Goal: Task Accomplishment & Management: Use online tool/utility

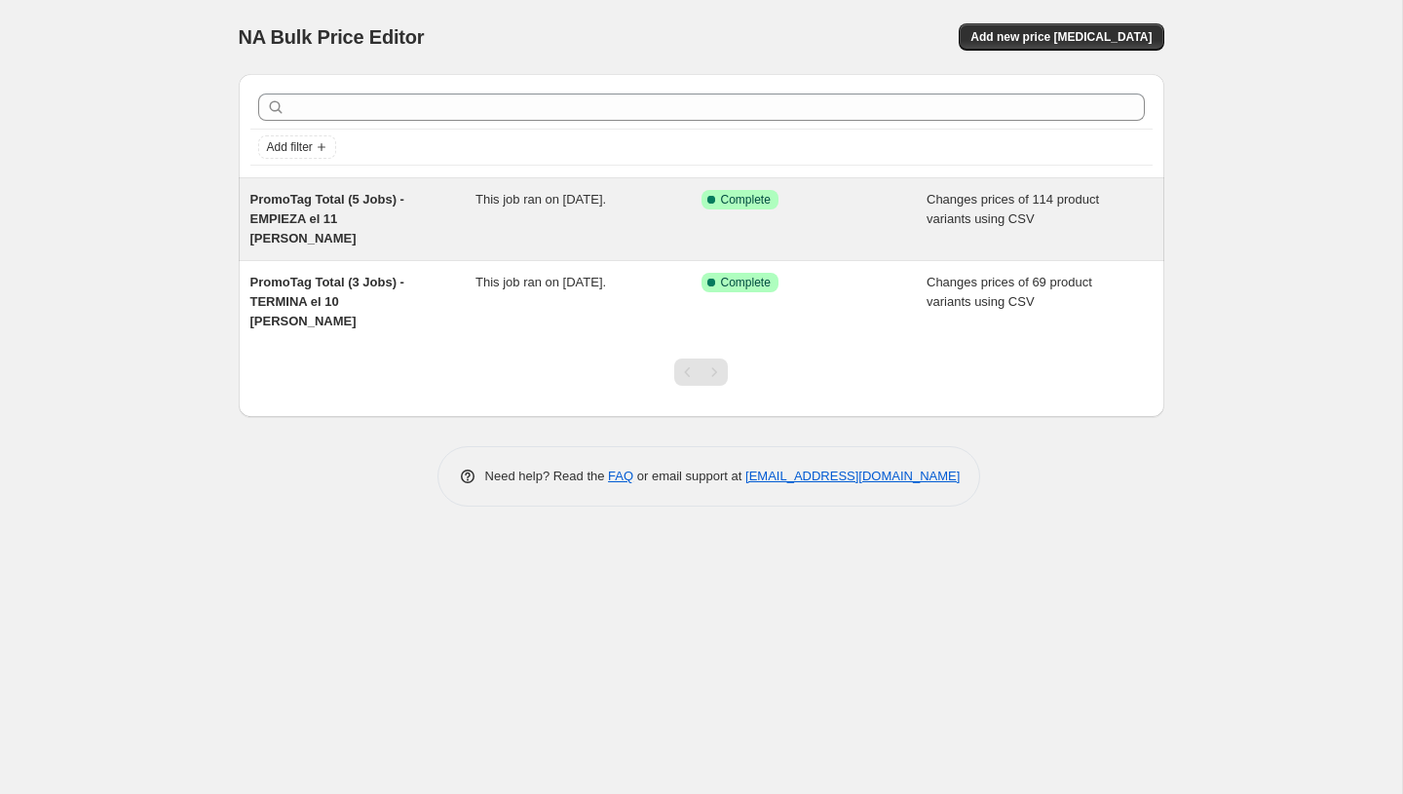
click at [883, 221] on div "Success Complete Complete" at bounding box center [815, 219] width 226 height 58
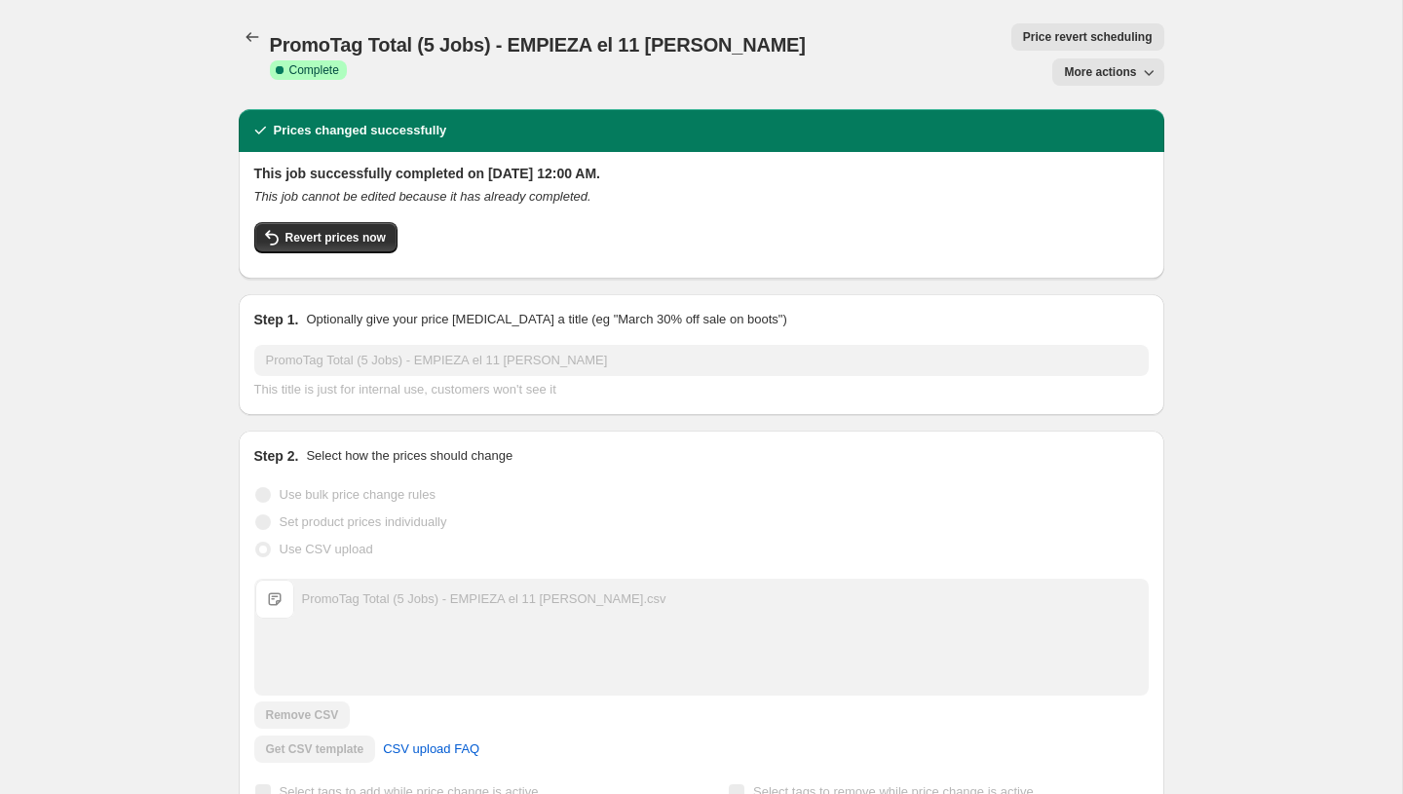
click at [1095, 58] on button "More actions" at bounding box center [1107, 71] width 111 height 27
click at [1074, 149] on span "Delete job" at bounding box center [1091, 143] width 57 height 15
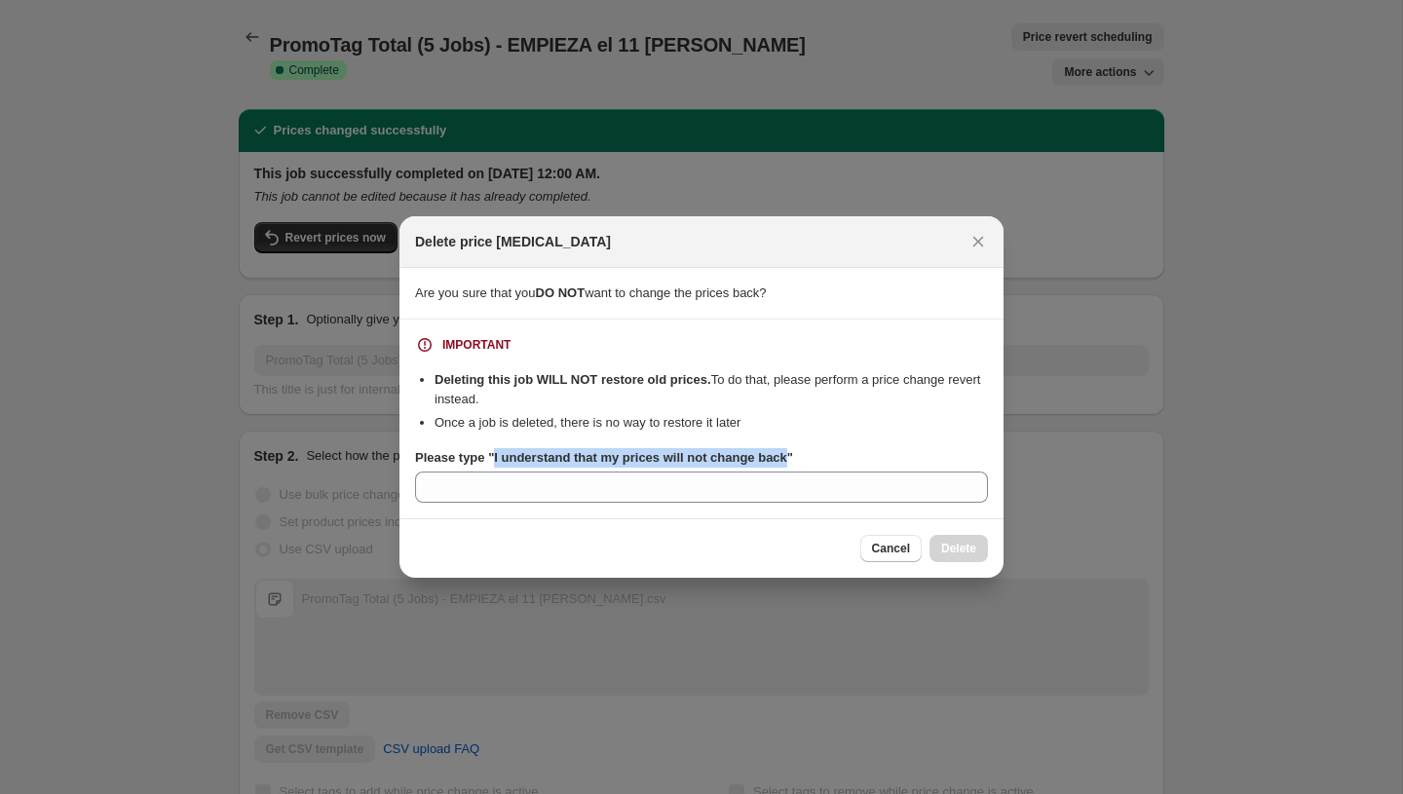
copy b "I understand that my prices will not change back"
drag, startPoint x: 803, startPoint y: 456, endPoint x: 497, endPoint y: 462, distance: 306.0
click at [497, 462] on b "Please type "I understand that my prices will not change back"" at bounding box center [604, 457] width 378 height 15
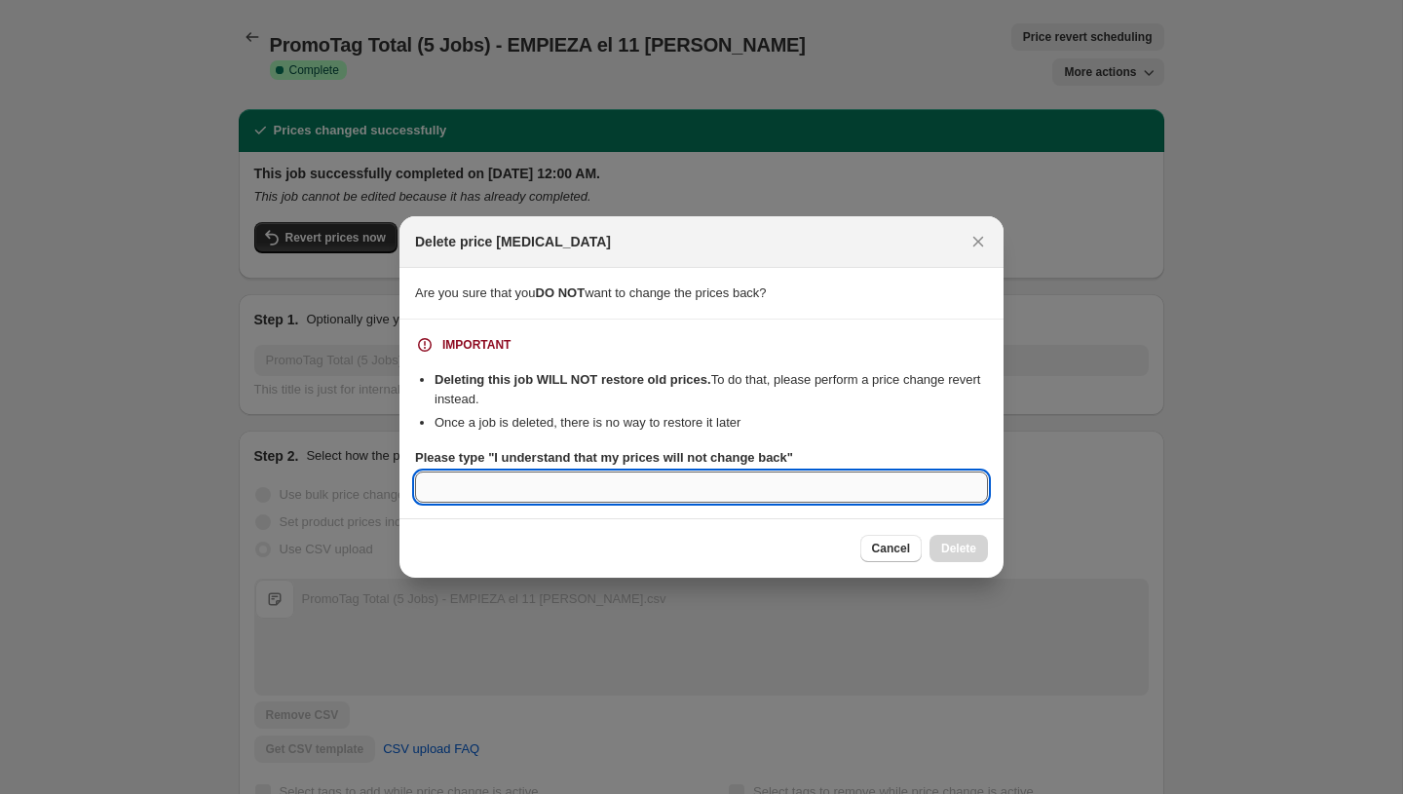
click at [497, 477] on input "Please type "I understand that my prices will not change back"" at bounding box center [701, 487] width 573 height 31
paste input "I understand that my prices will not change back"
type input "I understand that my prices will not change back"
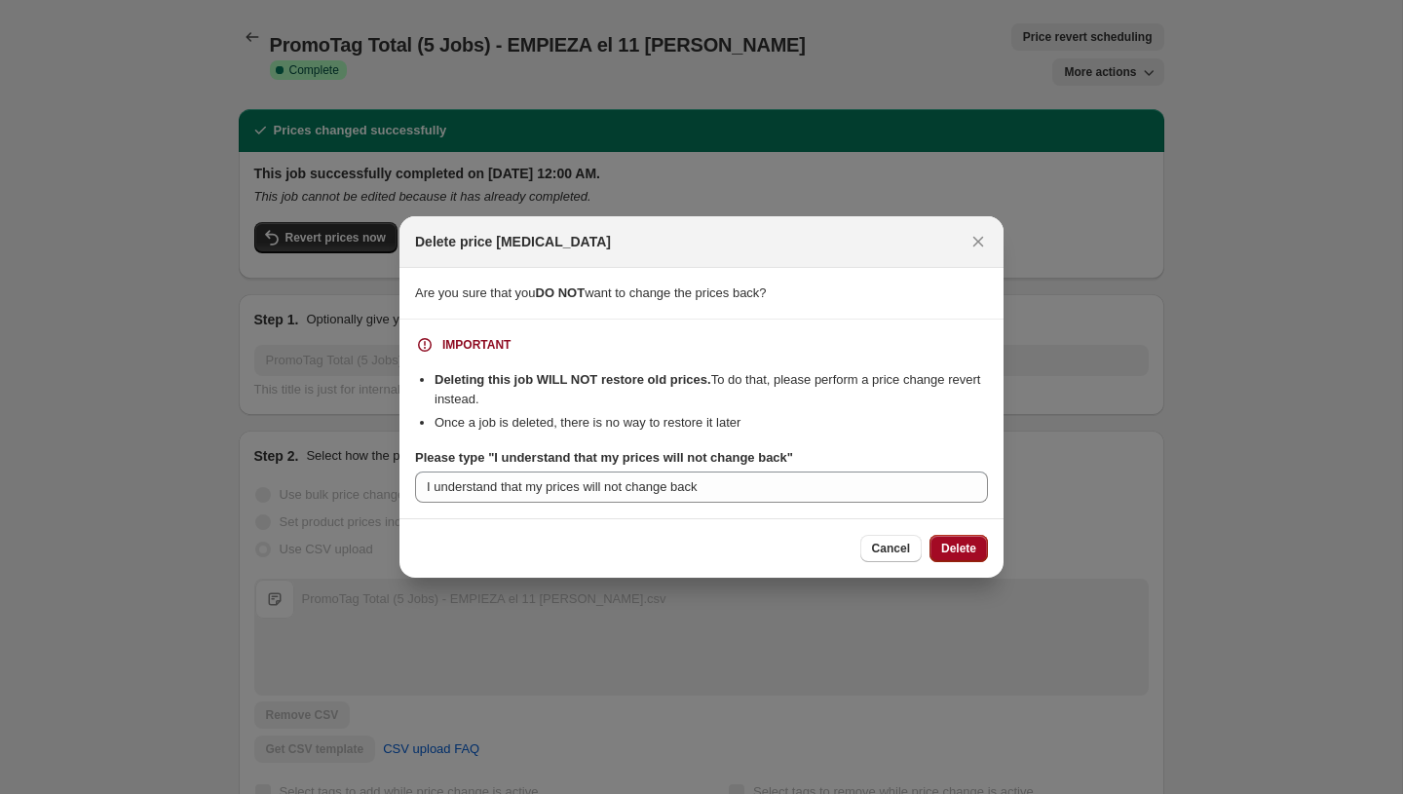
click at [954, 544] on span "Delete" at bounding box center [958, 549] width 35 height 16
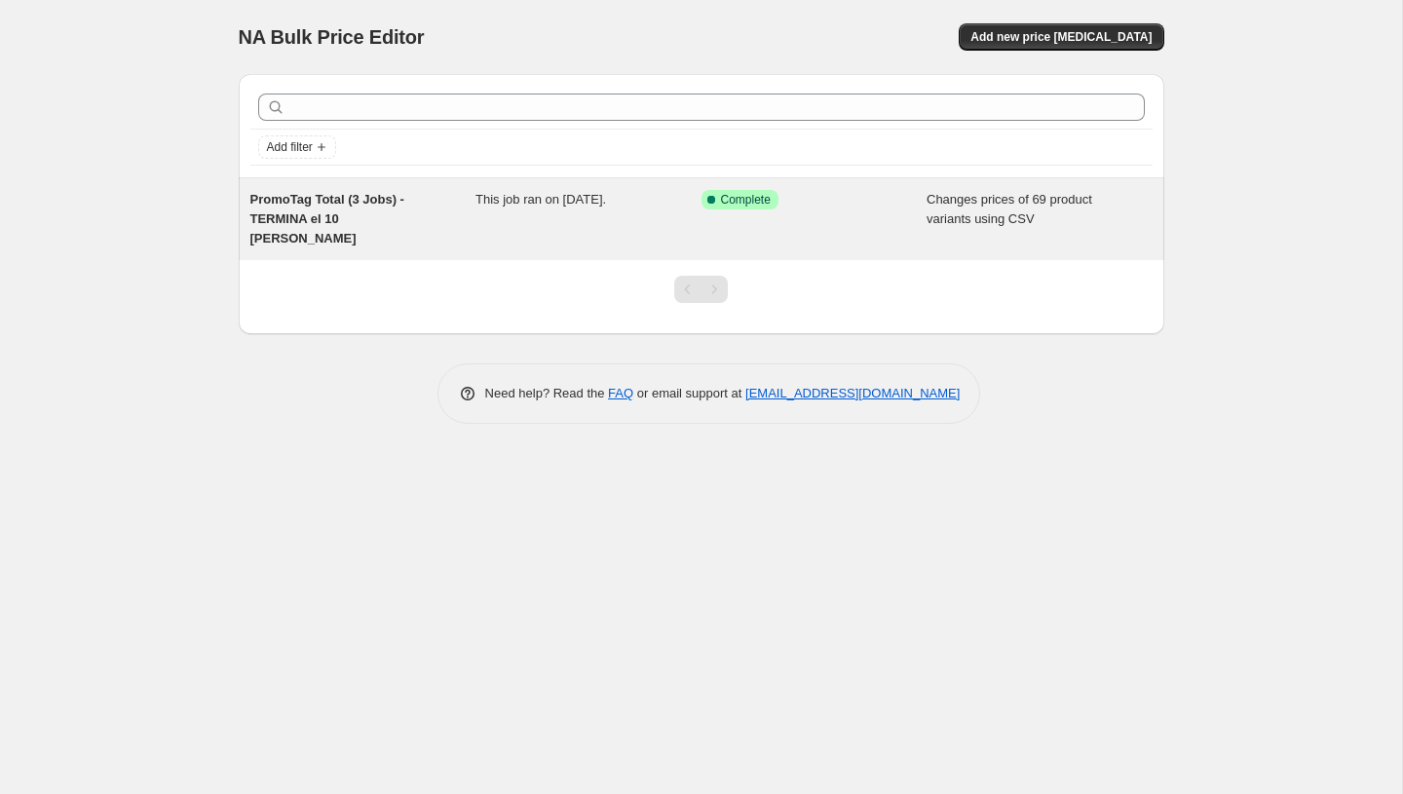
click at [1049, 225] on div "Changes prices of 69 product variants using CSV" at bounding box center [1040, 219] width 226 height 58
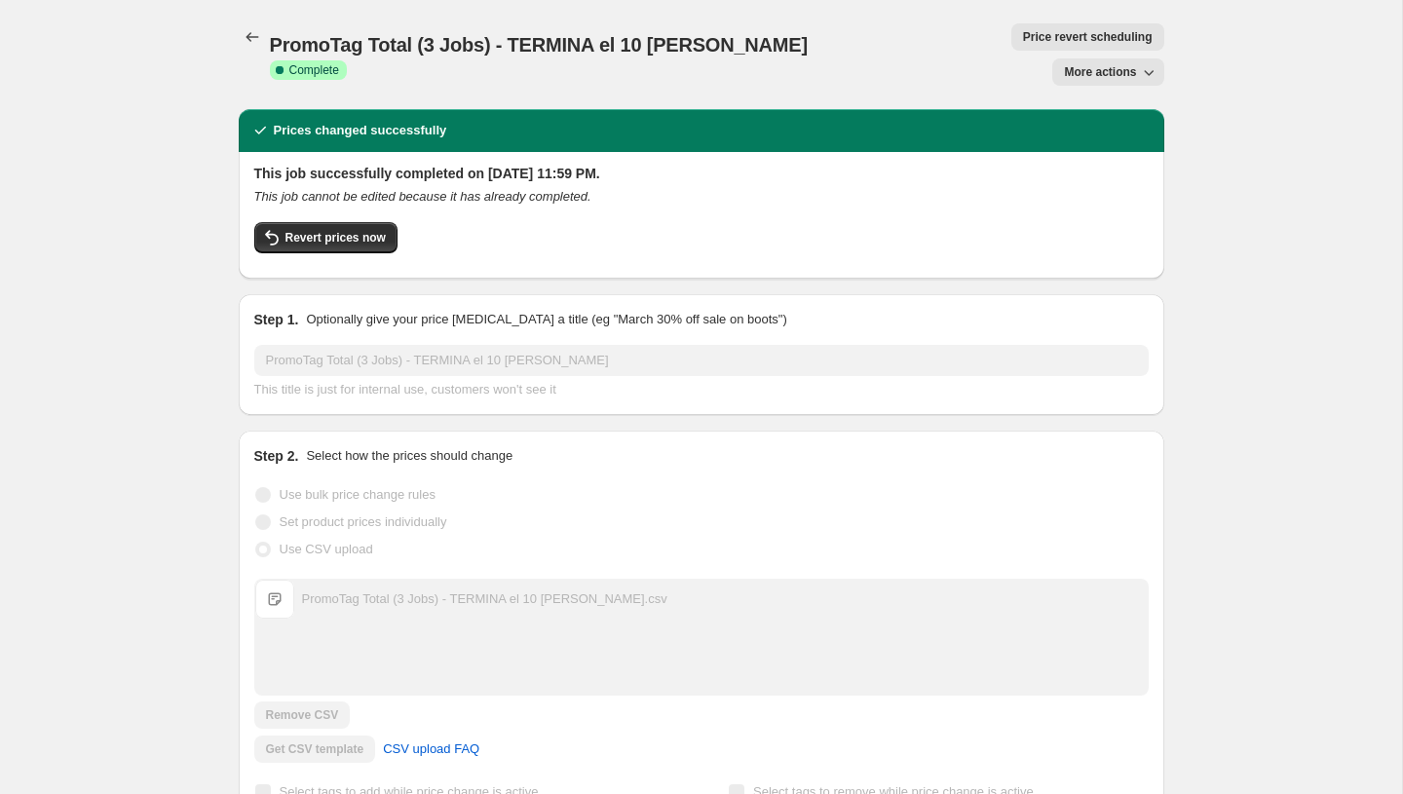
click at [1074, 64] on span "More actions" at bounding box center [1100, 72] width 72 height 16
click at [1088, 140] on span "Delete job" at bounding box center [1091, 143] width 57 height 15
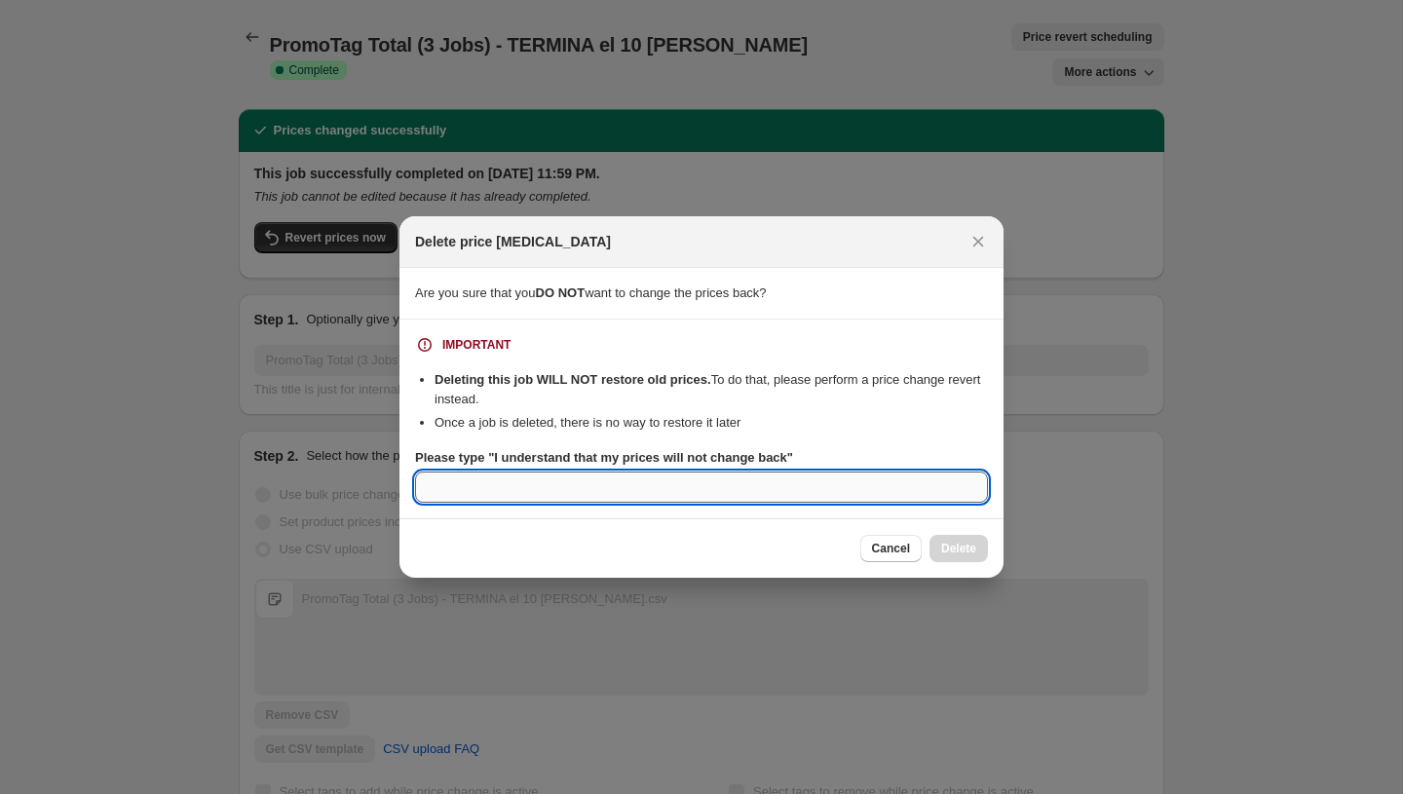
click at [638, 482] on input "Please type "I understand that my prices will not change back"" at bounding box center [701, 487] width 573 height 31
paste input "I understand that my prices will not change back"
type input "I understand that my prices will not change back"
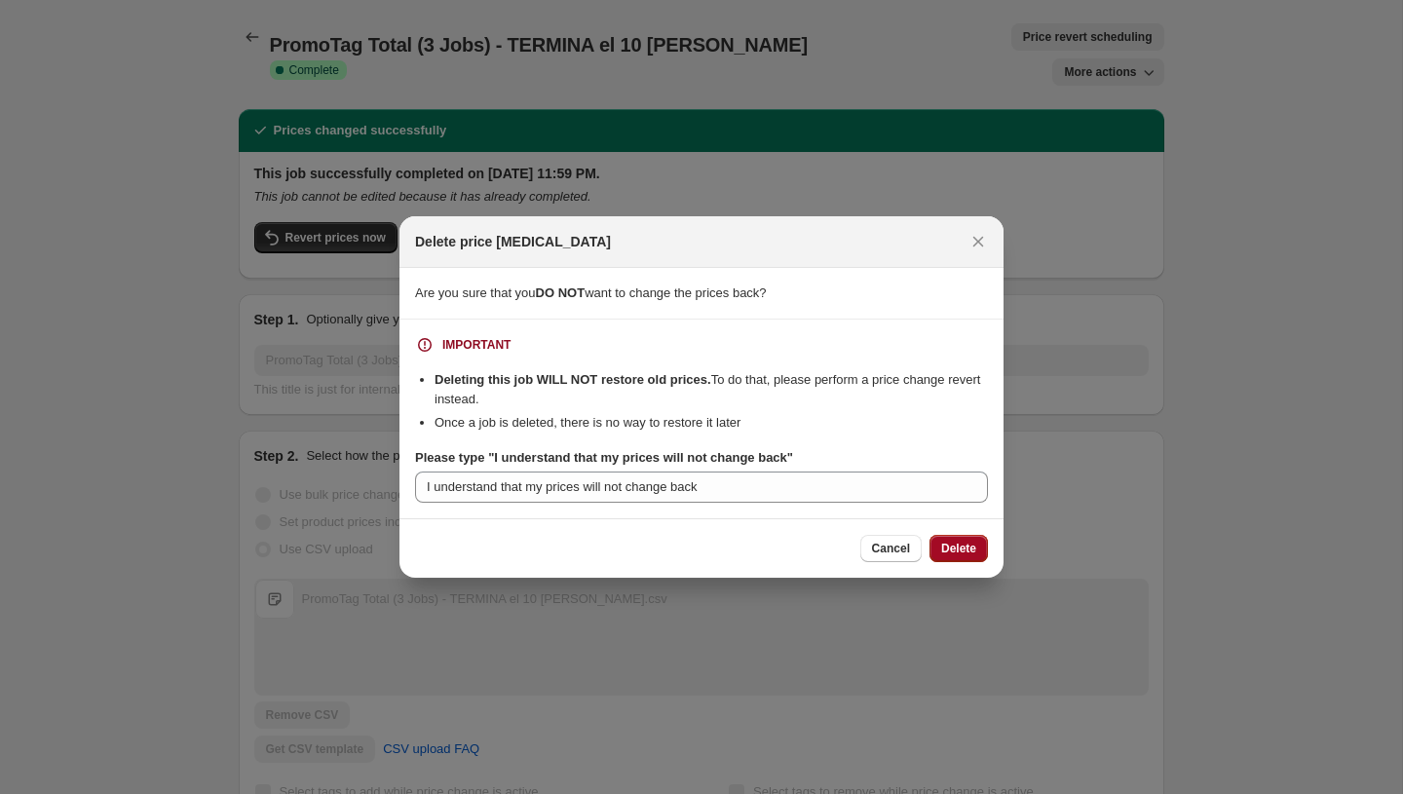
click at [976, 541] on button "Delete" at bounding box center [959, 548] width 58 height 27
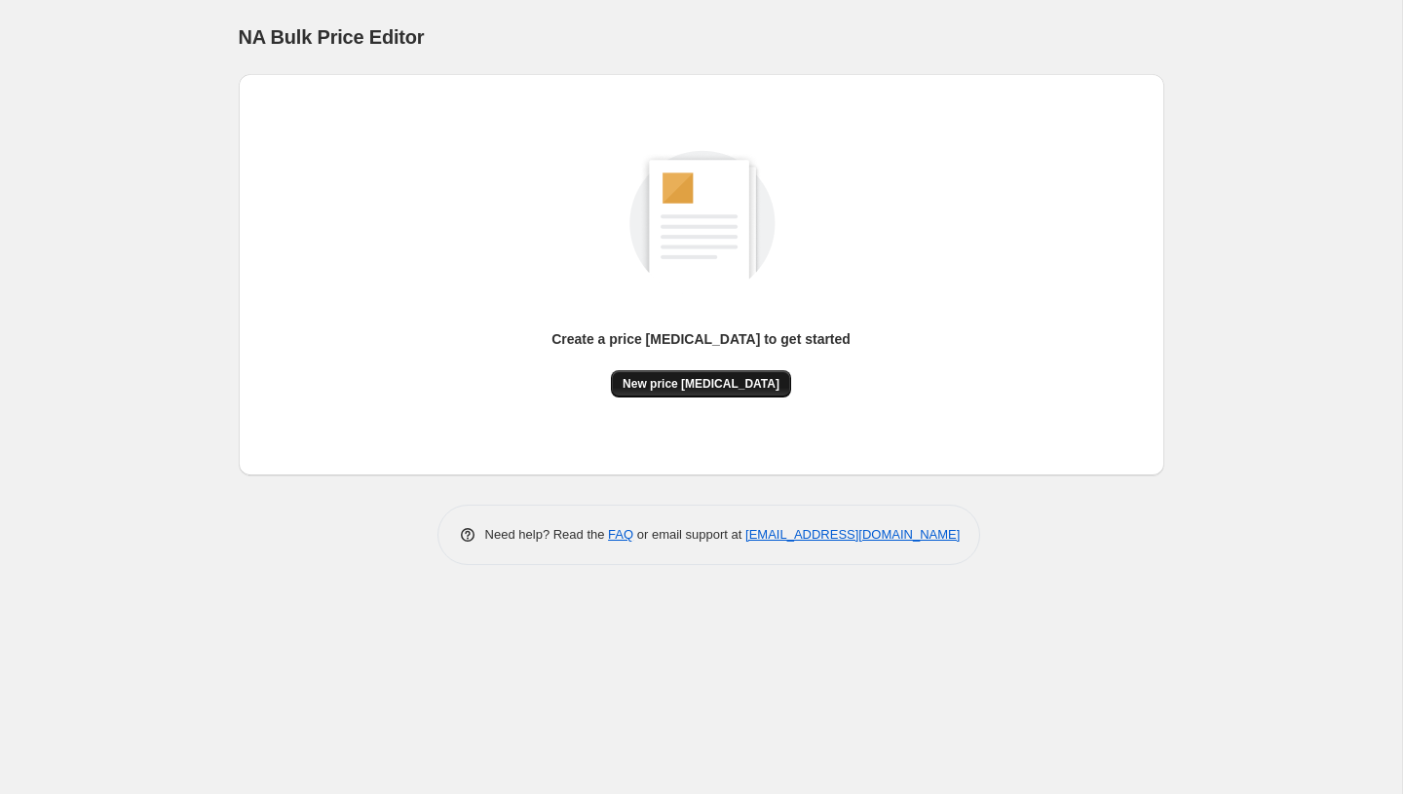
click at [697, 385] on span "New price change job" at bounding box center [701, 384] width 157 height 16
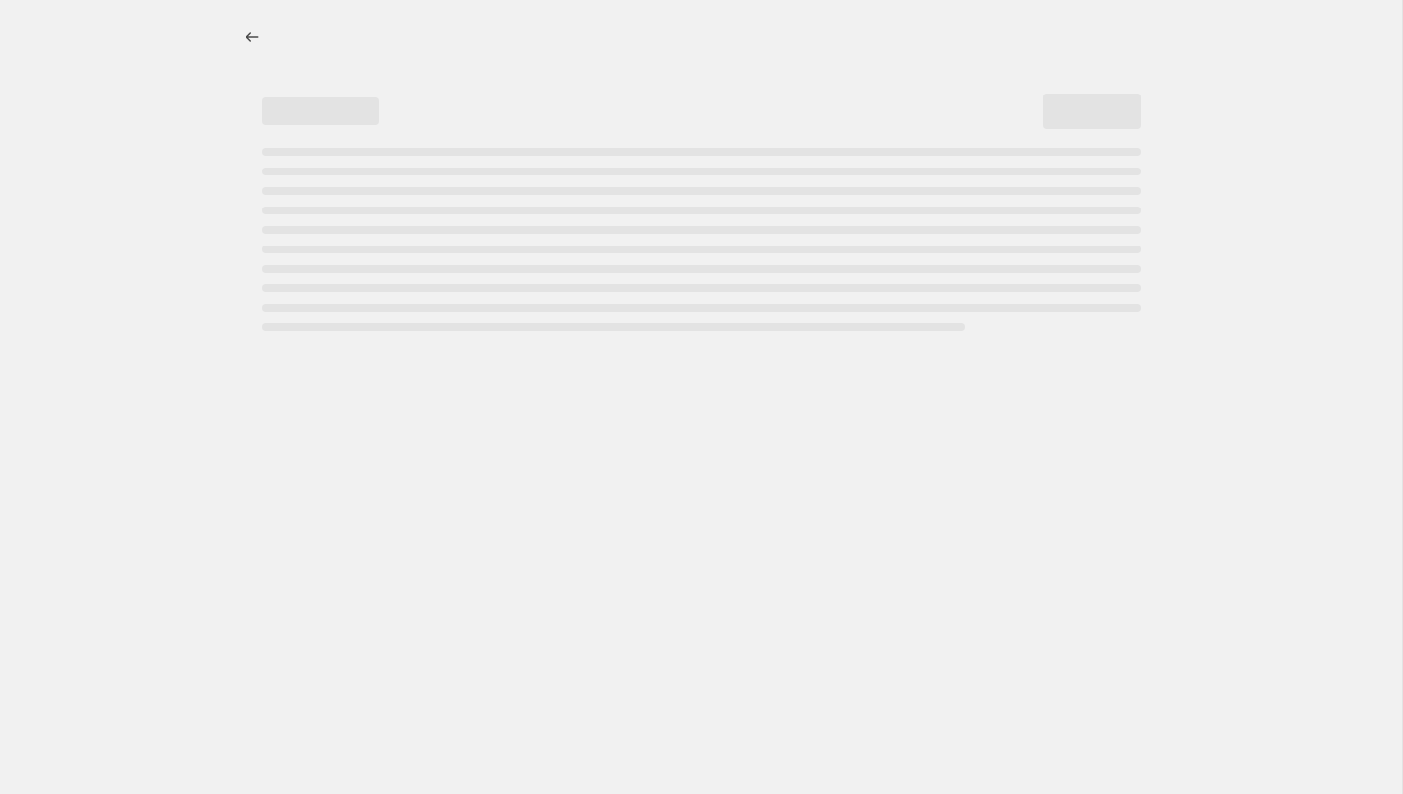
select select "percentage"
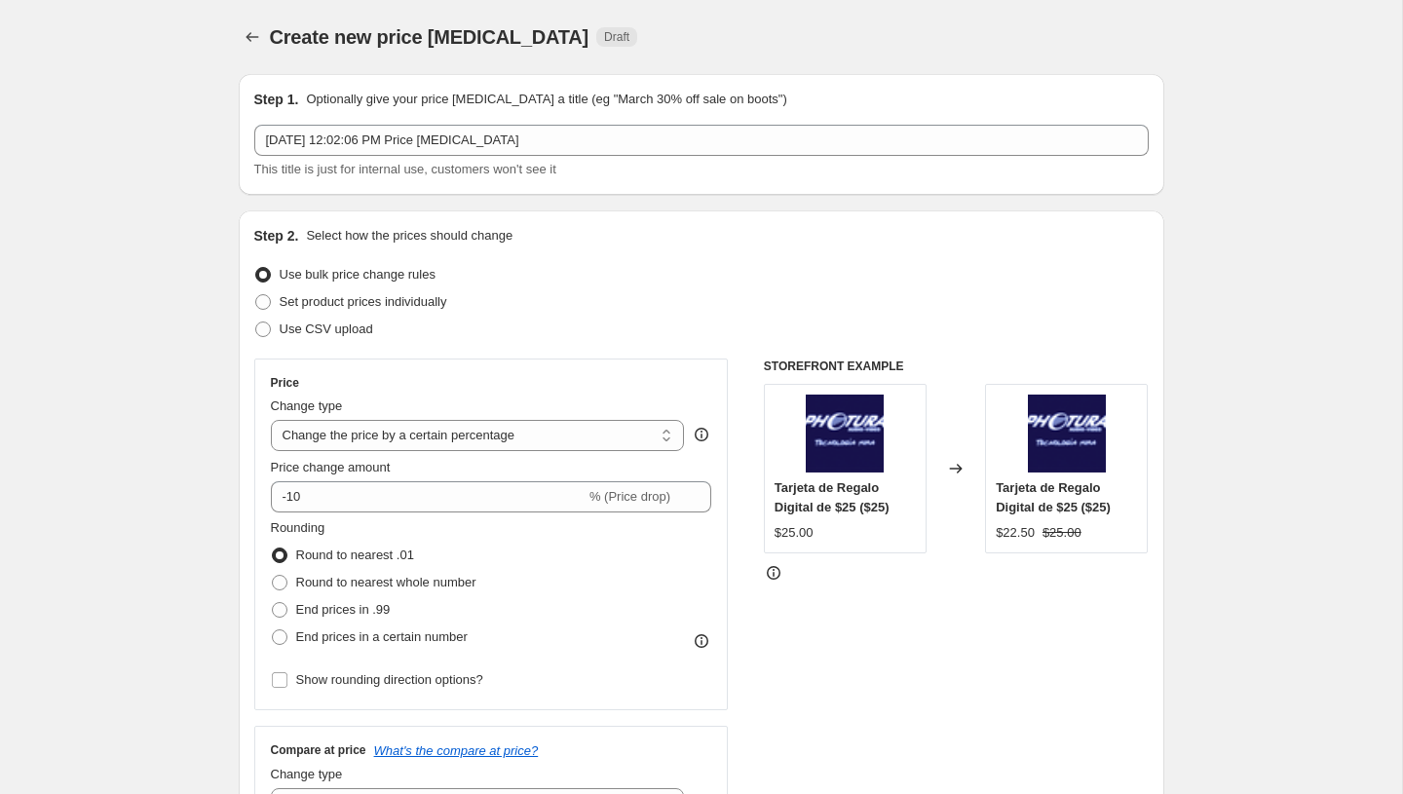
click at [498, 160] on div "This title is just for internal use, customers won't see it" at bounding box center [701, 169] width 895 height 19
click at [498, 156] on div "Aug 13, 2025, 12:02:06 PM Price change job This title is just for internal use,…" at bounding box center [701, 152] width 895 height 55
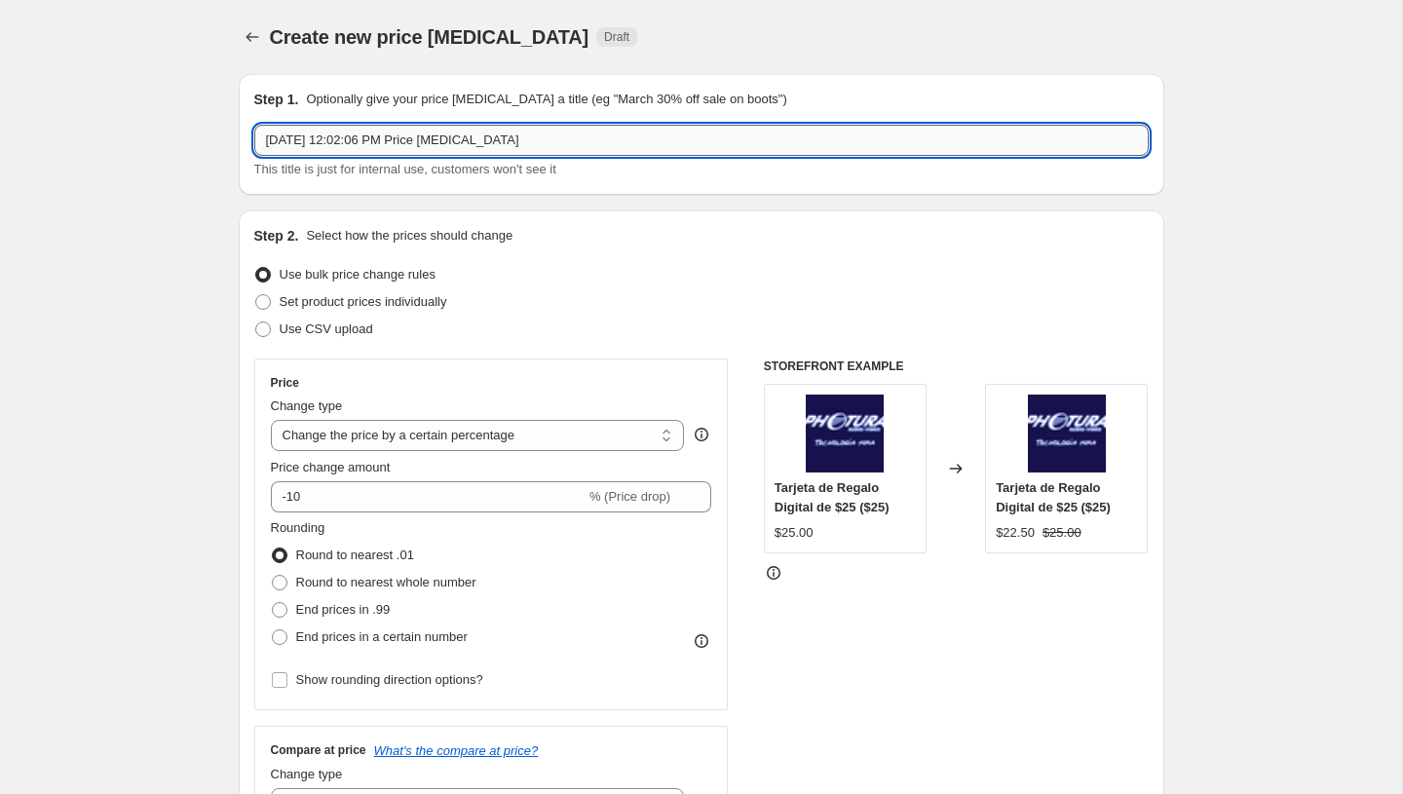
click at [416, 139] on input "Aug 13, 2025, 12:02:06 PM Price change job" at bounding box center [701, 140] width 895 height 31
paste input "Prueba 473012"
type input "Prueba 473012"
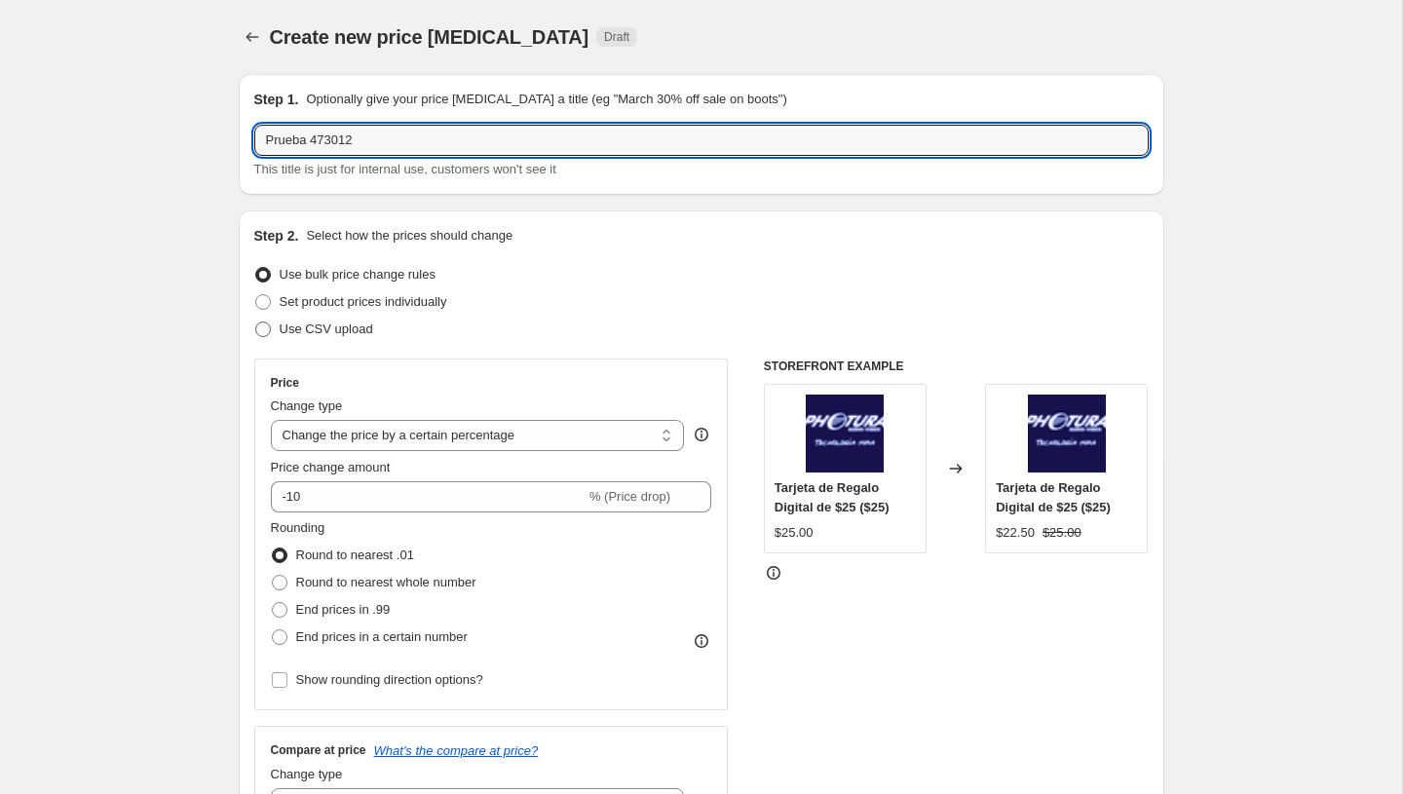
click at [333, 327] on span "Use CSV upload" at bounding box center [327, 329] width 94 height 15
click at [256, 323] on input "Use CSV upload" at bounding box center [255, 322] width 1 height 1
radio input "true"
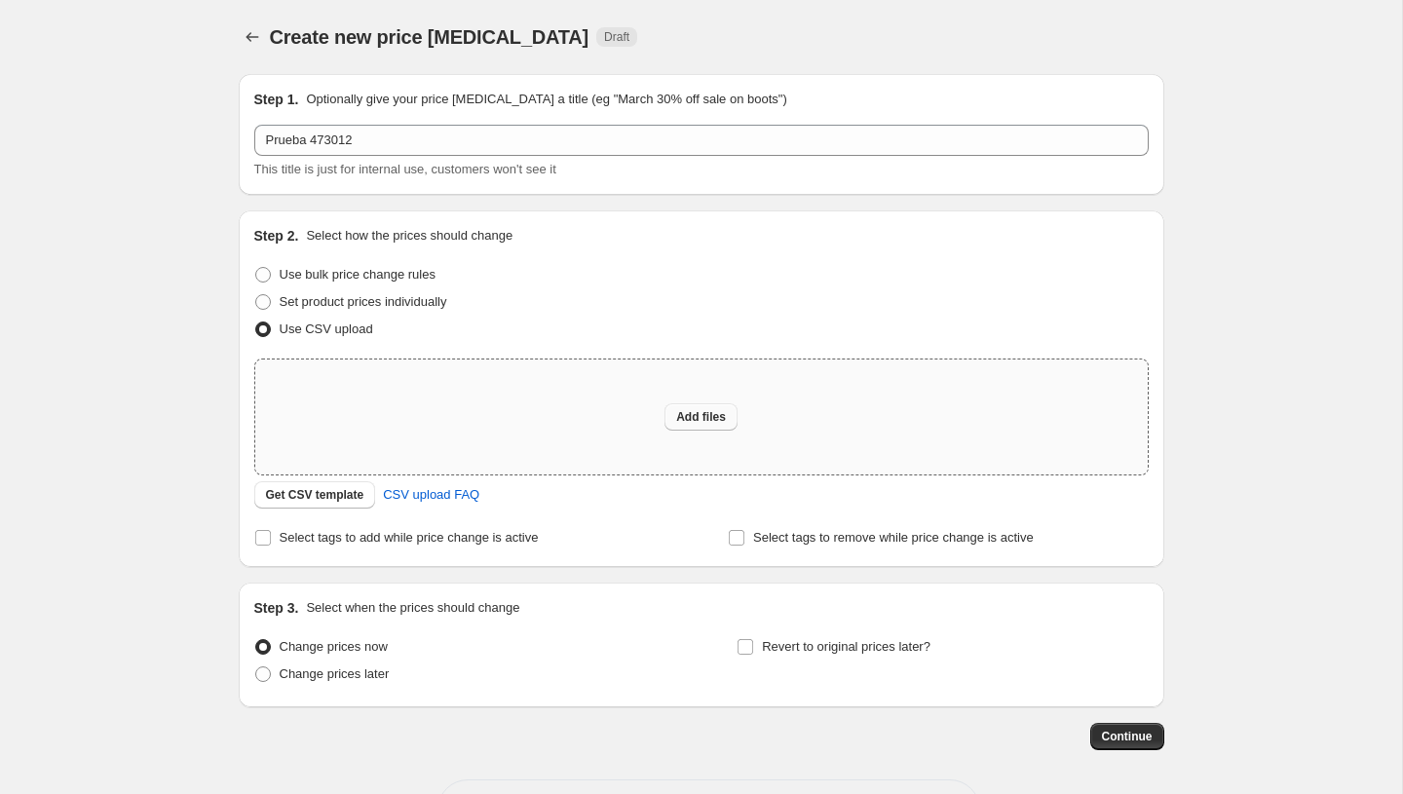
click at [674, 423] on button "Add files" at bounding box center [701, 416] width 73 height 27
type input "C:\fakepath\Prueba 473012.csv"
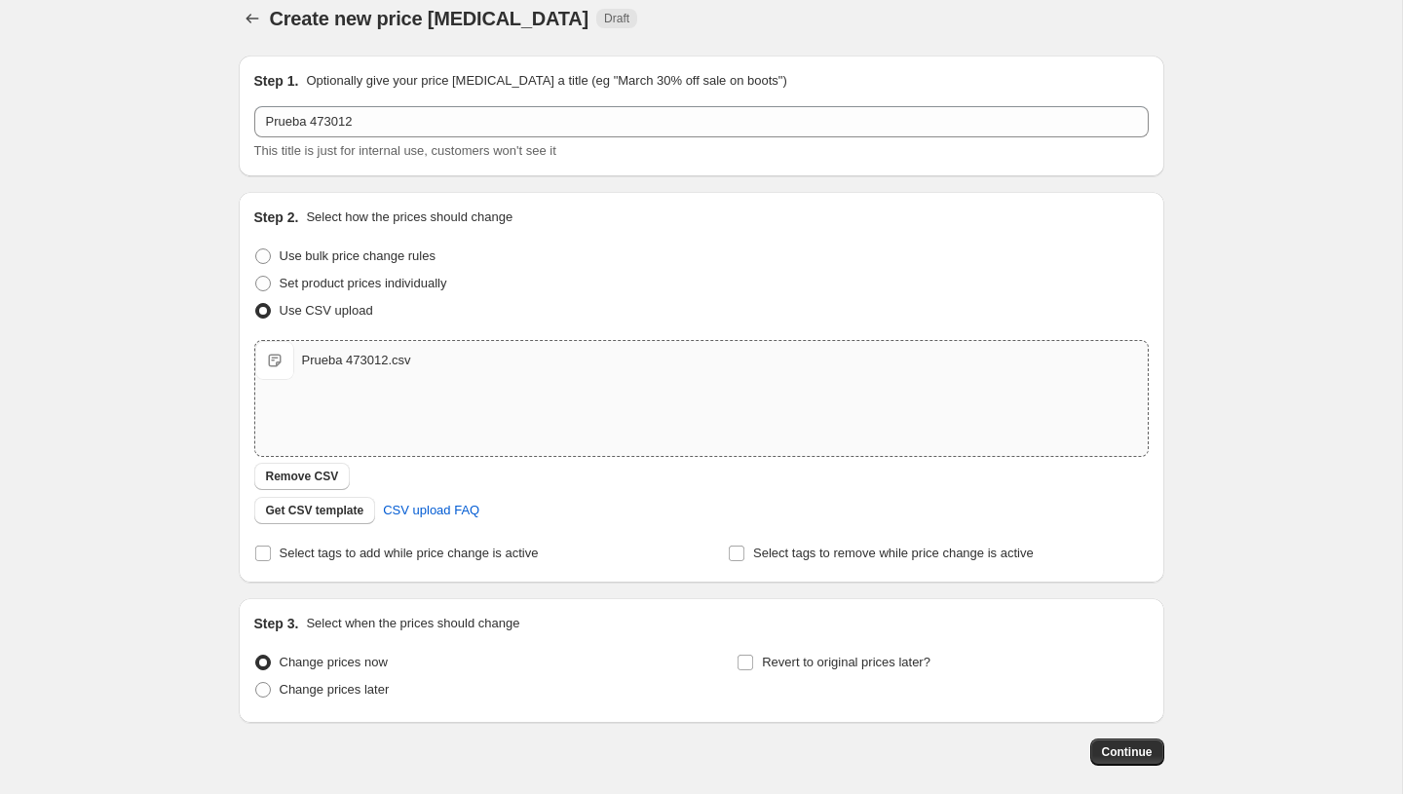
scroll to position [109, 0]
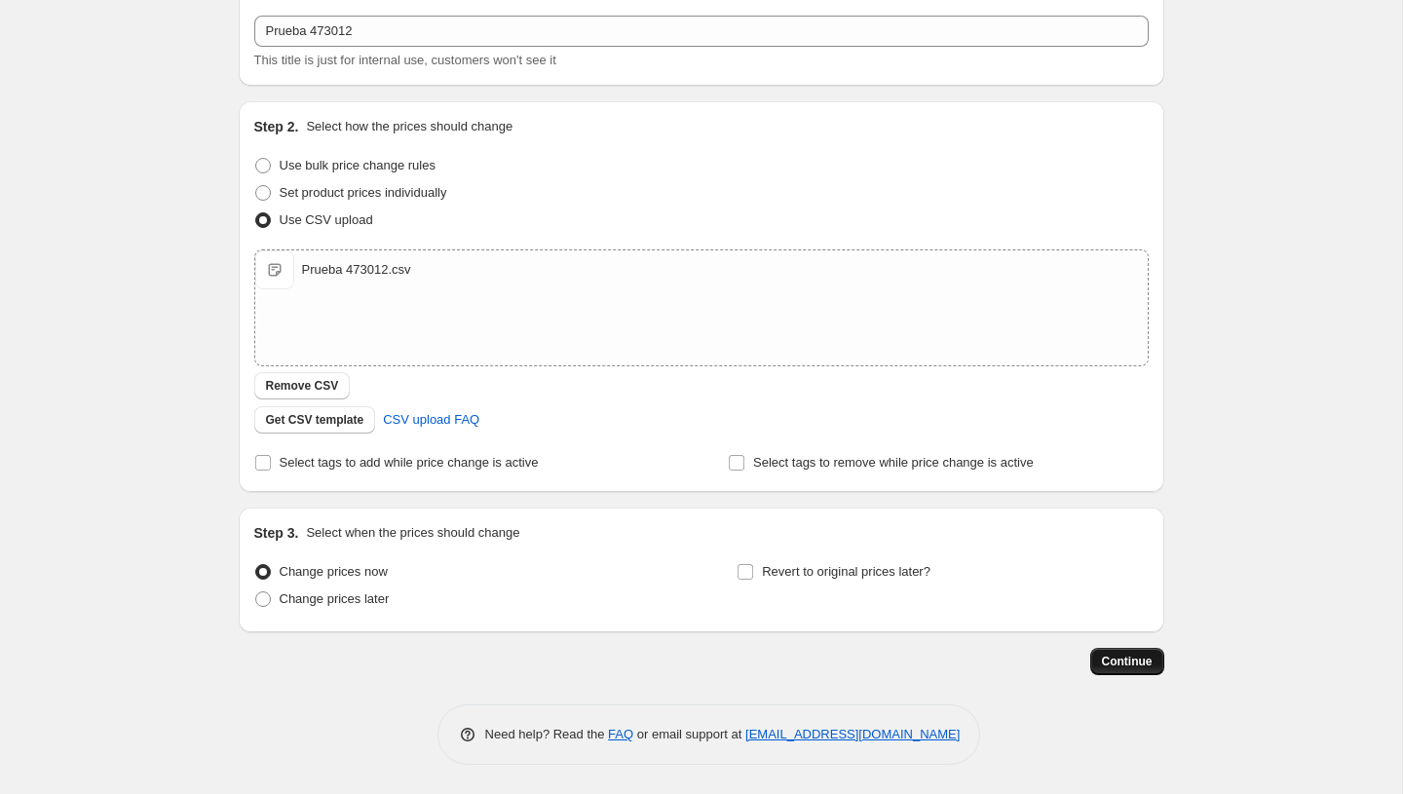
click at [1104, 663] on span "Continue" at bounding box center [1127, 662] width 51 height 16
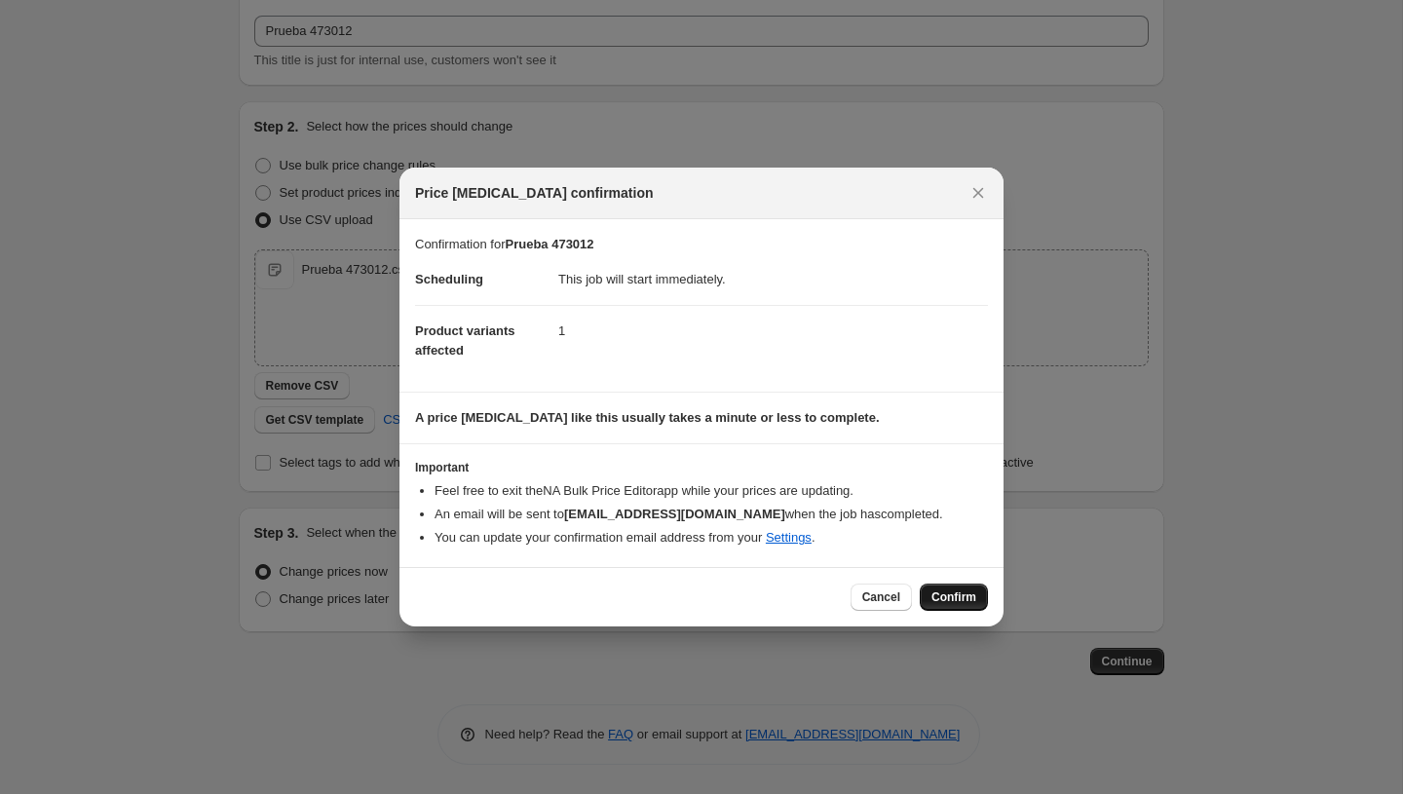
click at [941, 602] on span "Confirm" at bounding box center [954, 598] width 45 height 16
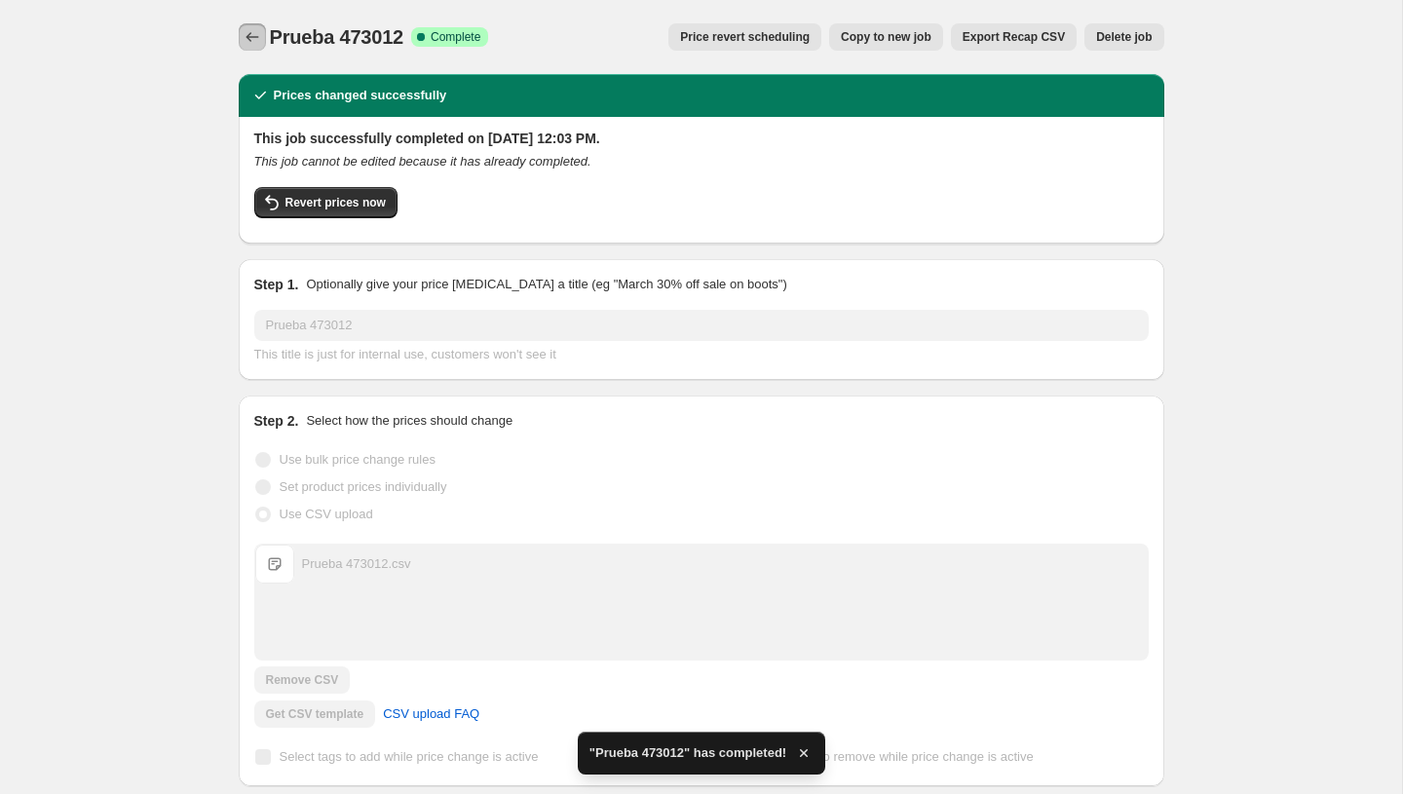
click at [248, 30] on icon "Price change jobs" at bounding box center [252, 36] width 19 height 19
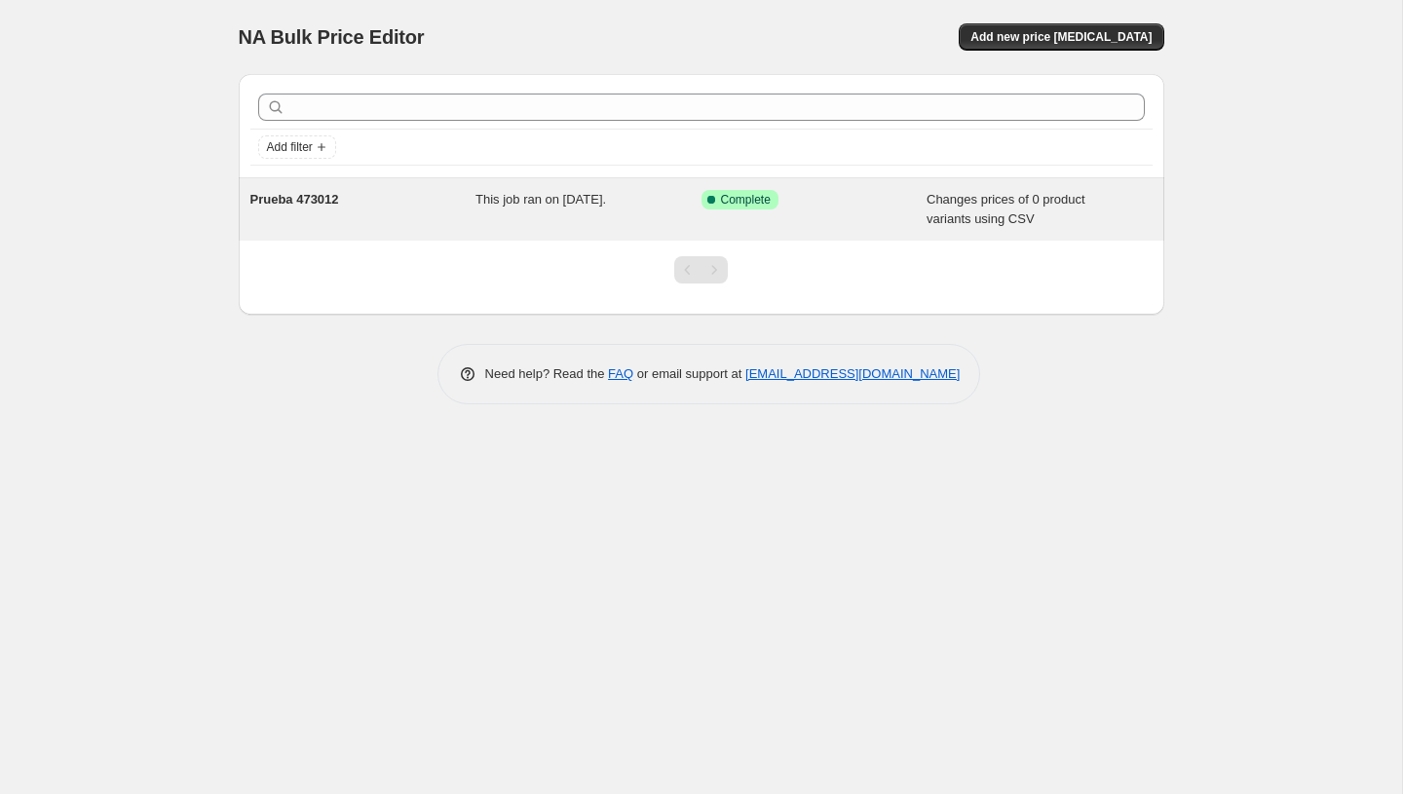
click at [512, 217] on div "This job ran on August 13, 2025." at bounding box center [589, 209] width 226 height 39
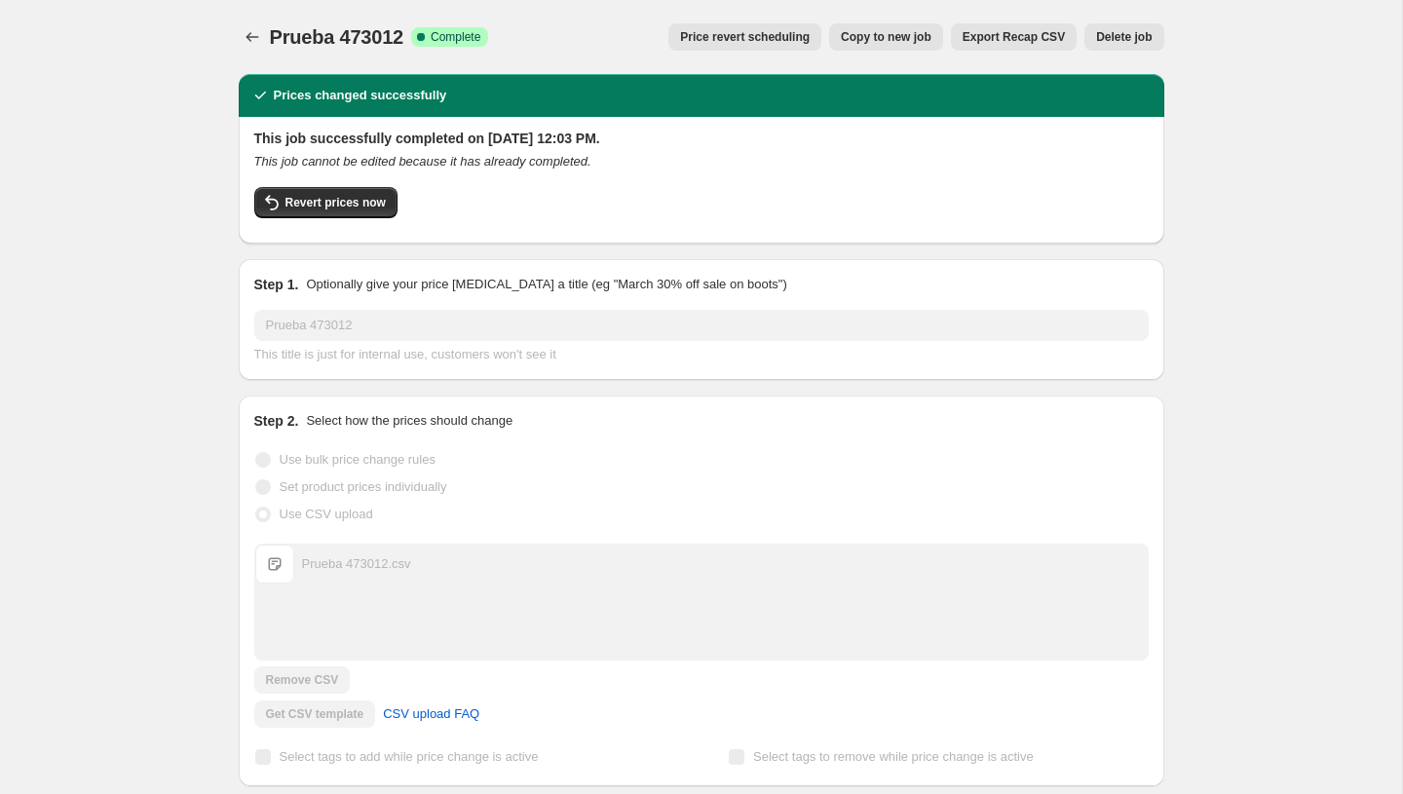
click at [1104, 40] on span "Delete job" at bounding box center [1124, 37] width 56 height 16
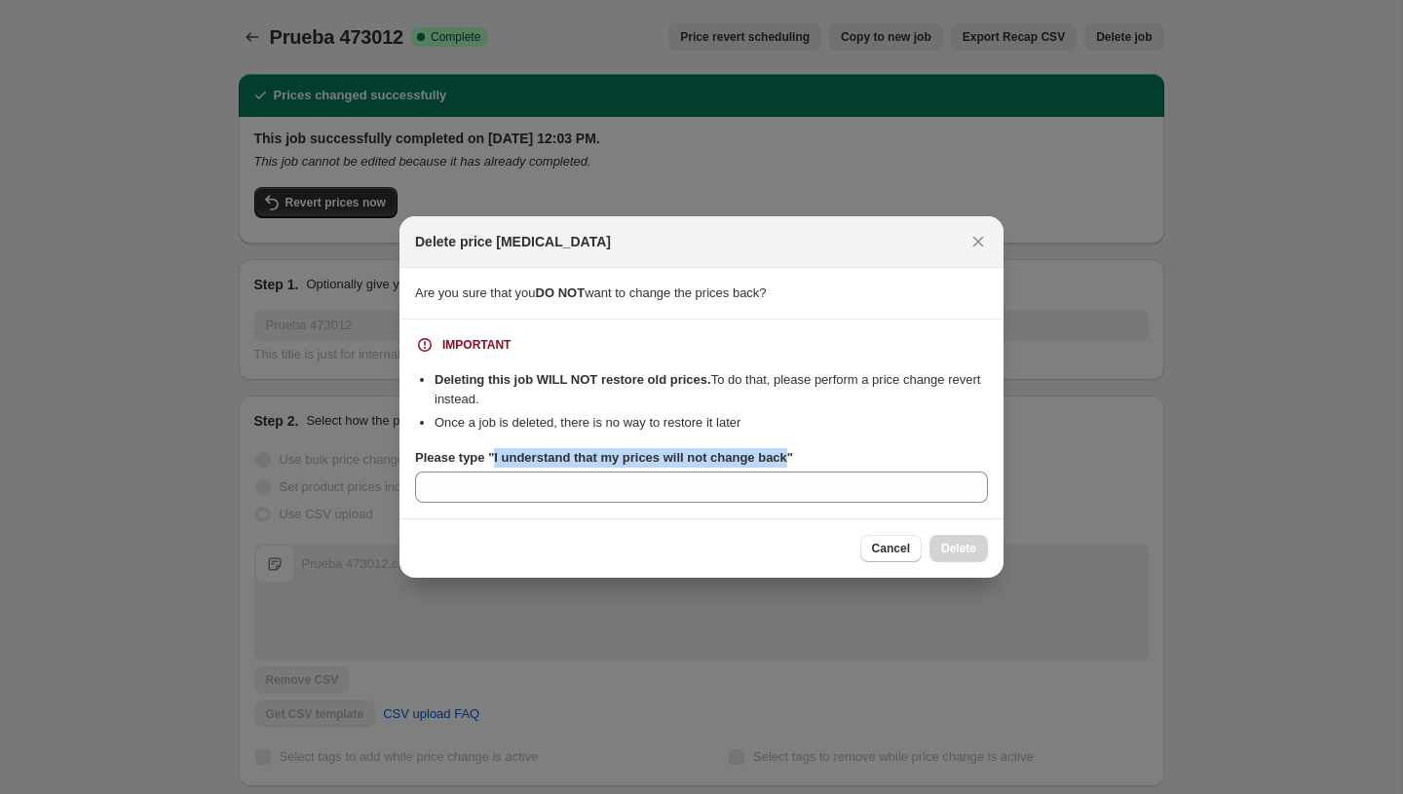
drag, startPoint x: 806, startPoint y: 459, endPoint x: 499, endPoint y: 459, distance: 306.9
click at [499, 459] on b "Please type "I understand that my prices will not change back"" at bounding box center [604, 457] width 378 height 15
copy b "I understand that my prices will not change back"
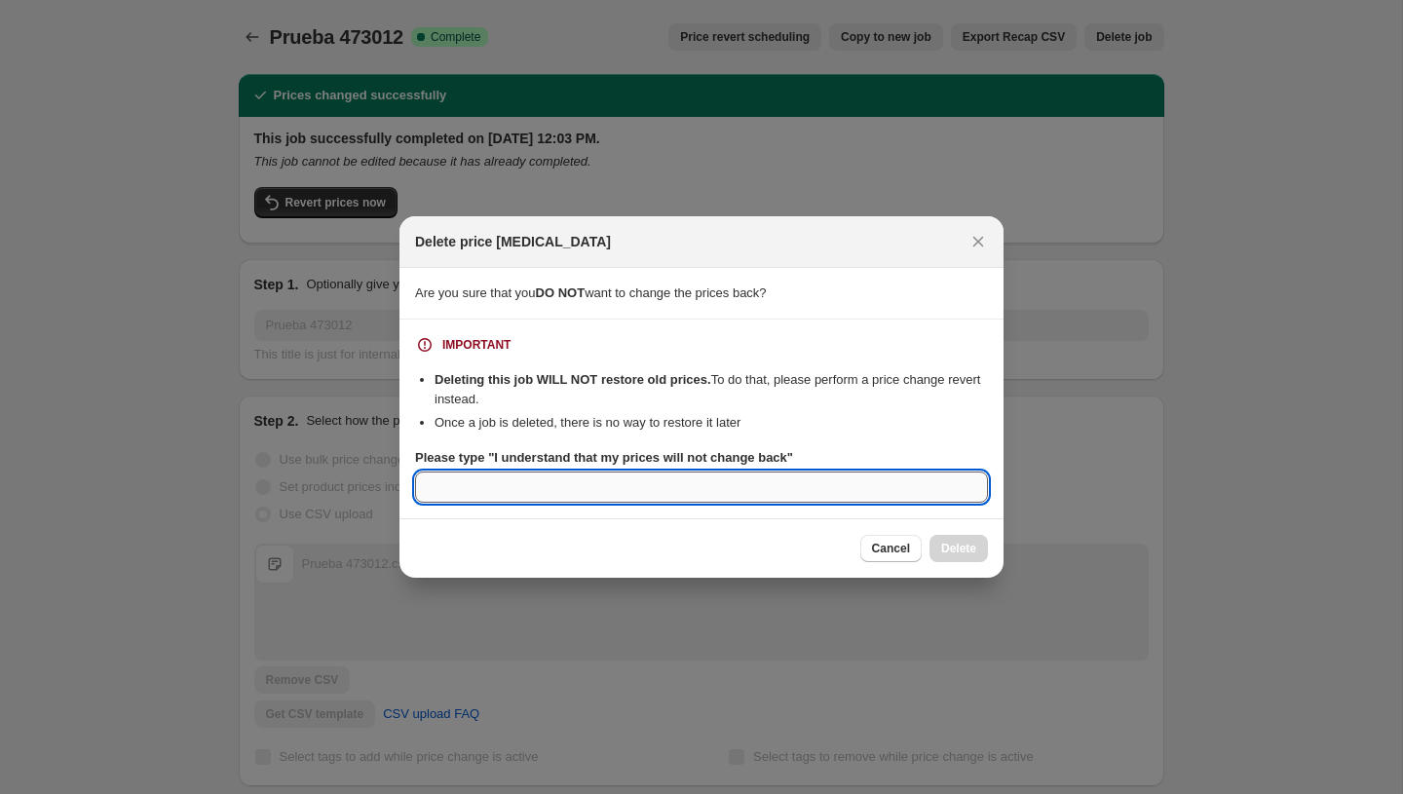
click at [915, 486] on input "Please type "I understand that my prices will not change back"" at bounding box center [701, 487] width 573 height 31
paste input "I understand that my prices will not change back"
type input "I understand that my prices will not change back"
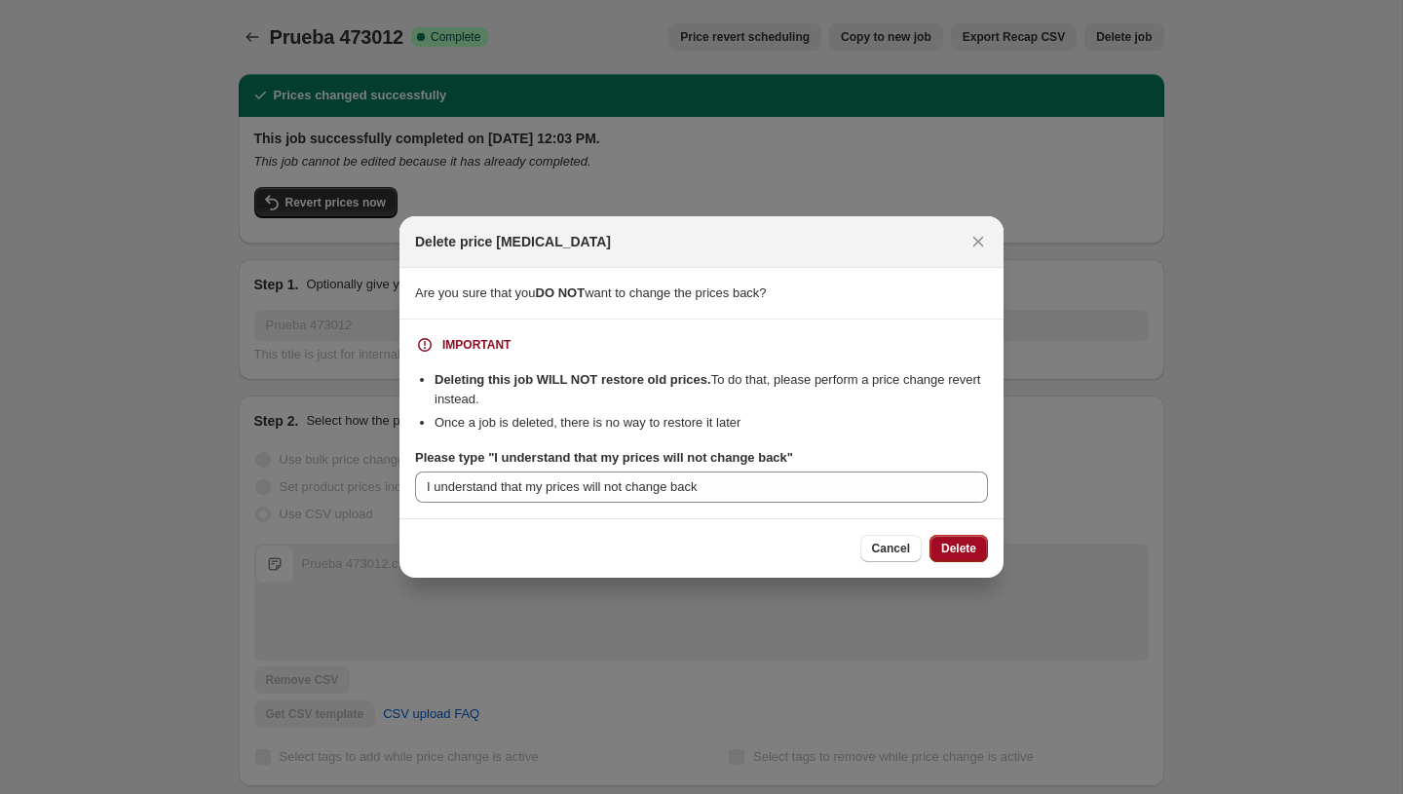
click at [971, 548] on span "Delete" at bounding box center [958, 549] width 35 height 16
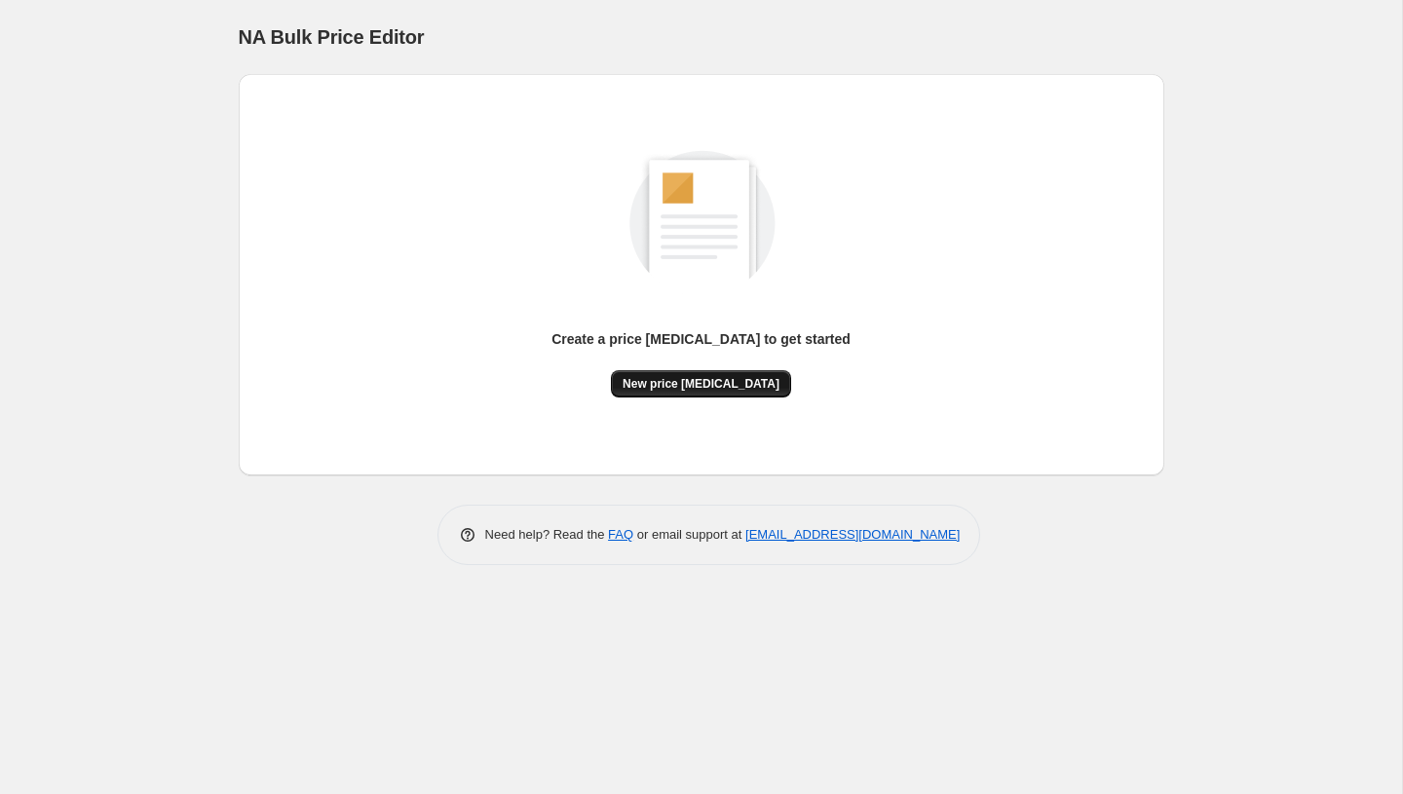
click at [716, 390] on span "New price [MEDICAL_DATA]" at bounding box center [701, 384] width 157 height 16
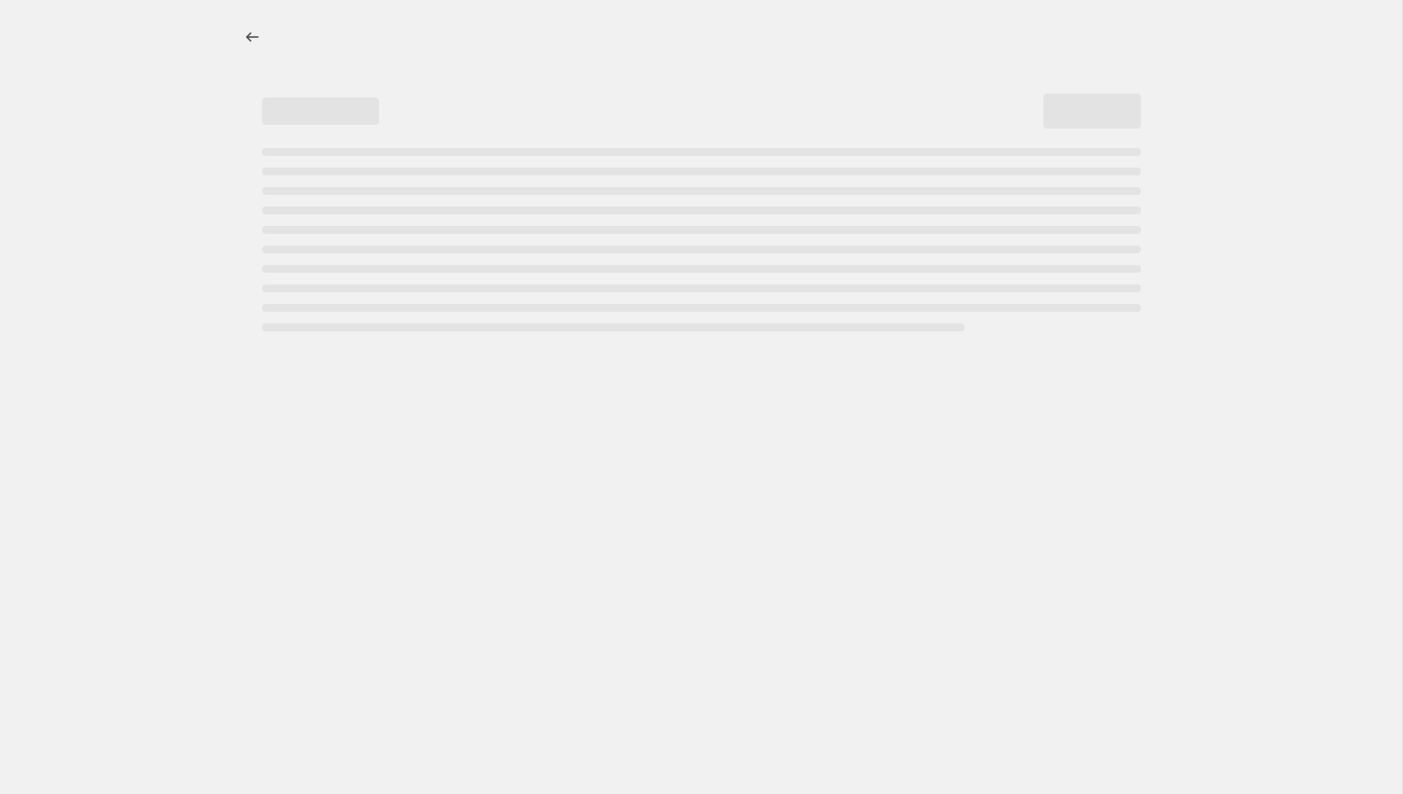
select select "percentage"
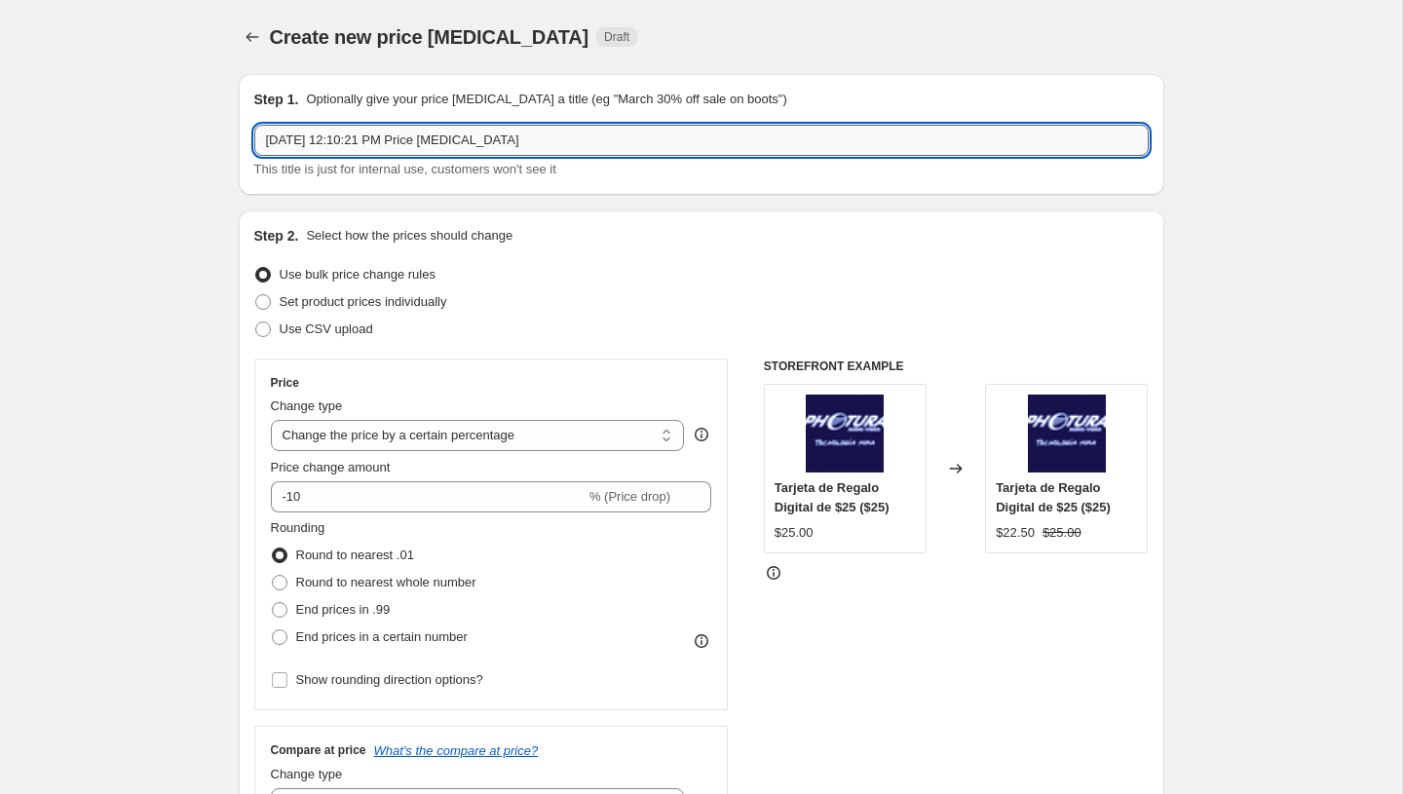
click at [505, 136] on input "Aug 13, 2025, 12:10:21 PM Price change job" at bounding box center [701, 140] width 895 height 31
click at [331, 136] on input "Aug 13, 2025, 12:10:21 PM Price change job" at bounding box center [701, 140] width 895 height 31
click at [440, 139] on input "Aug 13, 2025, 12:10:21 PM Price change job" at bounding box center [701, 140] width 895 height 31
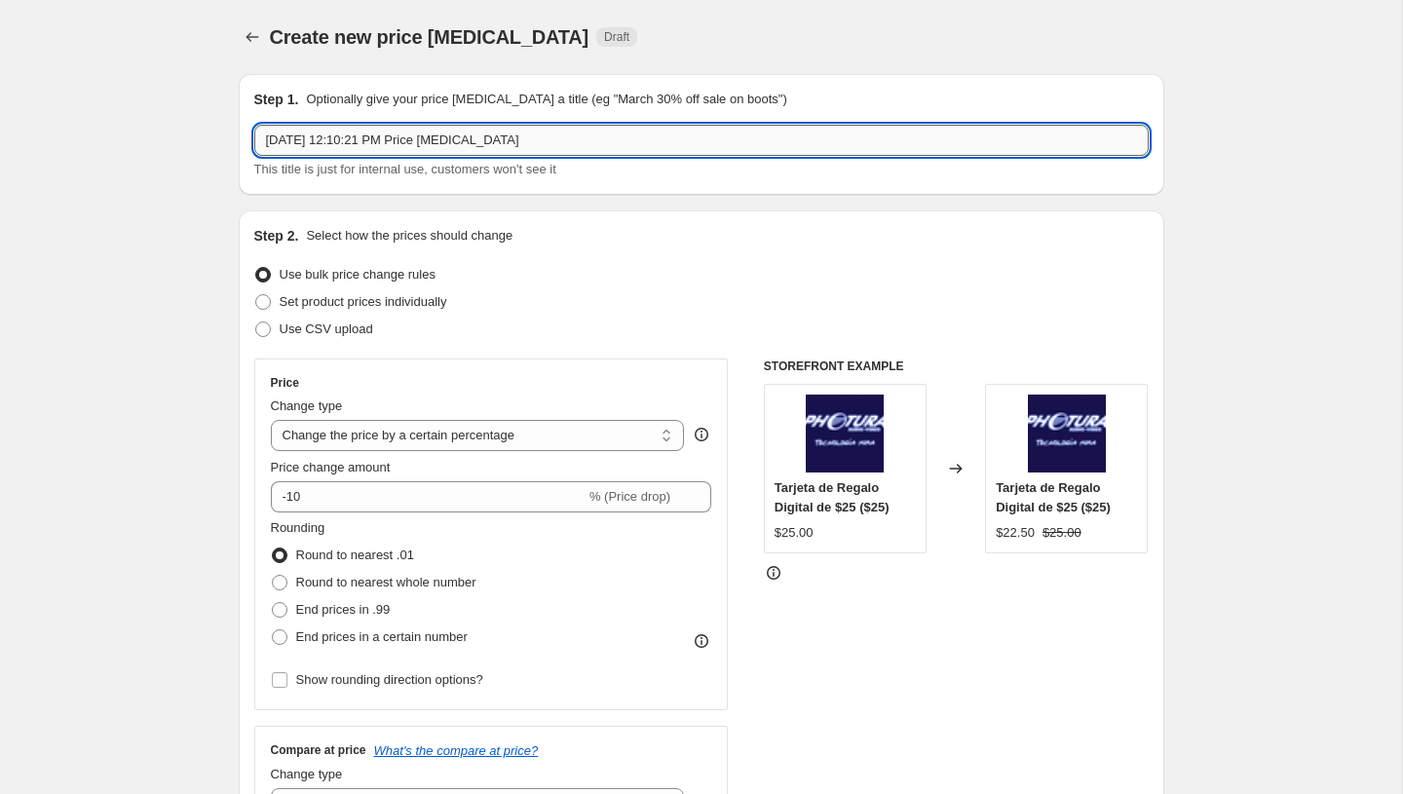
paste input "https://checkout.baccredomatic.com/YzY5Mzc4NGI4MTg4M2M5NjQ0NjE1Yy4xNzU1MTA1MTMx"
click at [421, 138] on input "Aug 13, 2025, 12:10:21 PM Price change job" at bounding box center [701, 140] width 895 height 31
paste input "PromoTag Total (1 Job) - EMPIEZA el 14 [PERSON_NAME]"
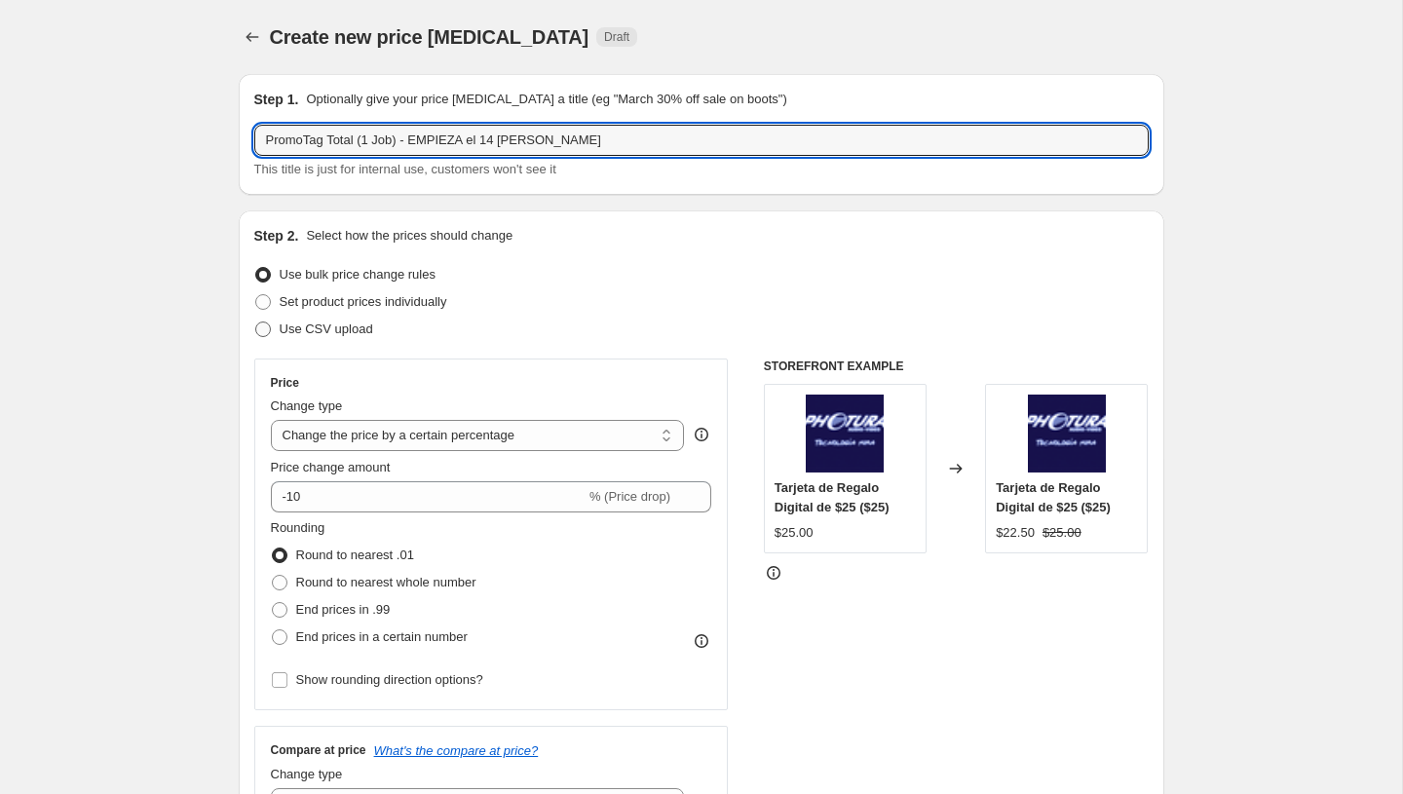
type input "PromoTag Total (1 Job) - EMPIEZA el 14 [PERSON_NAME]"
click at [312, 335] on span "Use CSV upload" at bounding box center [327, 329] width 94 height 15
click at [256, 323] on input "Use CSV upload" at bounding box center [255, 322] width 1 height 1
radio input "true"
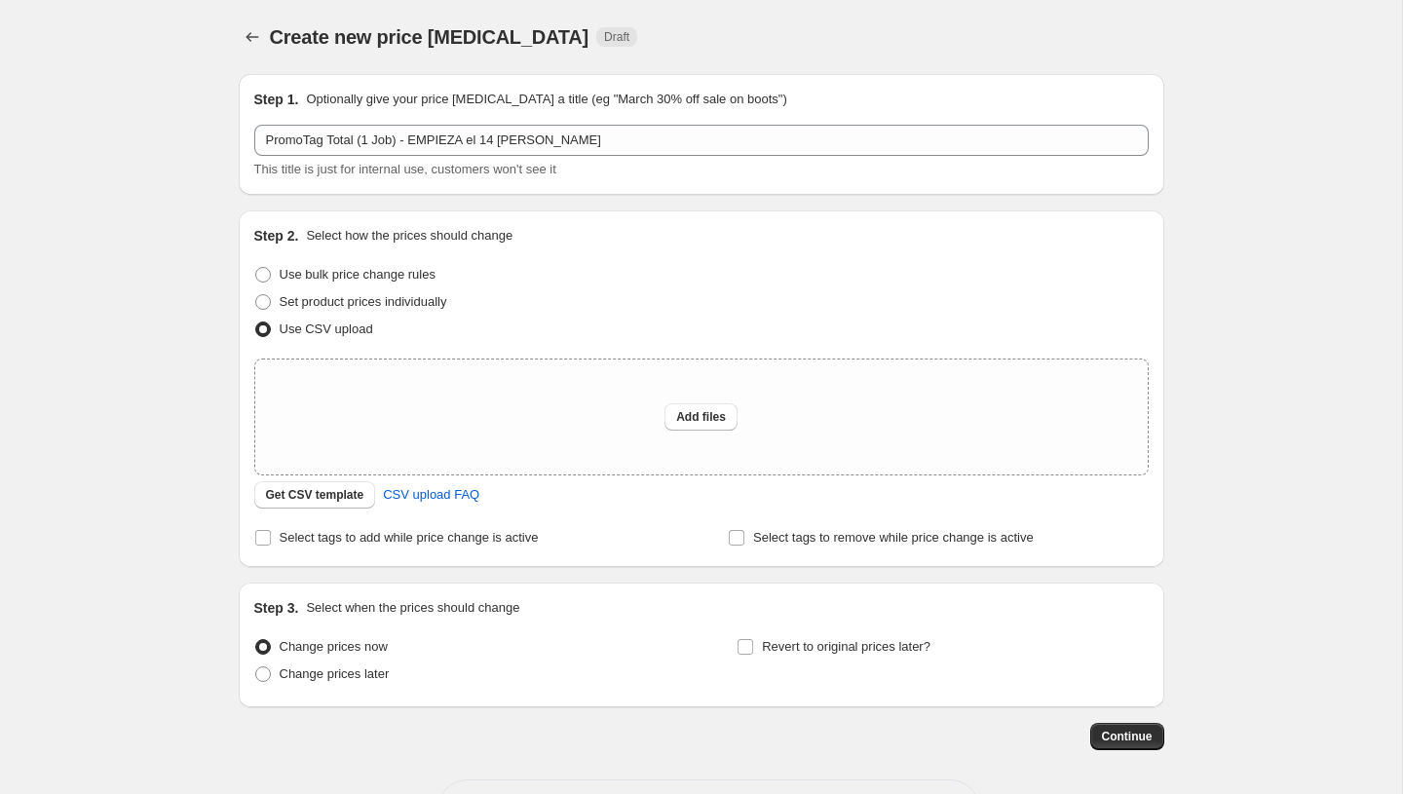
scroll to position [75, 0]
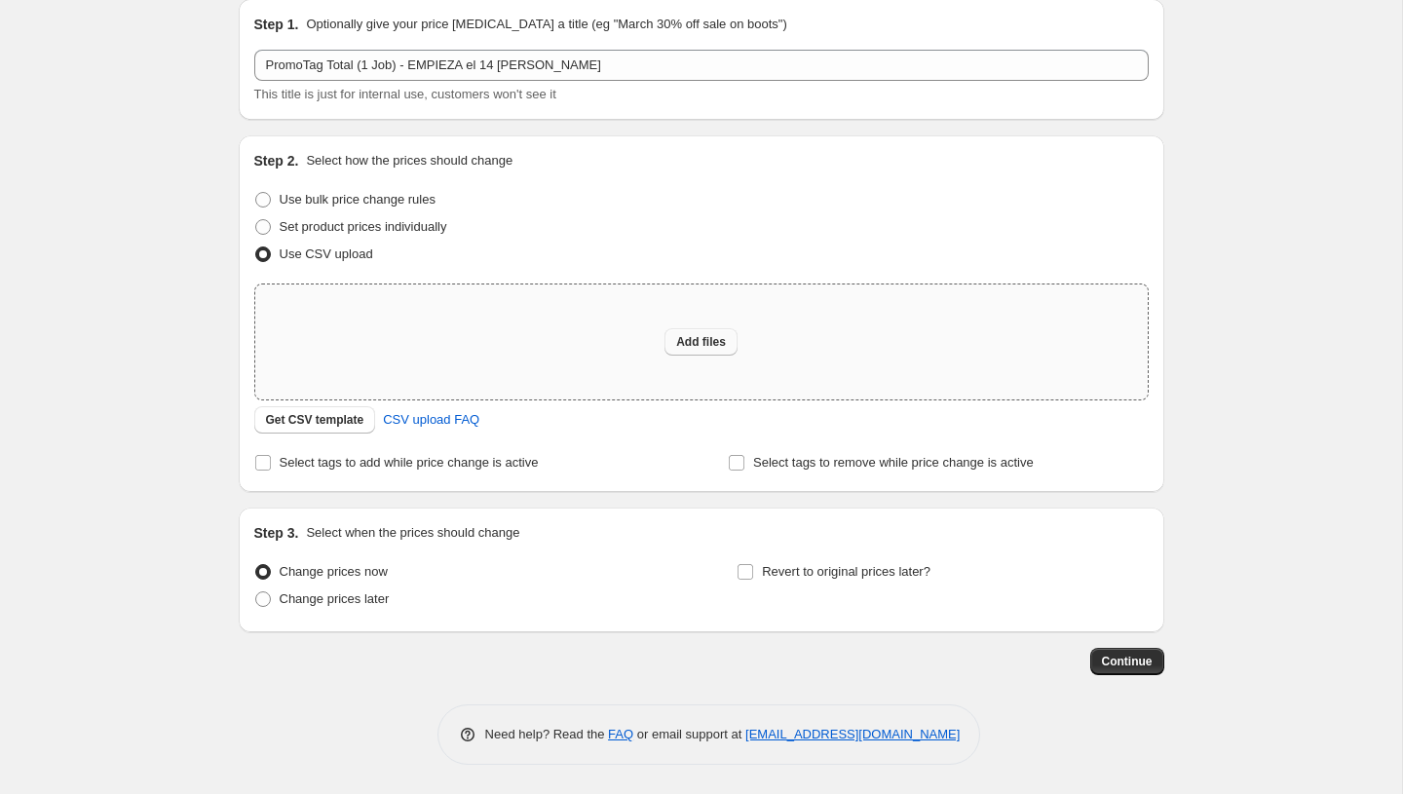
click at [703, 352] on button "Add files" at bounding box center [701, 341] width 73 height 27
type input "C:\fakepath\PromoTag Total (1 Job) - EMPIEZA el 14 de Agosto.csv"
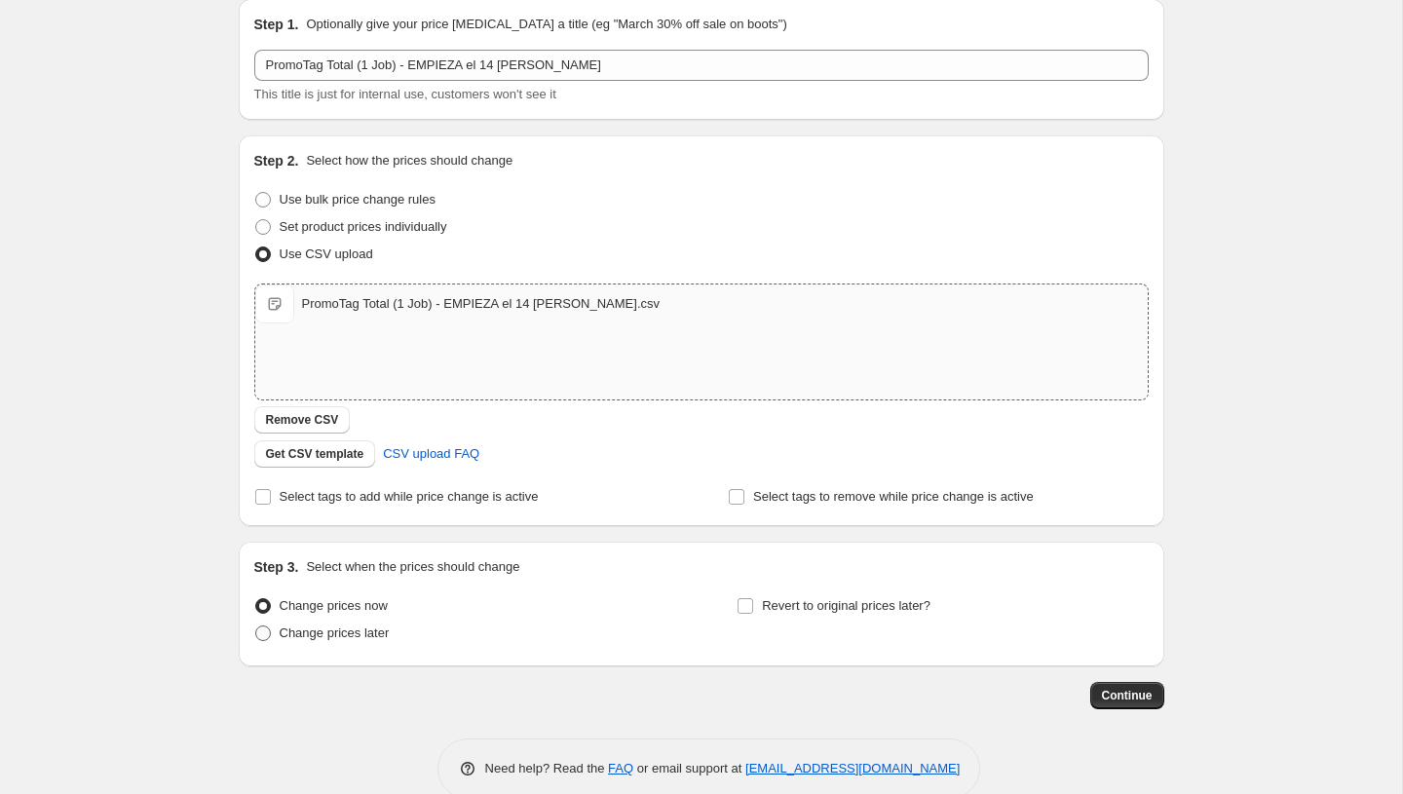
click at [336, 636] on span "Change prices later" at bounding box center [335, 633] width 110 height 15
click at [256, 627] on input "Change prices later" at bounding box center [255, 626] width 1 height 1
radio input "true"
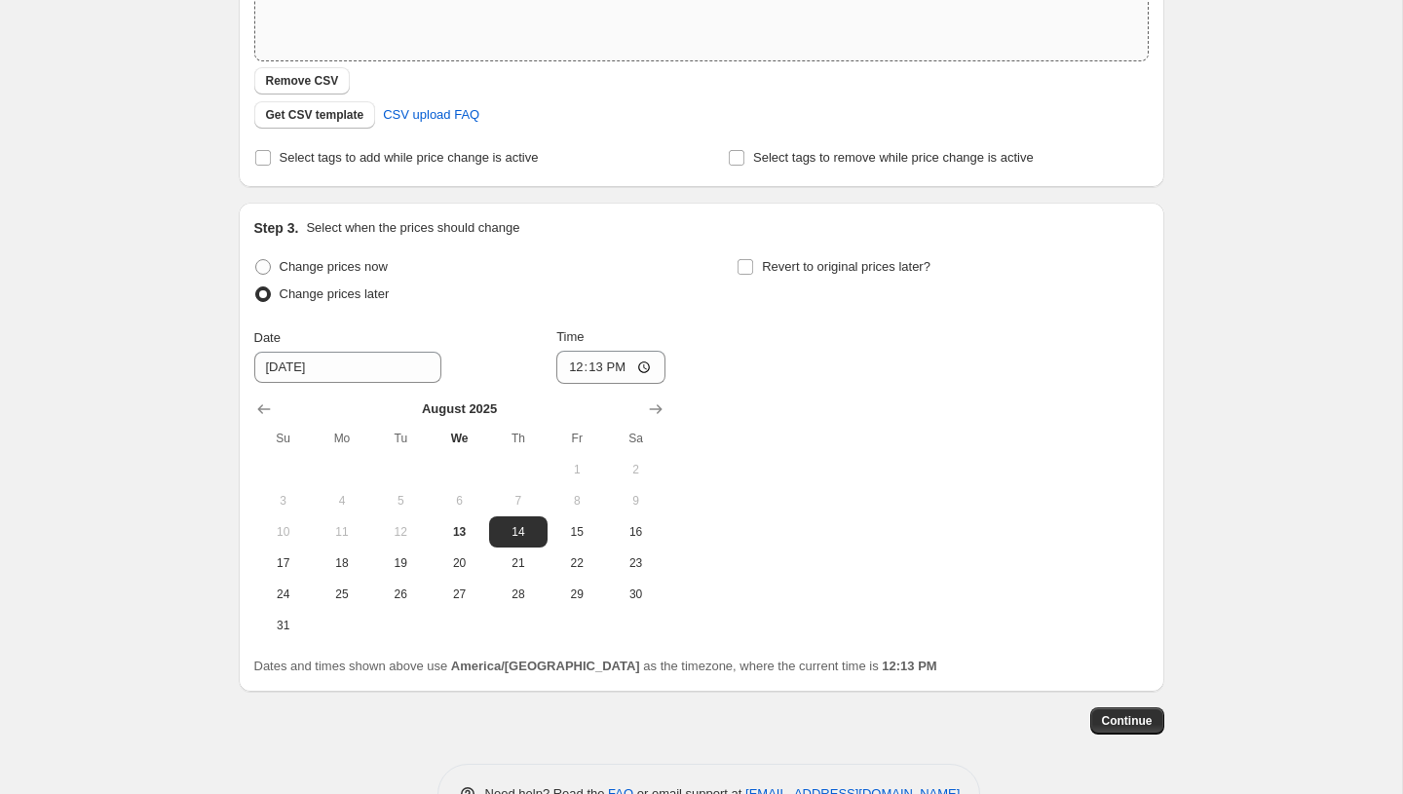
scroll to position [474, 0]
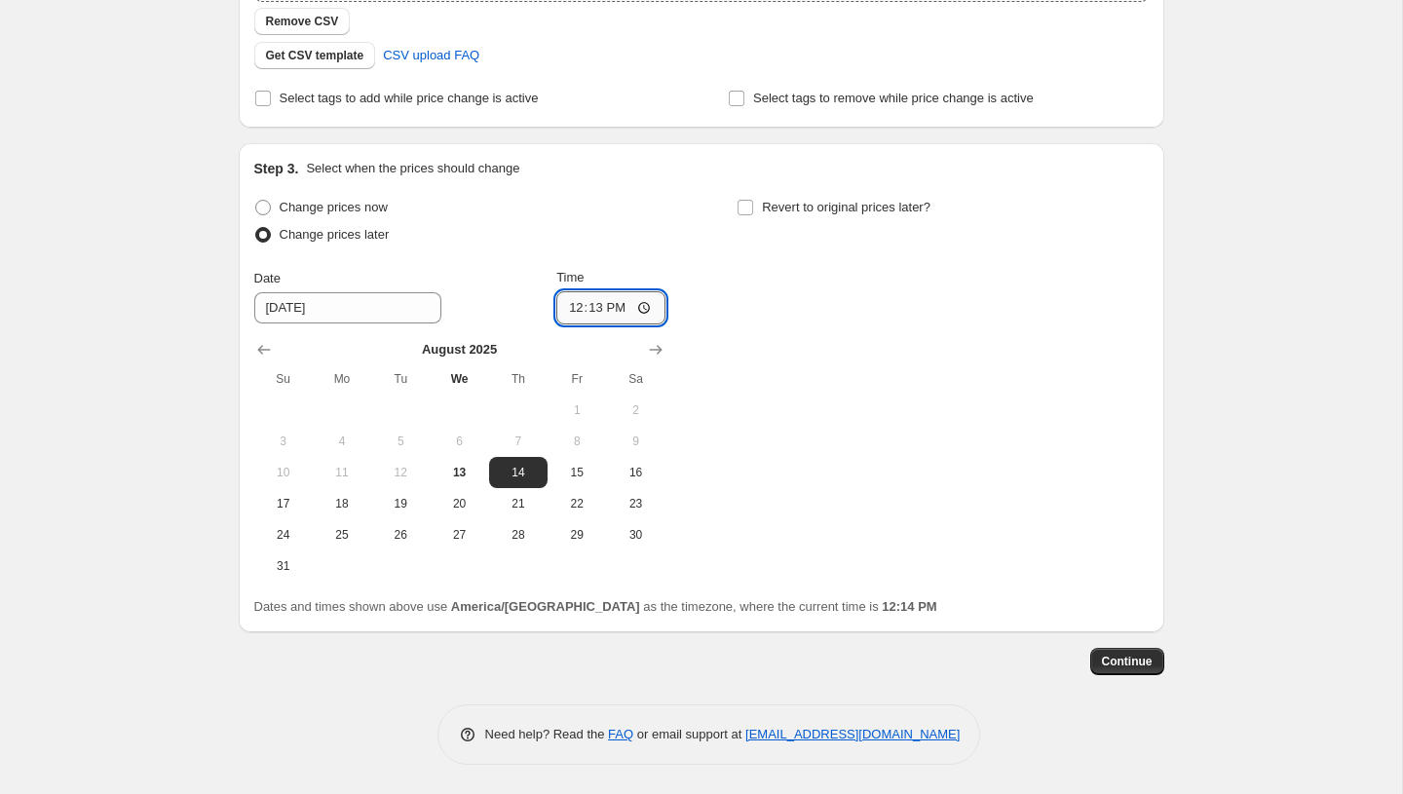
click at [573, 312] on input "12:13" at bounding box center [610, 307] width 109 height 33
type input "00:00"
click at [775, 448] on div "Change prices now Change prices later Date 8/14/2025 Time 00:00 August 2025 Su …" at bounding box center [701, 388] width 895 height 388
click at [1121, 661] on span "Continue" at bounding box center [1127, 662] width 51 height 16
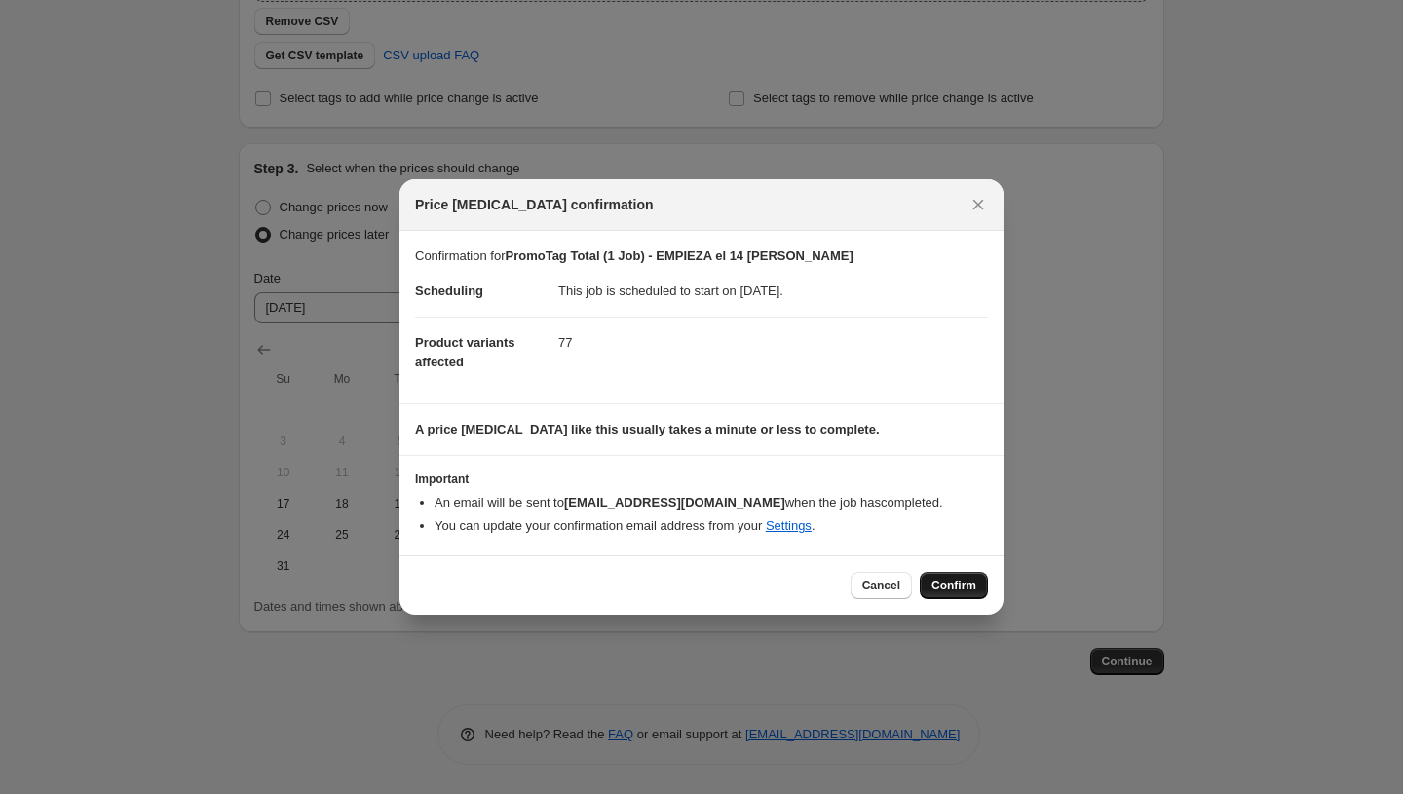
click at [952, 590] on span "Confirm" at bounding box center [954, 586] width 45 height 16
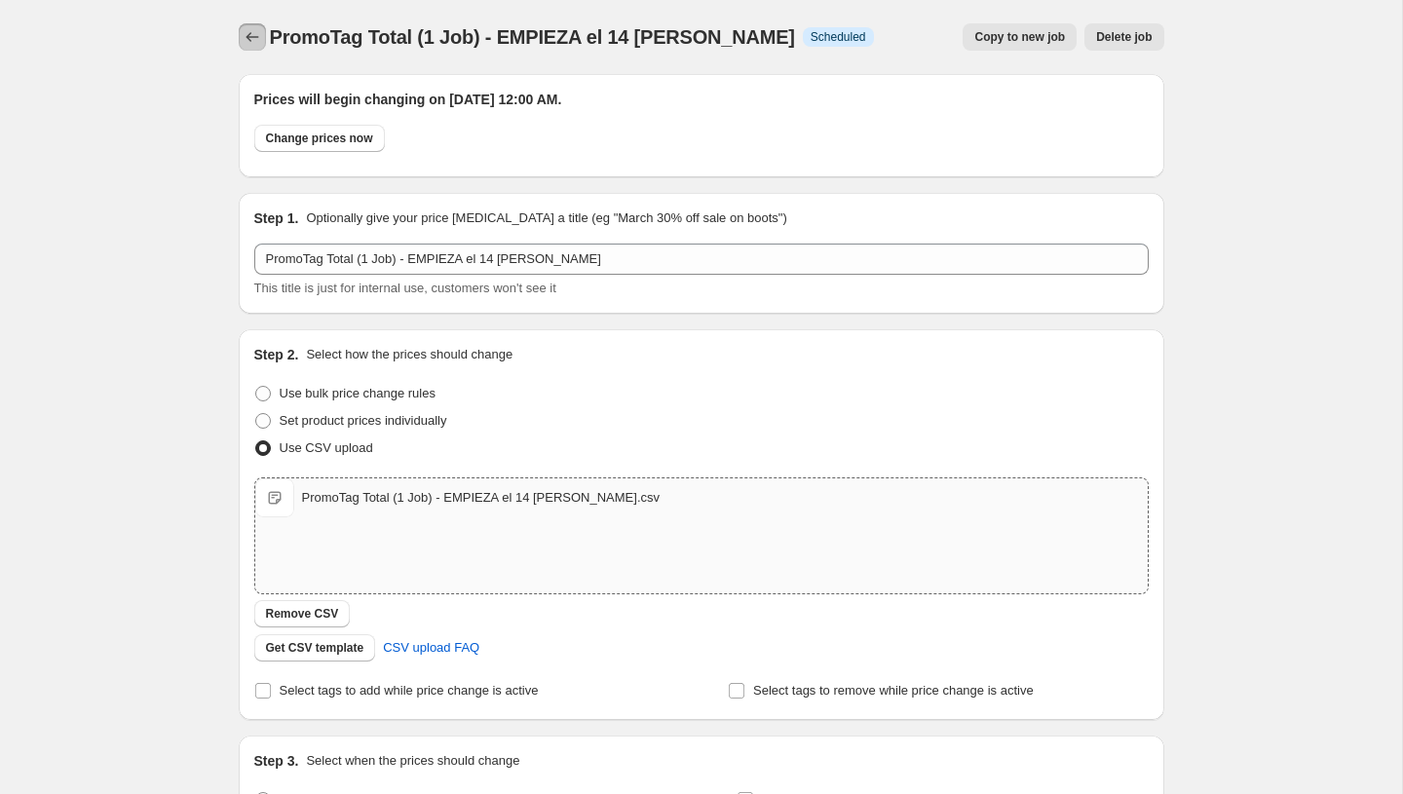
click at [255, 38] on icon "Price change jobs" at bounding box center [252, 36] width 19 height 19
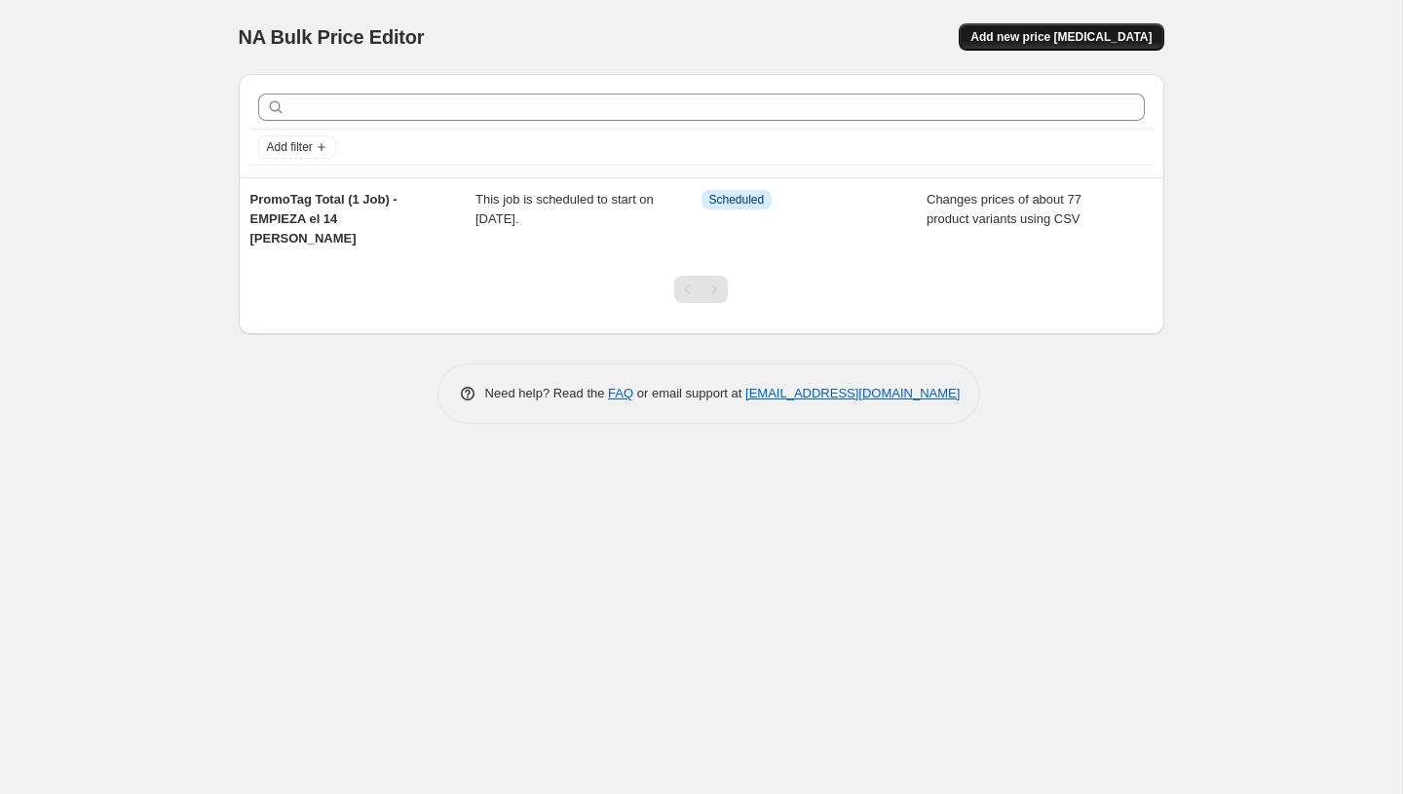
click at [1059, 46] on button "Add new price [MEDICAL_DATA]" at bounding box center [1061, 36] width 205 height 27
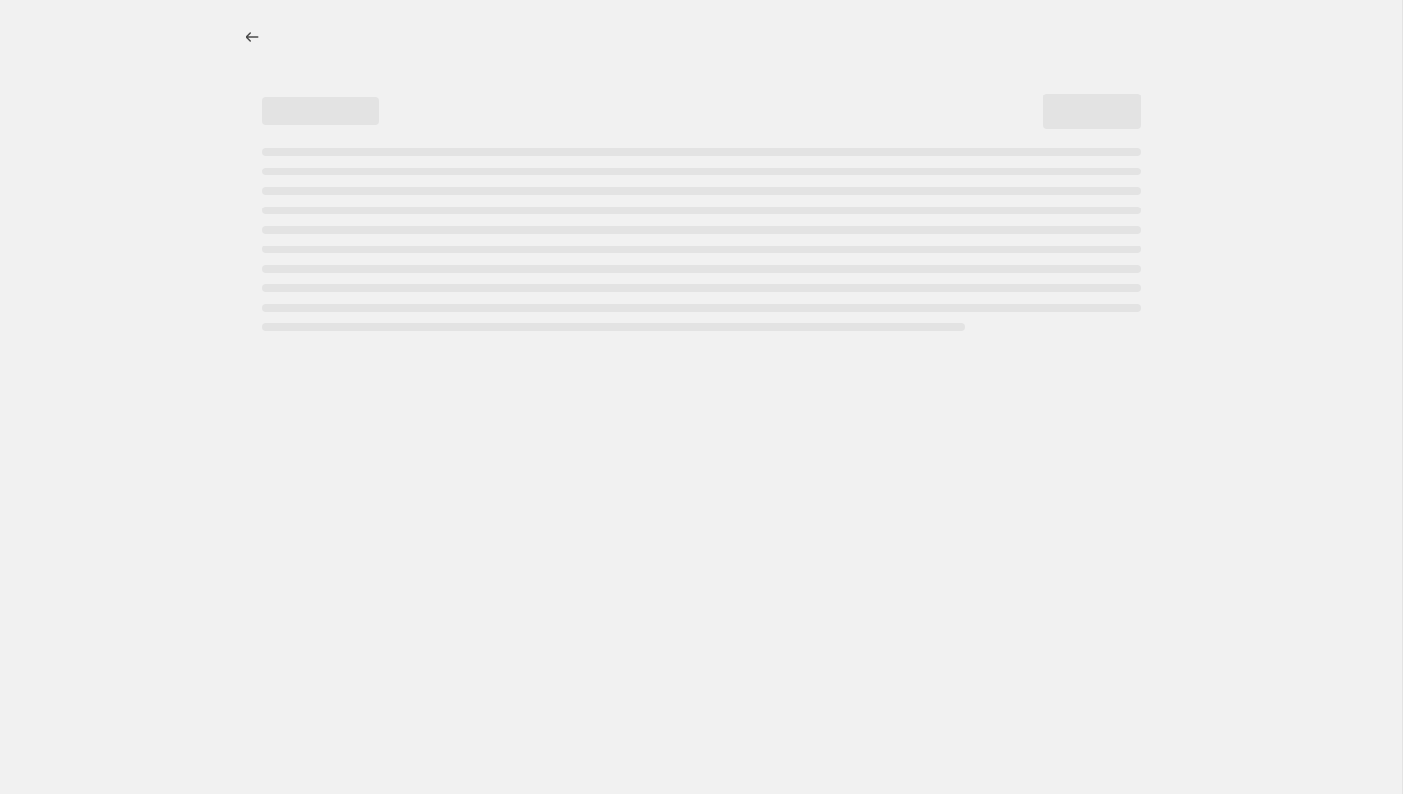
select select "percentage"
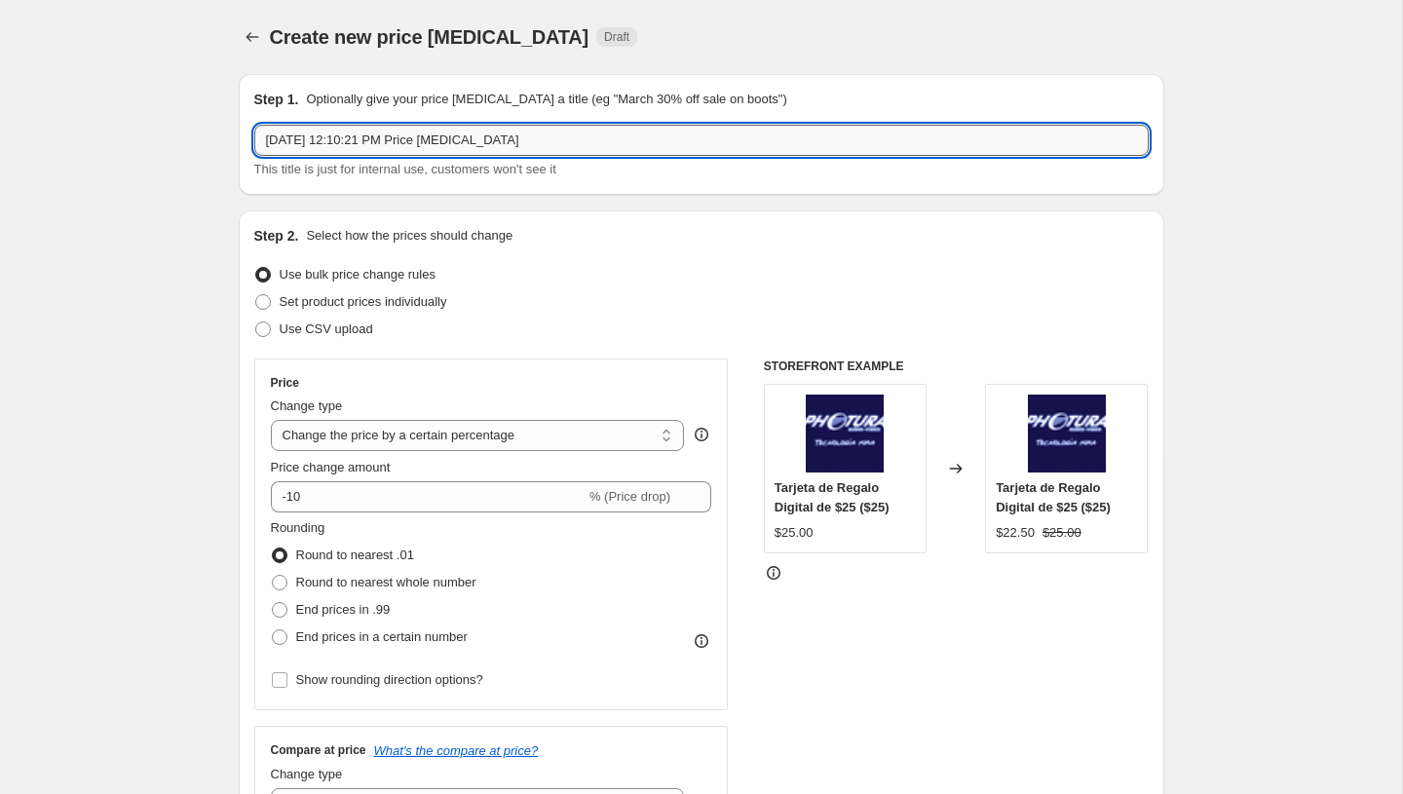
click at [425, 133] on input "Aug 13, 2025, 12:10:21 PM Price change job" at bounding box center [701, 140] width 895 height 31
paste input "PromoTag Total (1 Job) - TERMINA el 14 [PERSON_NAME]"
type input "PromoTag Total (1 Job) - TERMINA el 14 [PERSON_NAME]"
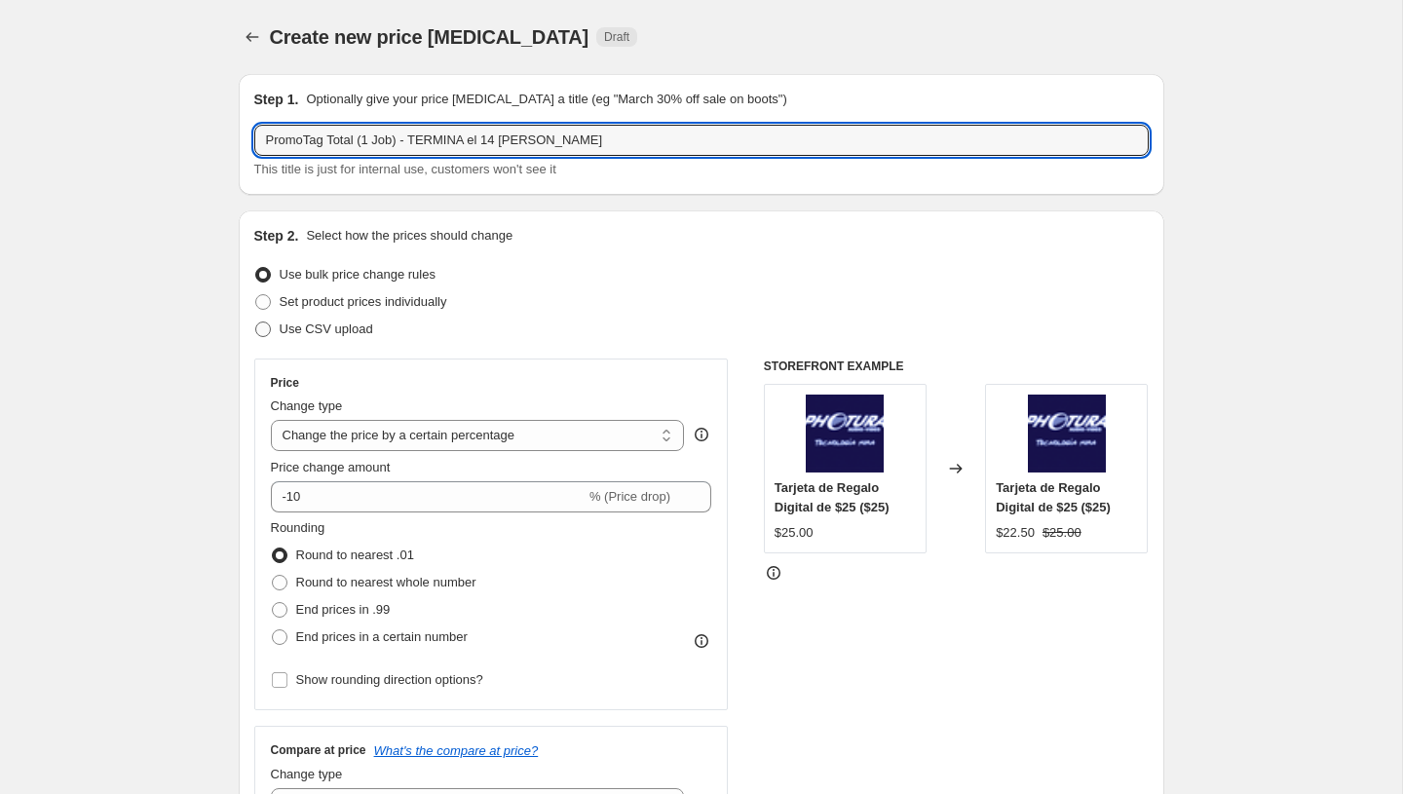
click at [336, 329] on span "Use CSV upload" at bounding box center [327, 329] width 94 height 15
click at [256, 323] on input "Use CSV upload" at bounding box center [255, 322] width 1 height 1
radio input "true"
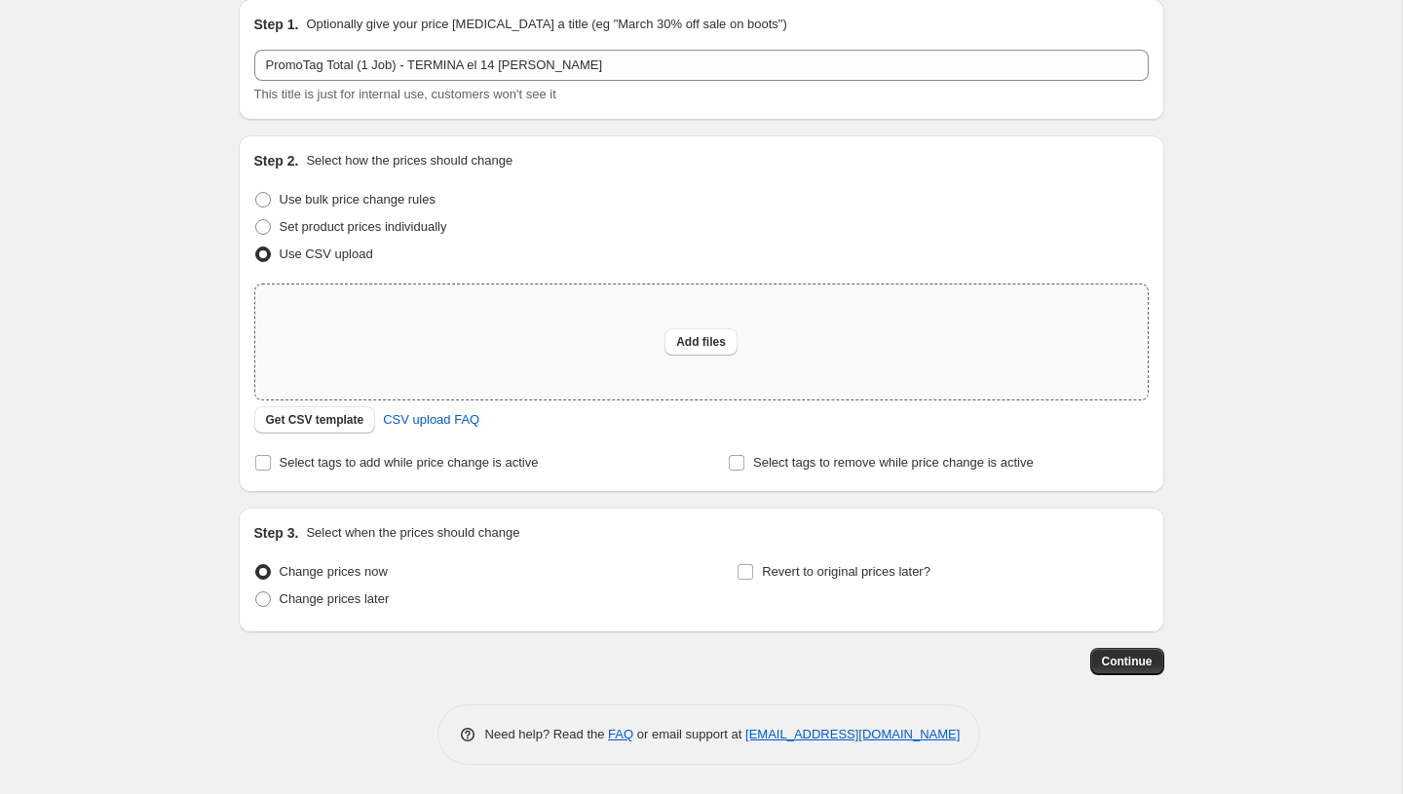
scroll to position [74, 0]
click at [715, 343] on span "Add files" at bounding box center [701, 343] width 50 height 16
type input "C:\fakepath\PromoTag Total (1 Job) - TERMINA el 14 de Agosto.csv"
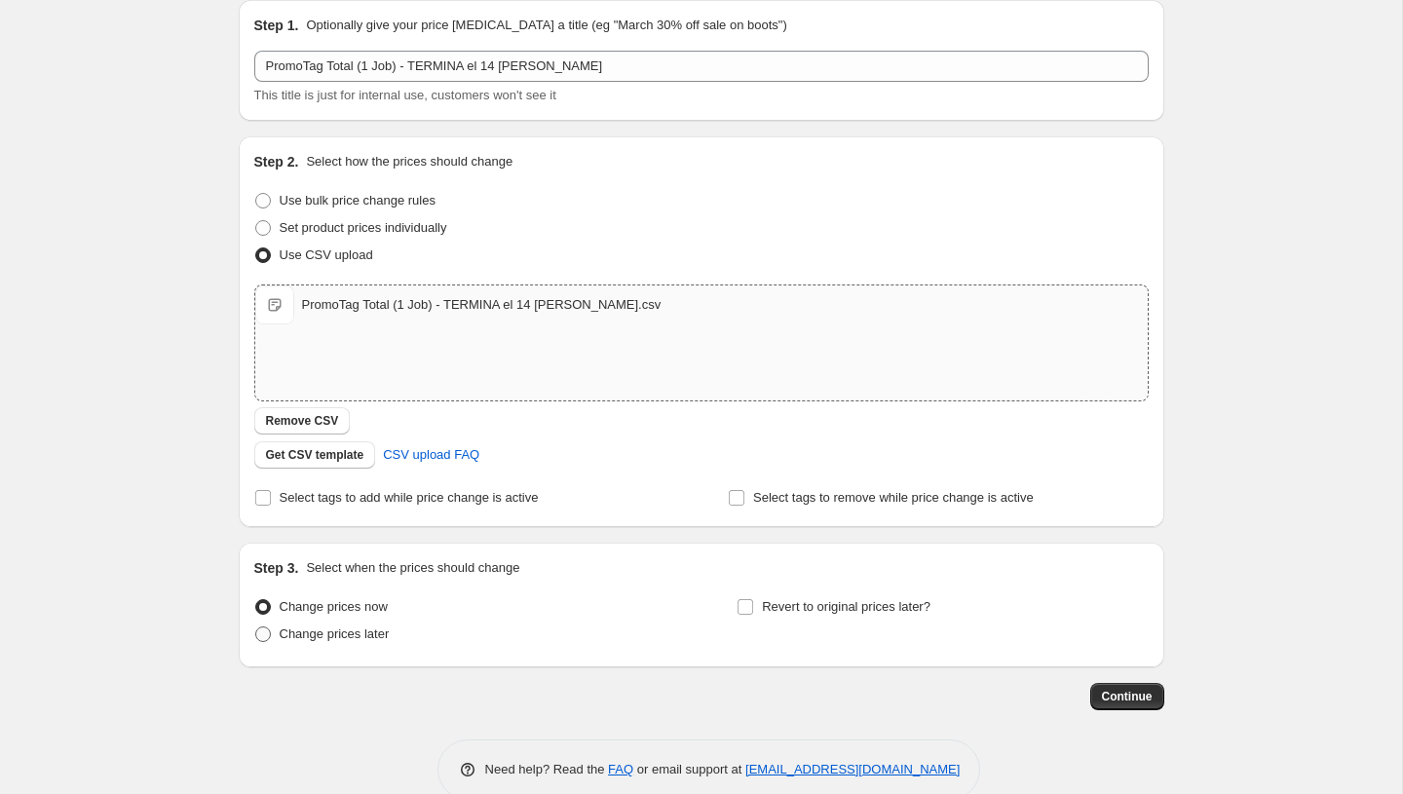
click at [349, 637] on span "Change prices later" at bounding box center [335, 634] width 110 height 15
click at [256, 628] on input "Change prices later" at bounding box center [255, 627] width 1 height 1
radio input "true"
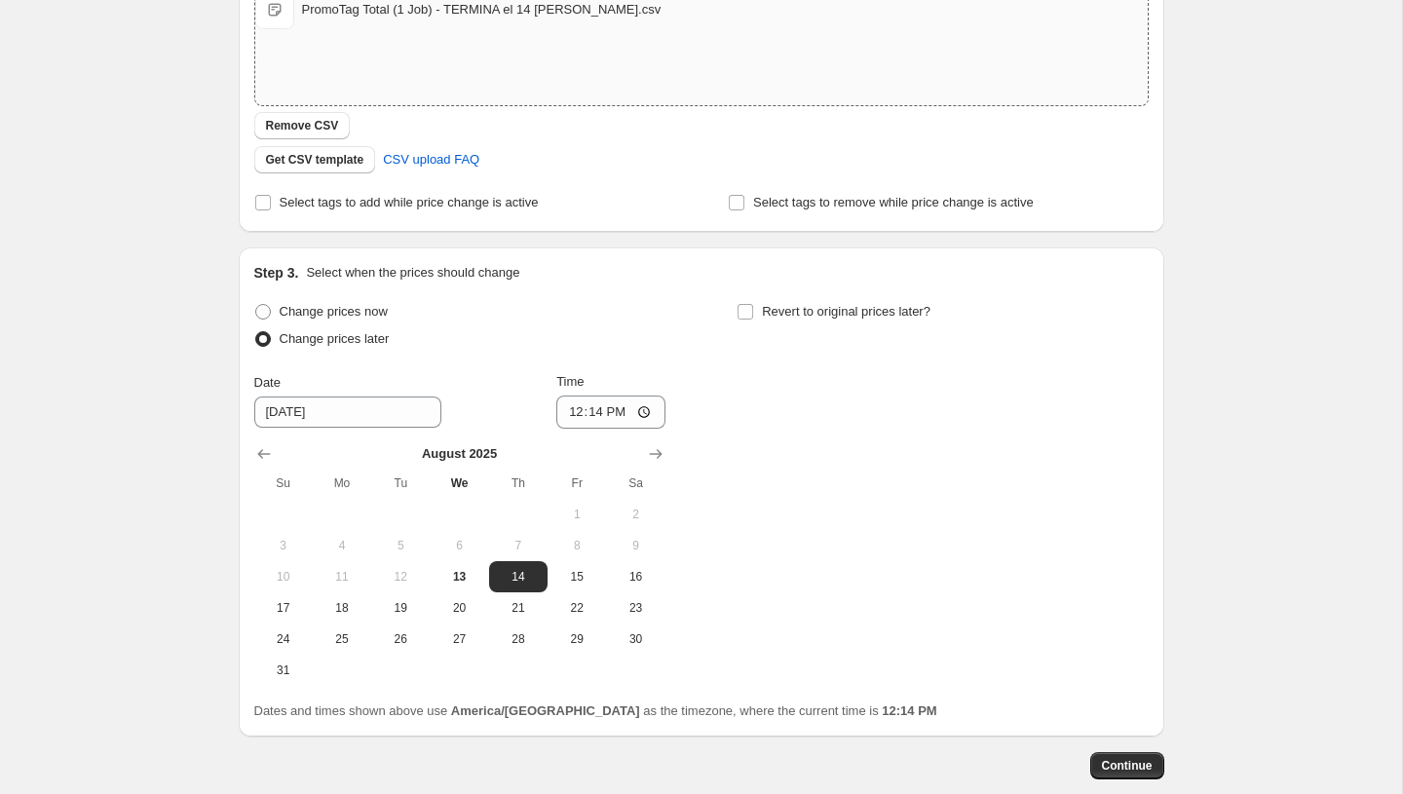
scroll to position [395, 0]
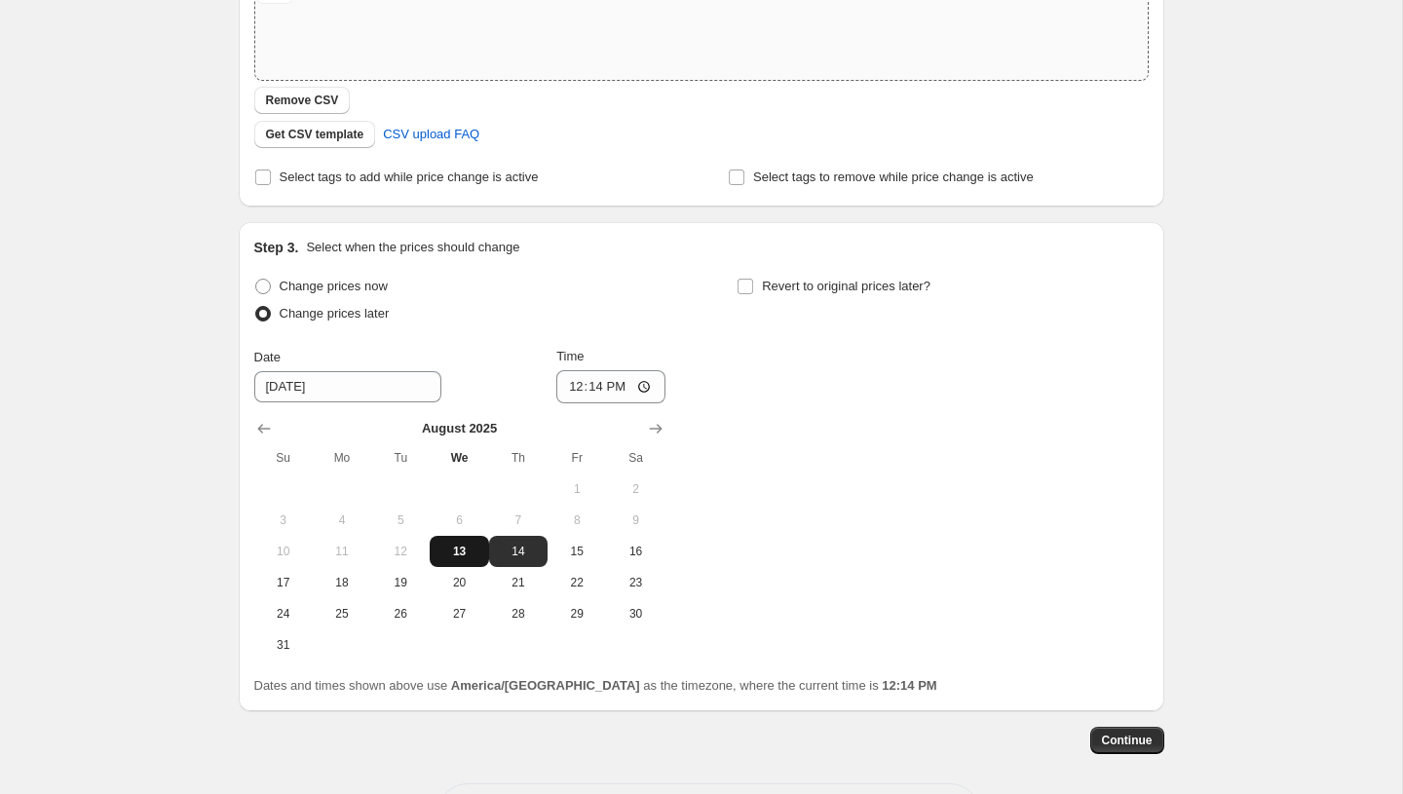
click at [464, 557] on span "13" at bounding box center [459, 552] width 43 height 16
type input "8/13/2025"
click at [584, 385] on input "12:14" at bounding box center [610, 386] width 109 height 33
click at [569, 384] on input "12:14" at bounding box center [610, 386] width 109 height 33
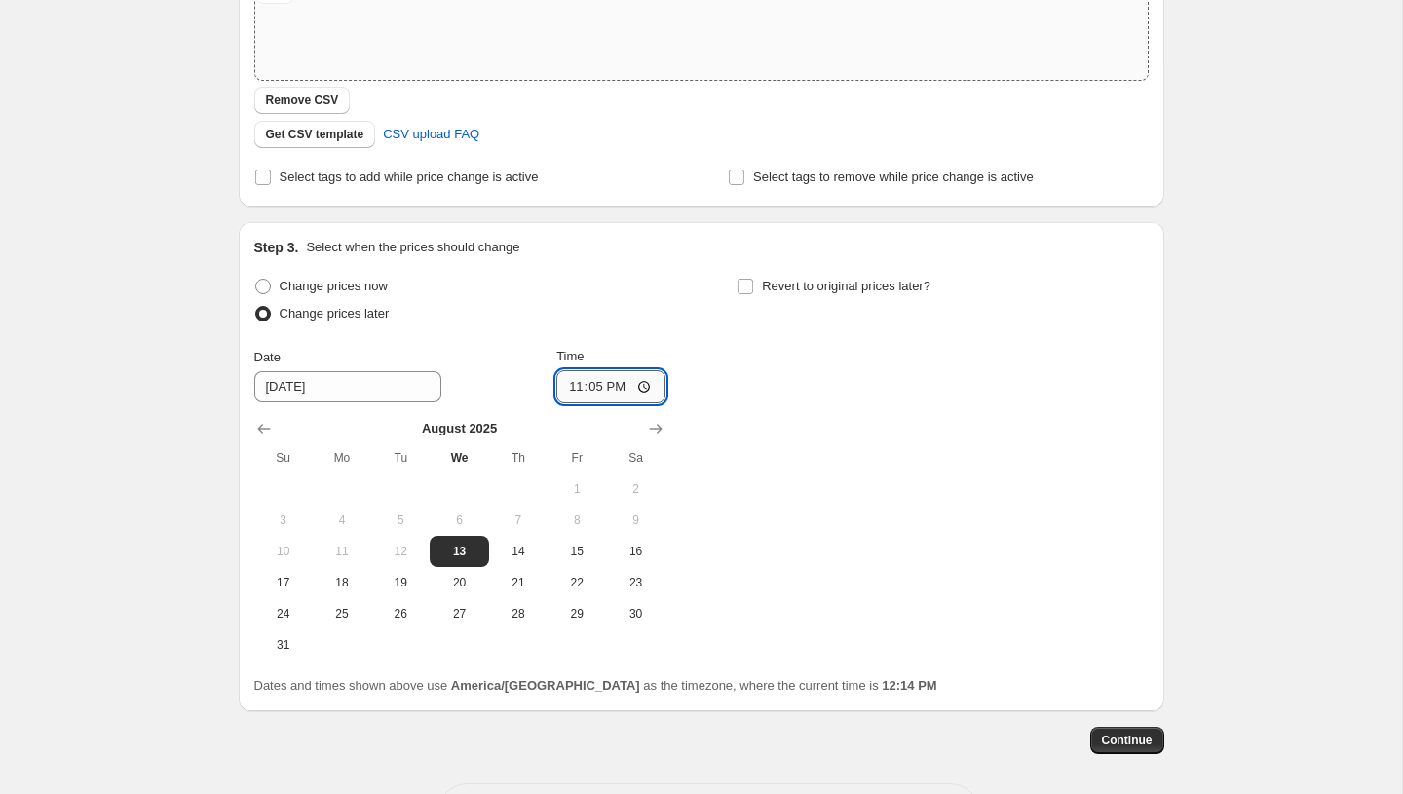
type input "23:59"
click at [786, 515] on div "Change prices now Change prices later Date 8/13/2025 Time 23:59 August 2025 Su …" at bounding box center [701, 467] width 895 height 388
click at [1134, 746] on span "Continue" at bounding box center [1127, 741] width 51 height 16
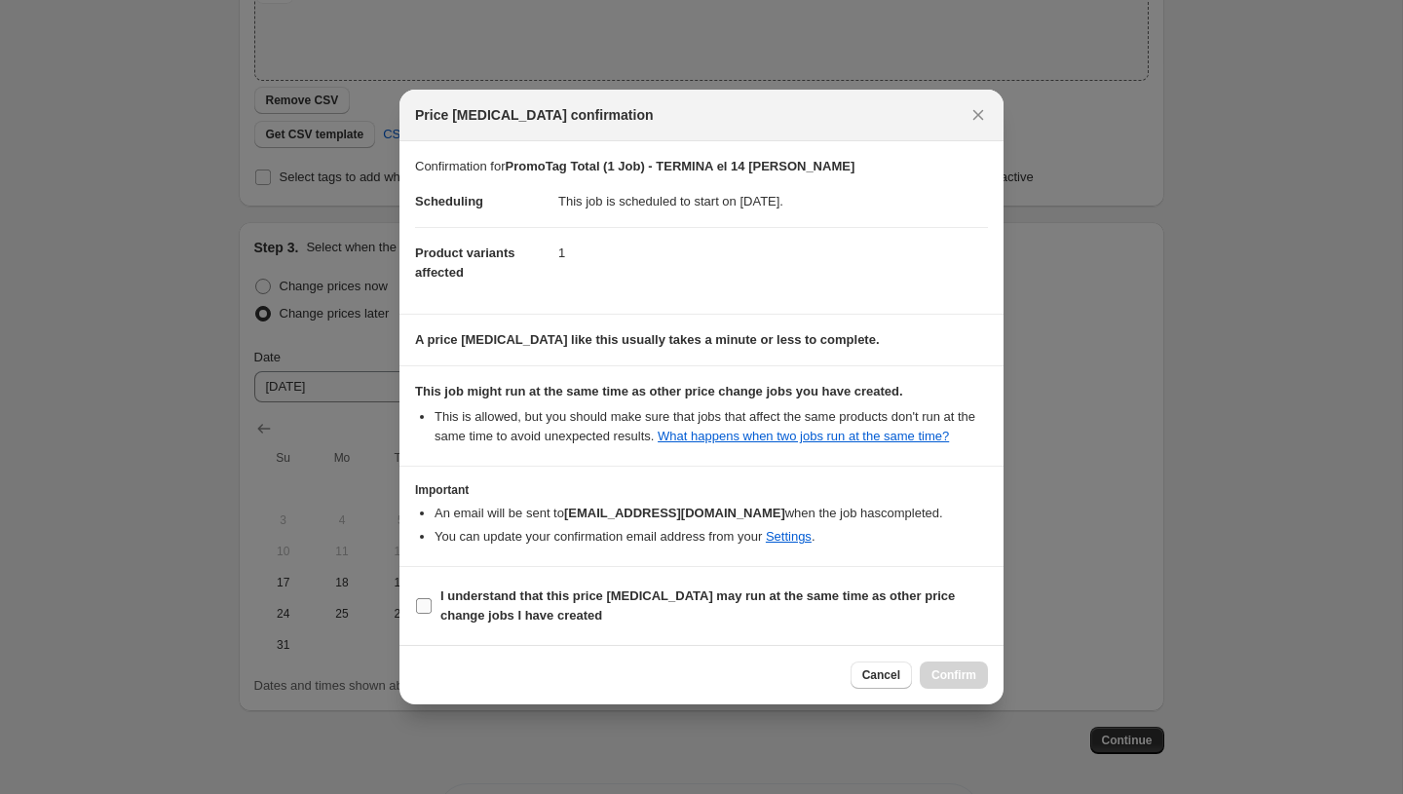
click at [835, 618] on span "I understand that this price change job may run at the same time as other price…" at bounding box center [714, 606] width 548 height 39
click at [432, 614] on input "I understand that this price change job may run at the same time as other price…" at bounding box center [424, 606] width 16 height 16
checkbox input "true"
click at [956, 683] on span "Confirm" at bounding box center [954, 675] width 45 height 16
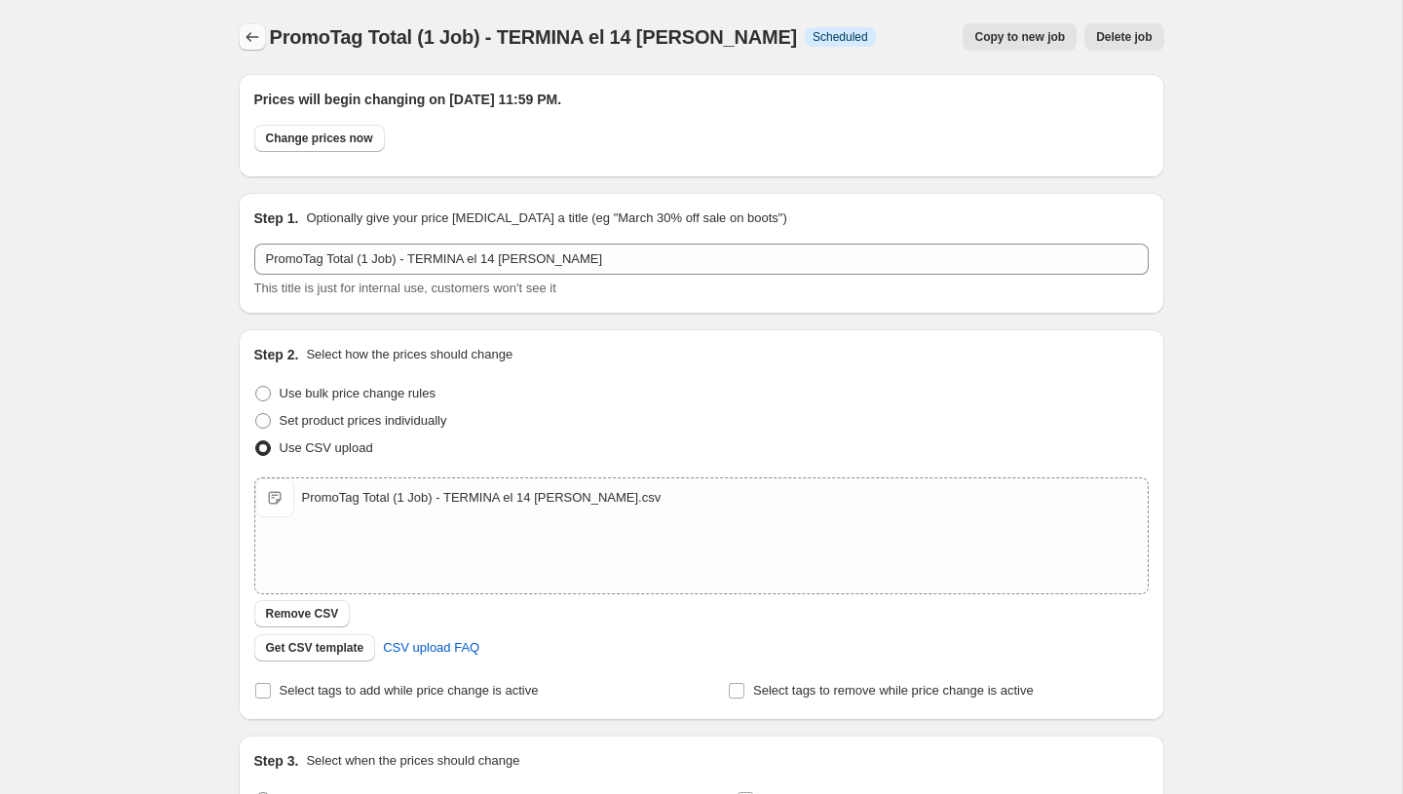
click at [250, 23] on button "Price change jobs" at bounding box center [252, 36] width 27 height 27
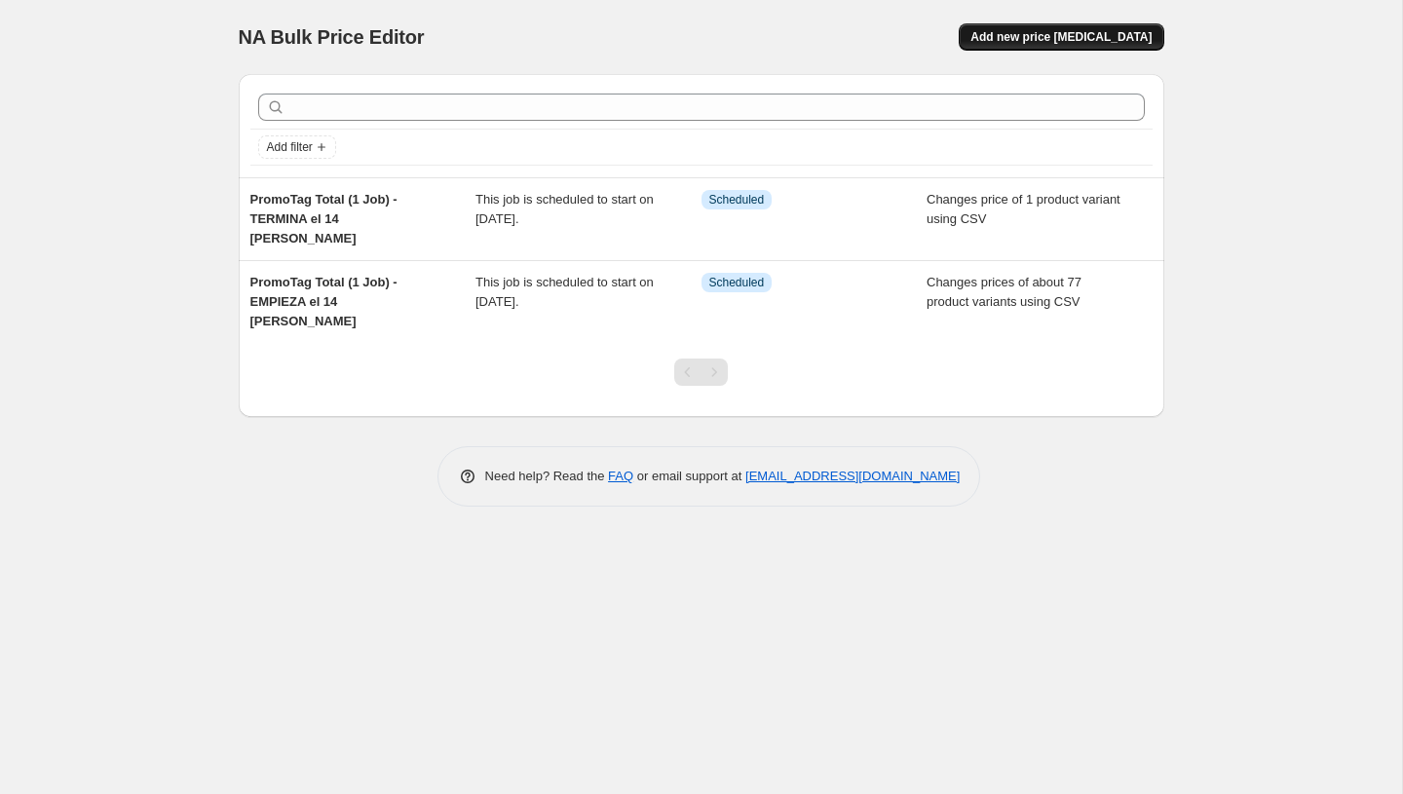
click at [1087, 33] on span "Add new price [MEDICAL_DATA]" at bounding box center [1061, 37] width 181 height 16
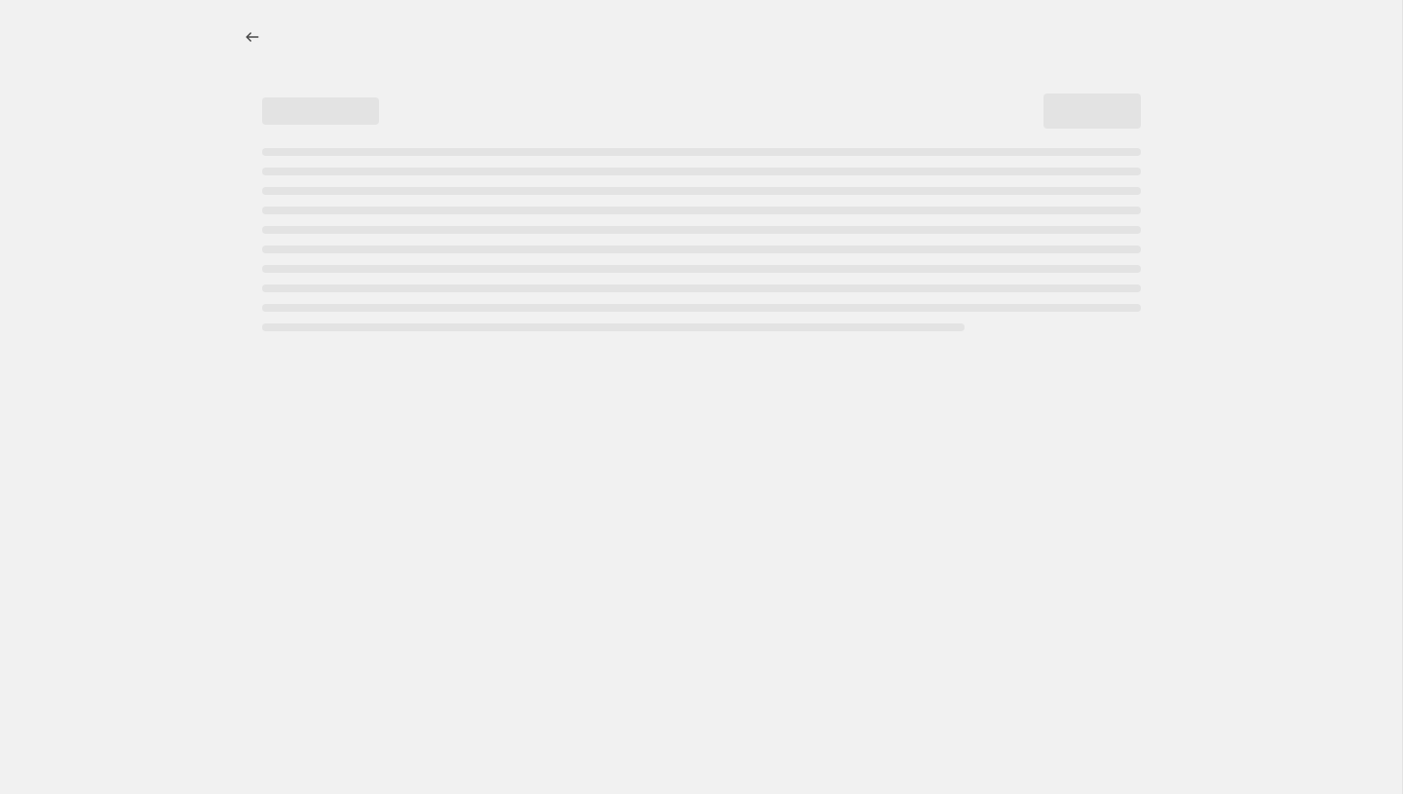
select select "percentage"
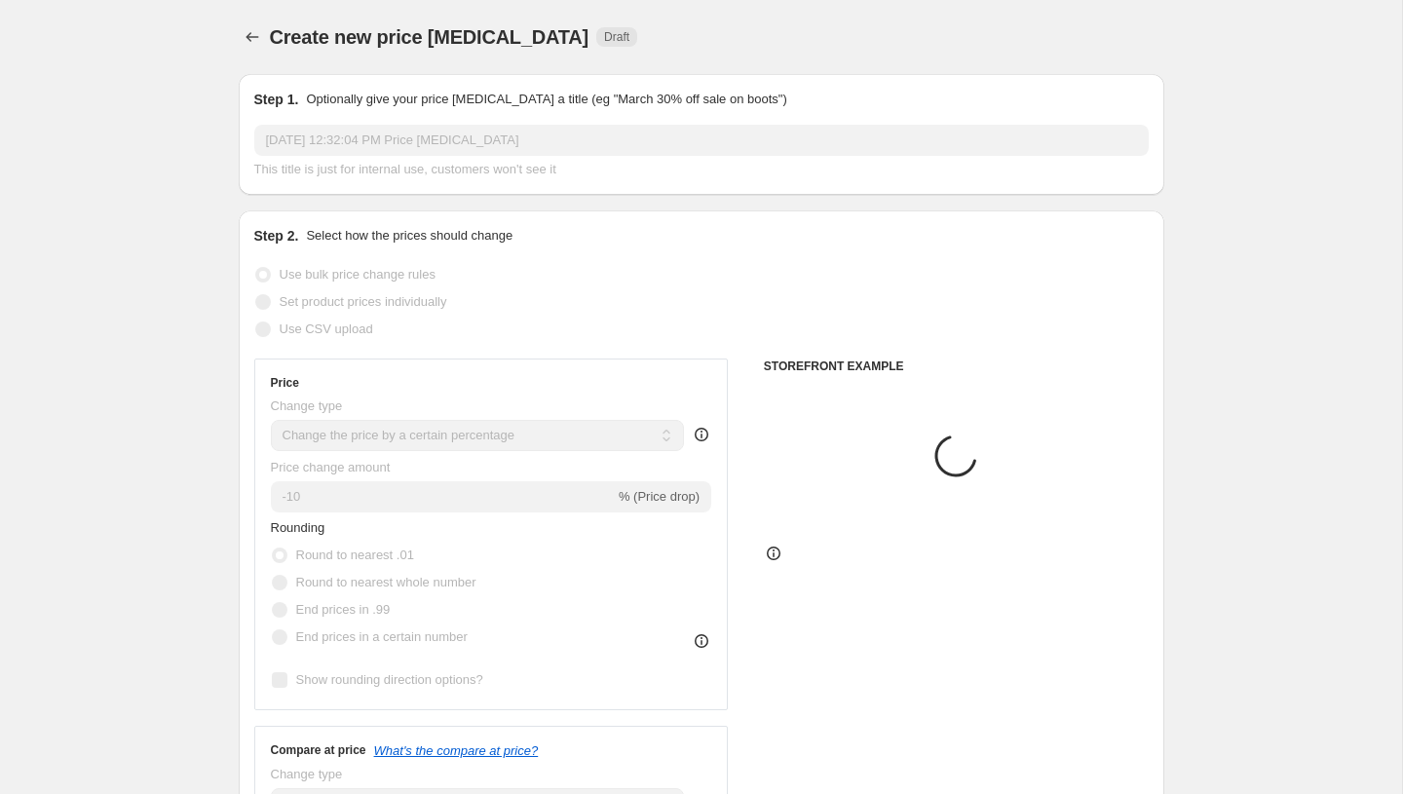
click at [313, 141] on input "Aug 13, 2025, 12:32:04 PM Price change job" at bounding box center [701, 140] width 895 height 31
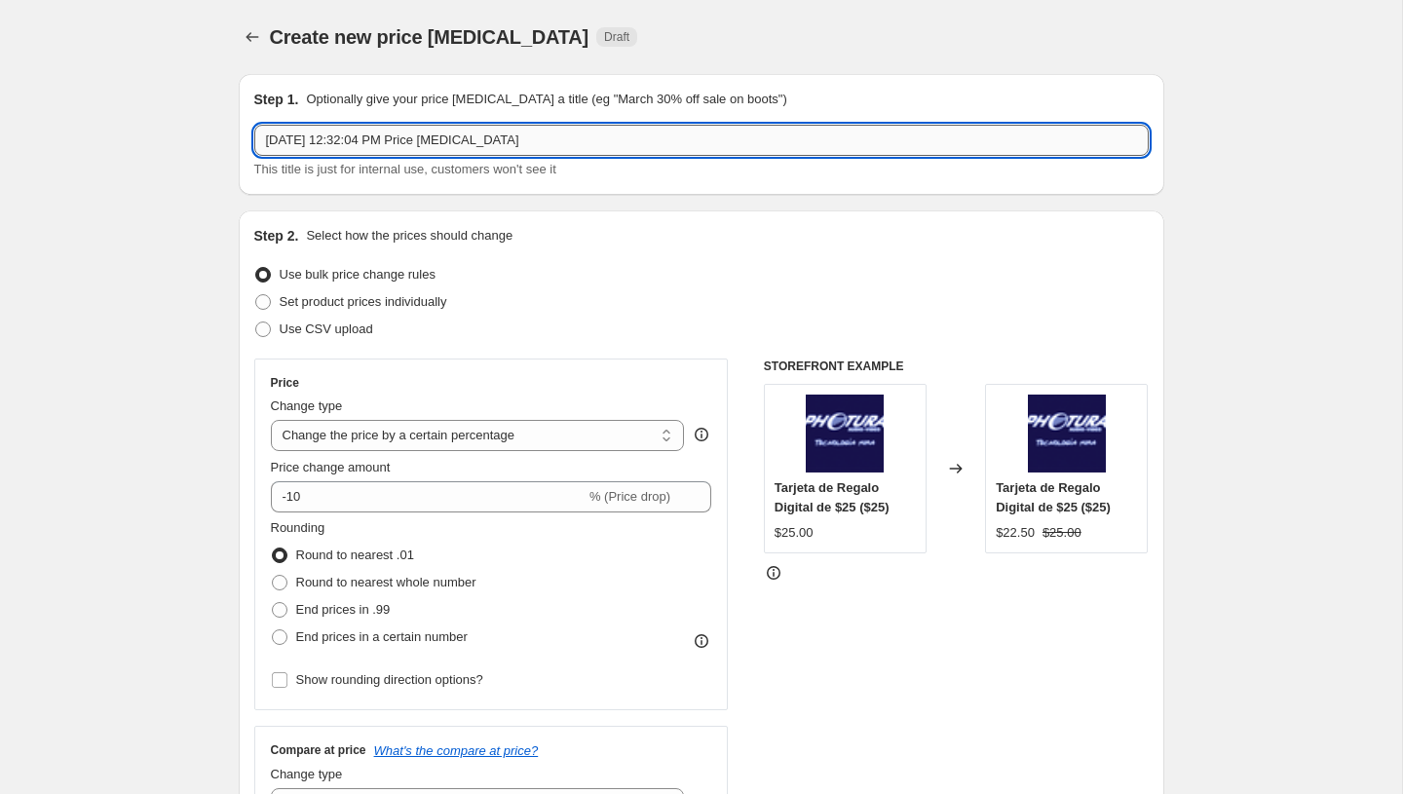
click at [313, 141] on input "Aug 13, 2025, 12:32:04 PM Price change job" at bounding box center [701, 140] width 895 height 31
paste input "text"
click at [330, 136] on input "text" at bounding box center [701, 140] width 895 height 31
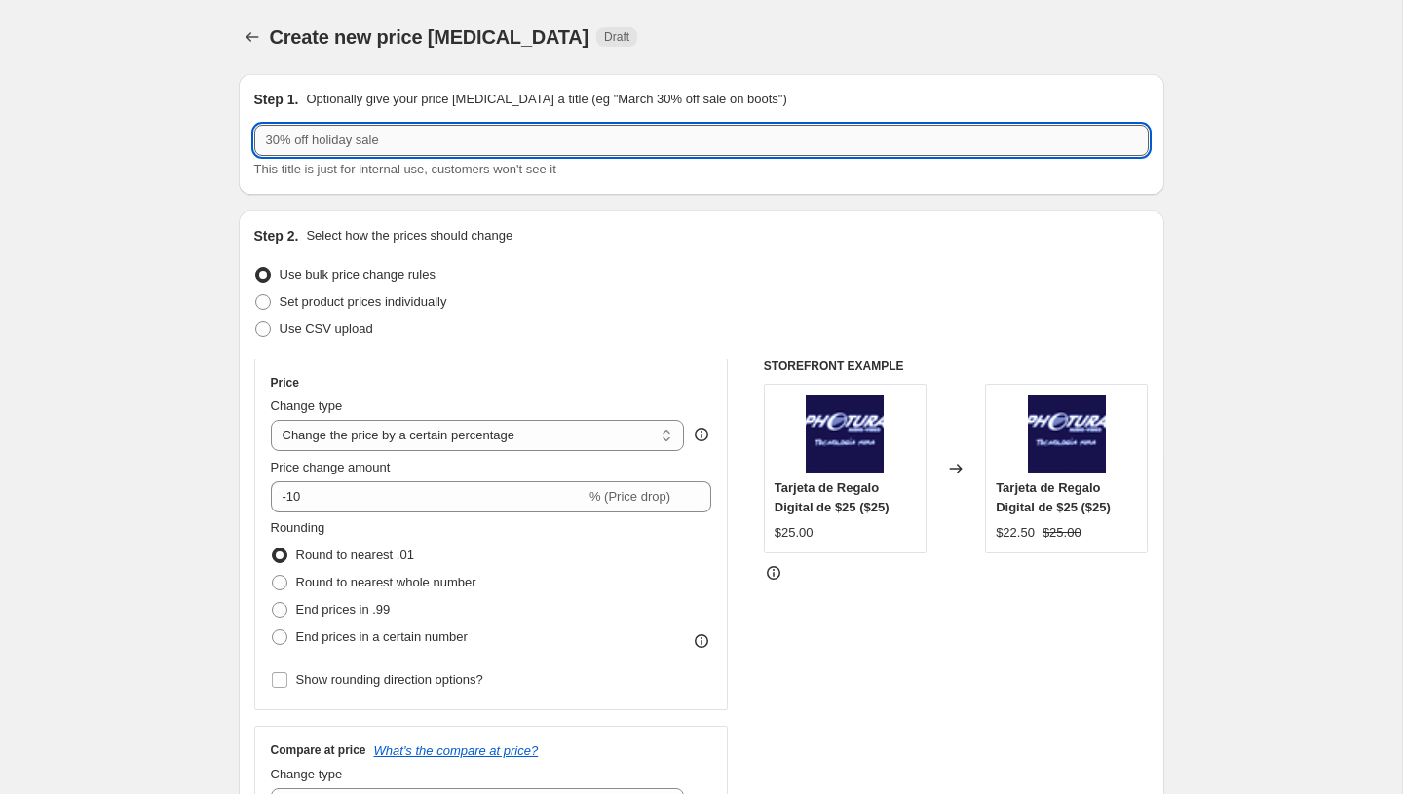
click at [330, 136] on input "text" at bounding box center [701, 140] width 895 height 31
paste input "PromoTag Total (2 Jobs) - EMPIEZA el 15 de Agosto"
type input "PromoTag Total (2 Jobs) - EMPIEZA el 15 de Agosto"
click at [319, 343] on div "Step 2. Select how the prices should change Use bulk price change rules Set pro…" at bounding box center [701, 552] width 895 height 653
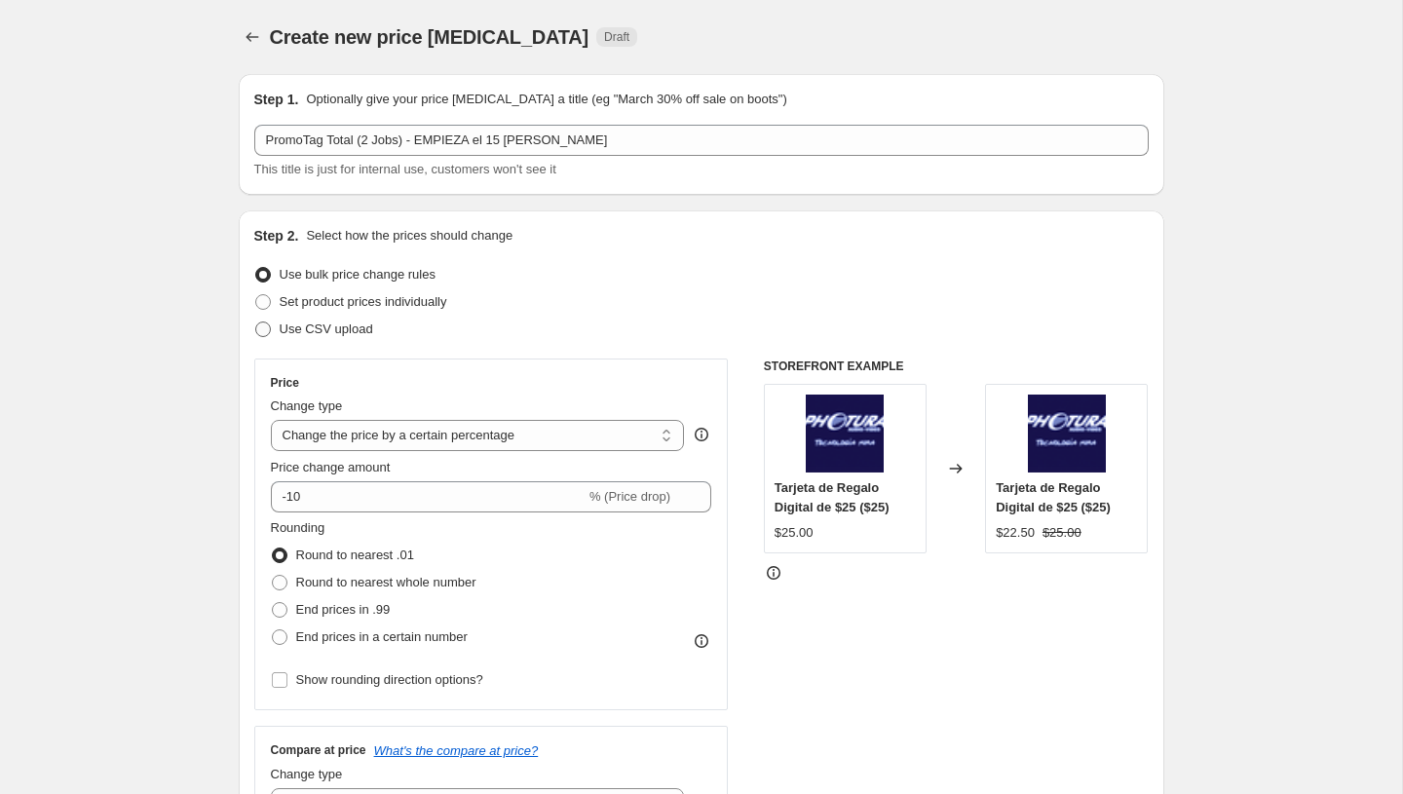
click at [339, 337] on span "Use CSV upload" at bounding box center [327, 329] width 94 height 19
click at [256, 323] on input "Use CSV upload" at bounding box center [255, 322] width 1 height 1
radio input "true"
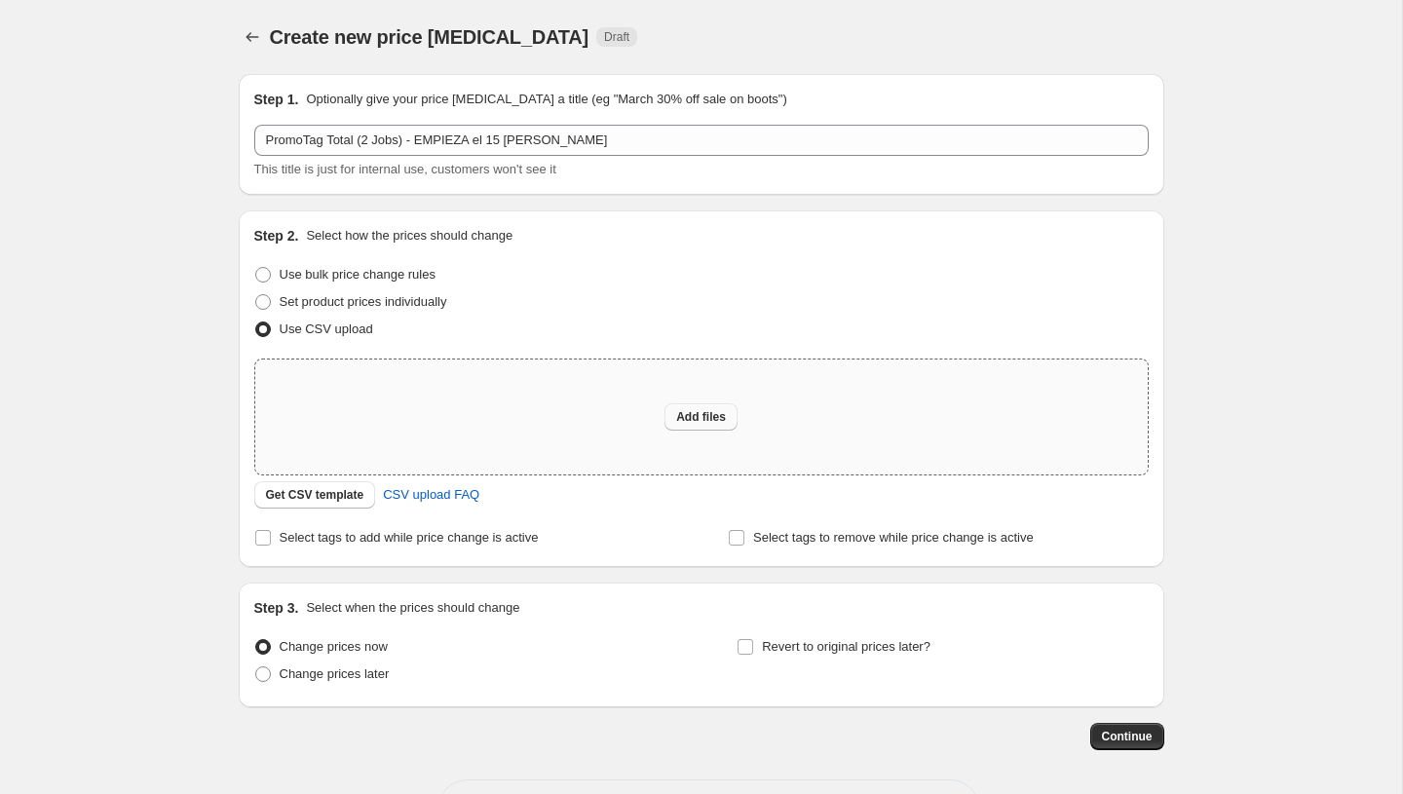
click at [701, 412] on span "Add files" at bounding box center [701, 417] width 50 height 16
type input "C:\fakepath\PromoTag Total (2 Jobs) - EMPIEZA el 15 de Agosto.csv"
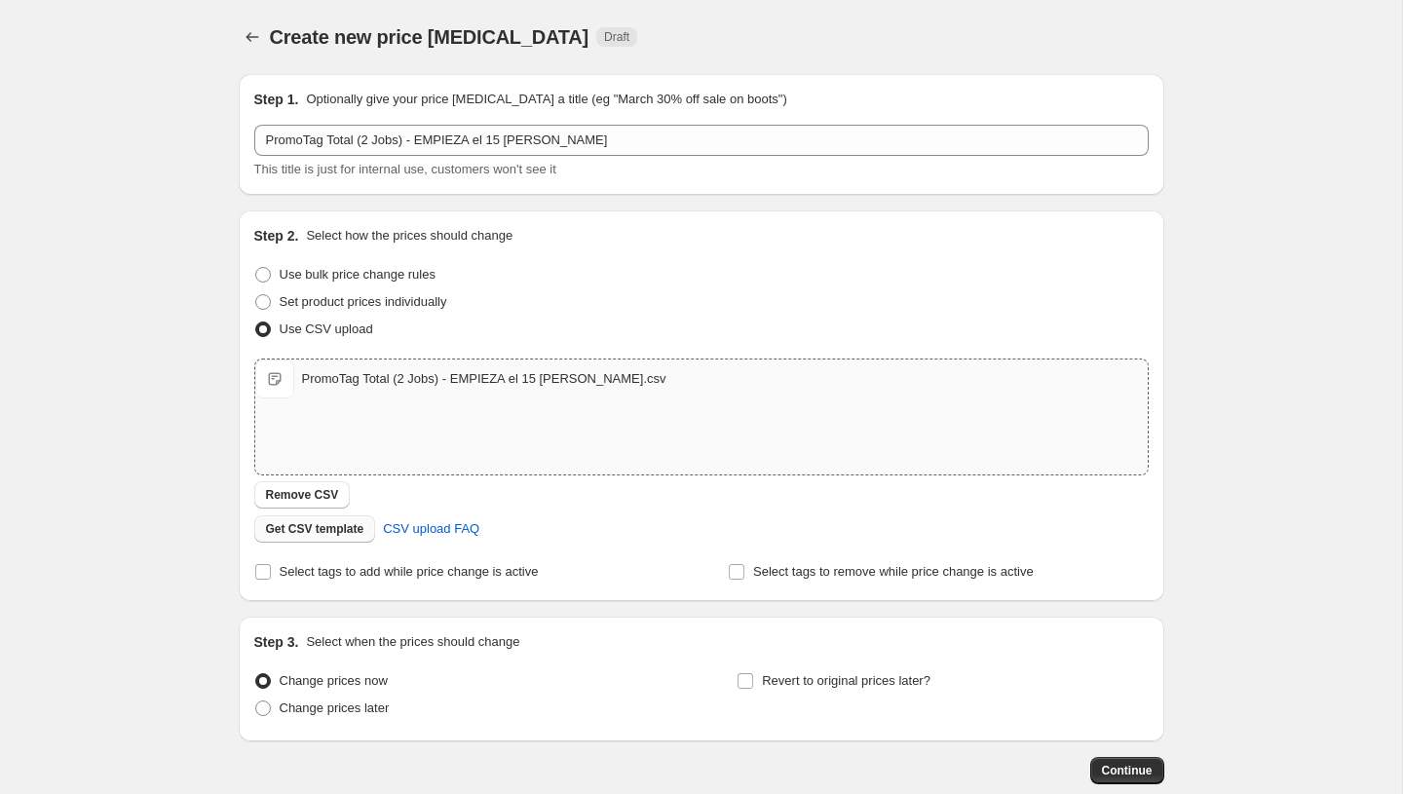
scroll to position [109, 0]
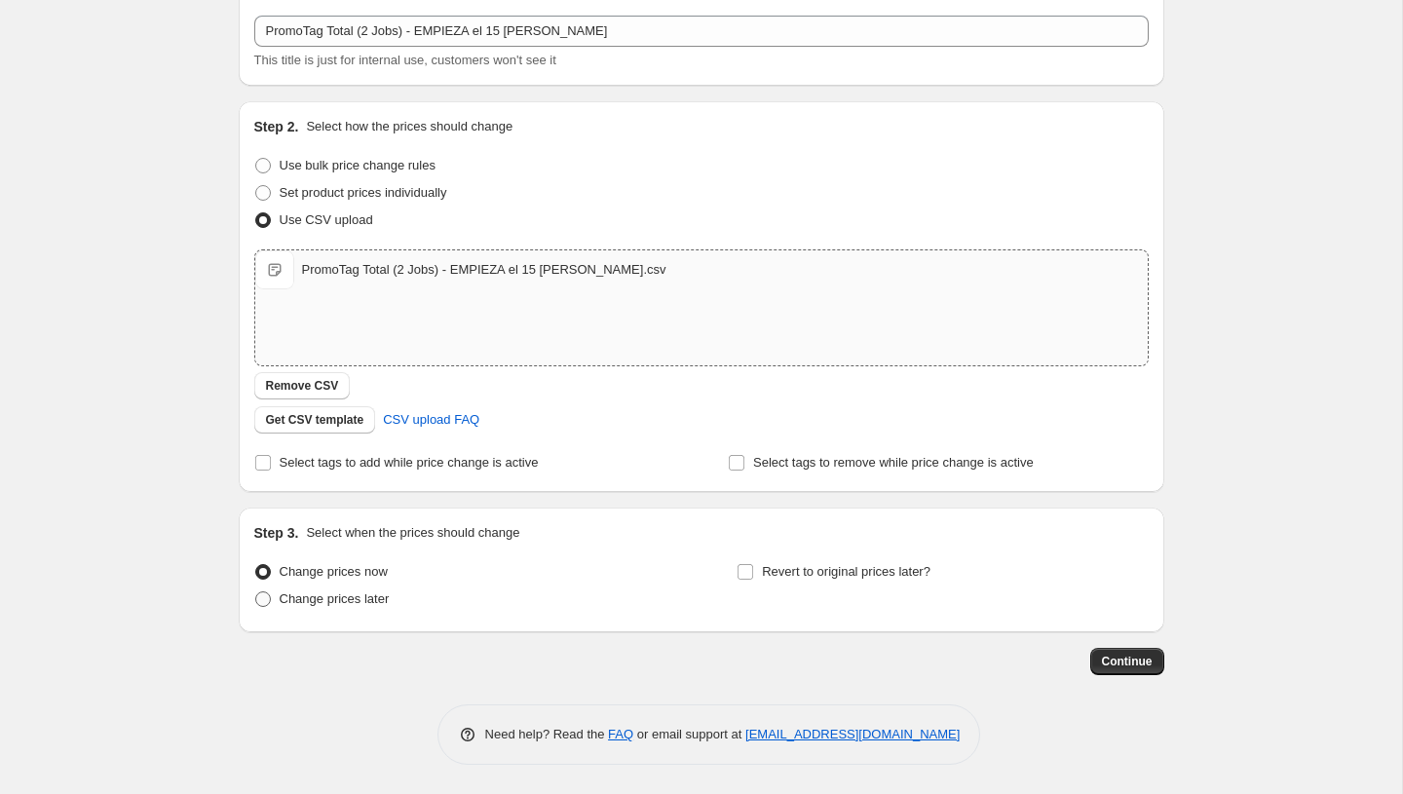
click at [311, 597] on span "Change prices later" at bounding box center [335, 598] width 110 height 15
click at [256, 592] on input "Change prices later" at bounding box center [255, 591] width 1 height 1
radio input "true"
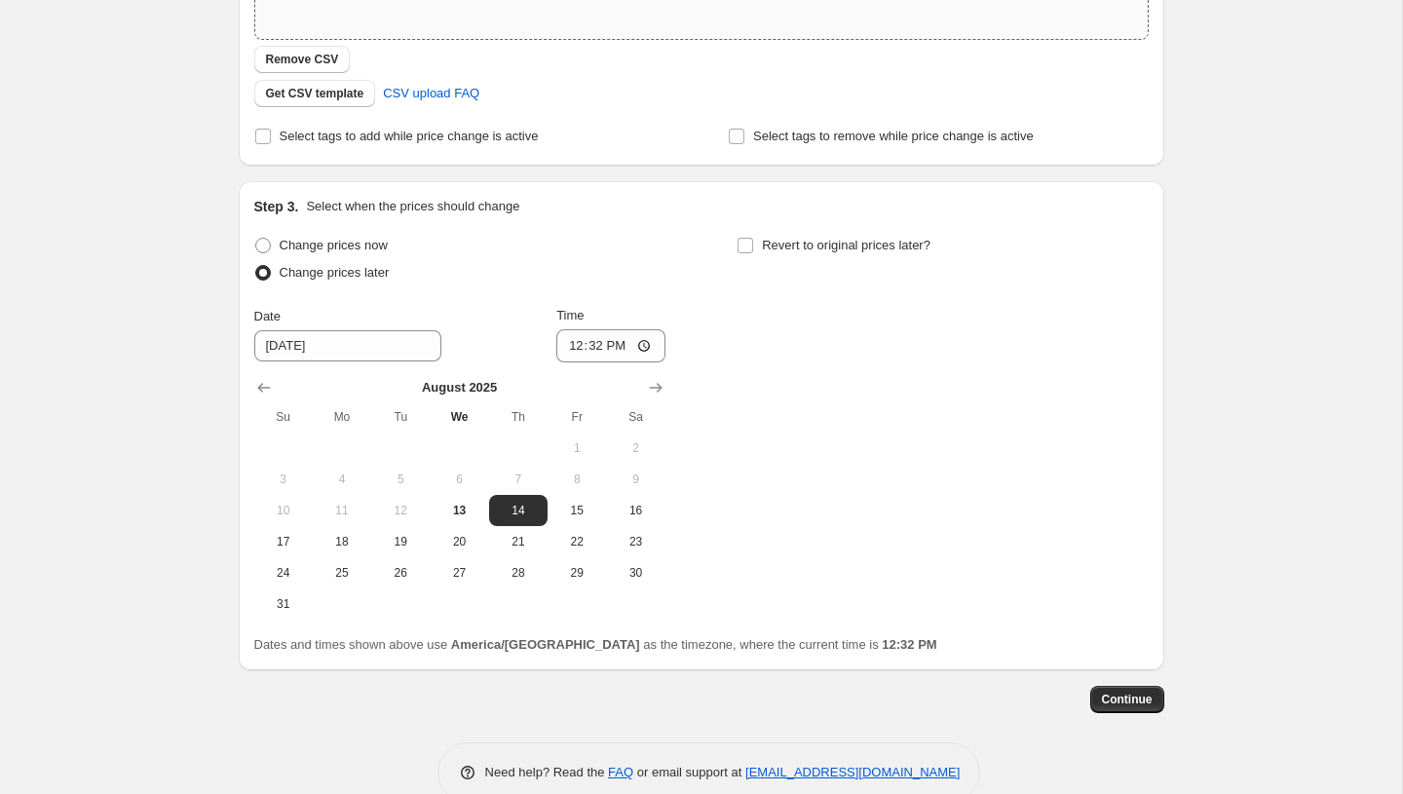
scroll to position [474, 0]
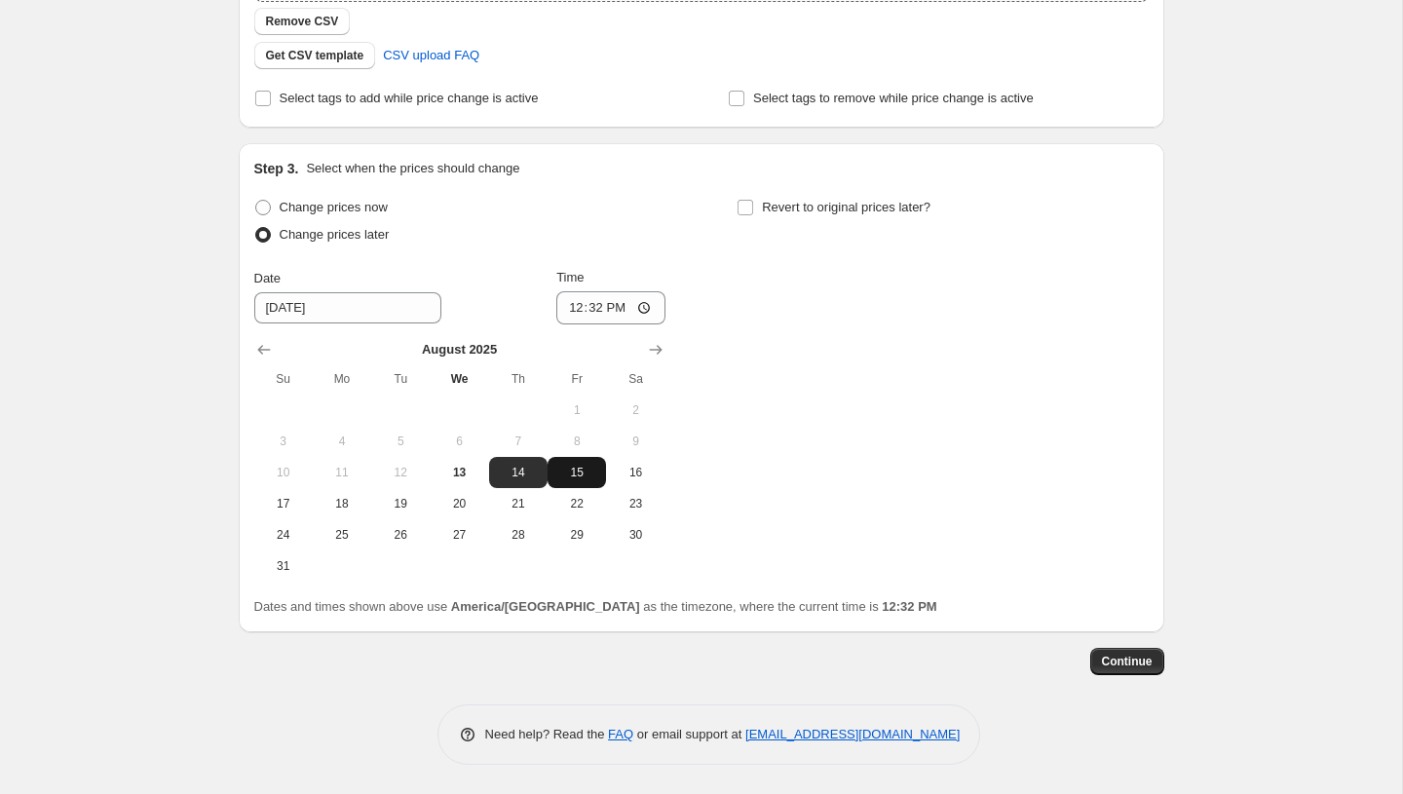
click at [571, 477] on span "15" at bounding box center [576, 473] width 43 height 16
type input "8/15/2025"
click at [566, 310] on input "12:32" at bounding box center [610, 307] width 109 height 33
type input "00:00"
click at [729, 368] on div "Change prices now Change prices later Date 8/15/2025 Time 00:00 August 2025 Su …" at bounding box center [701, 388] width 895 height 388
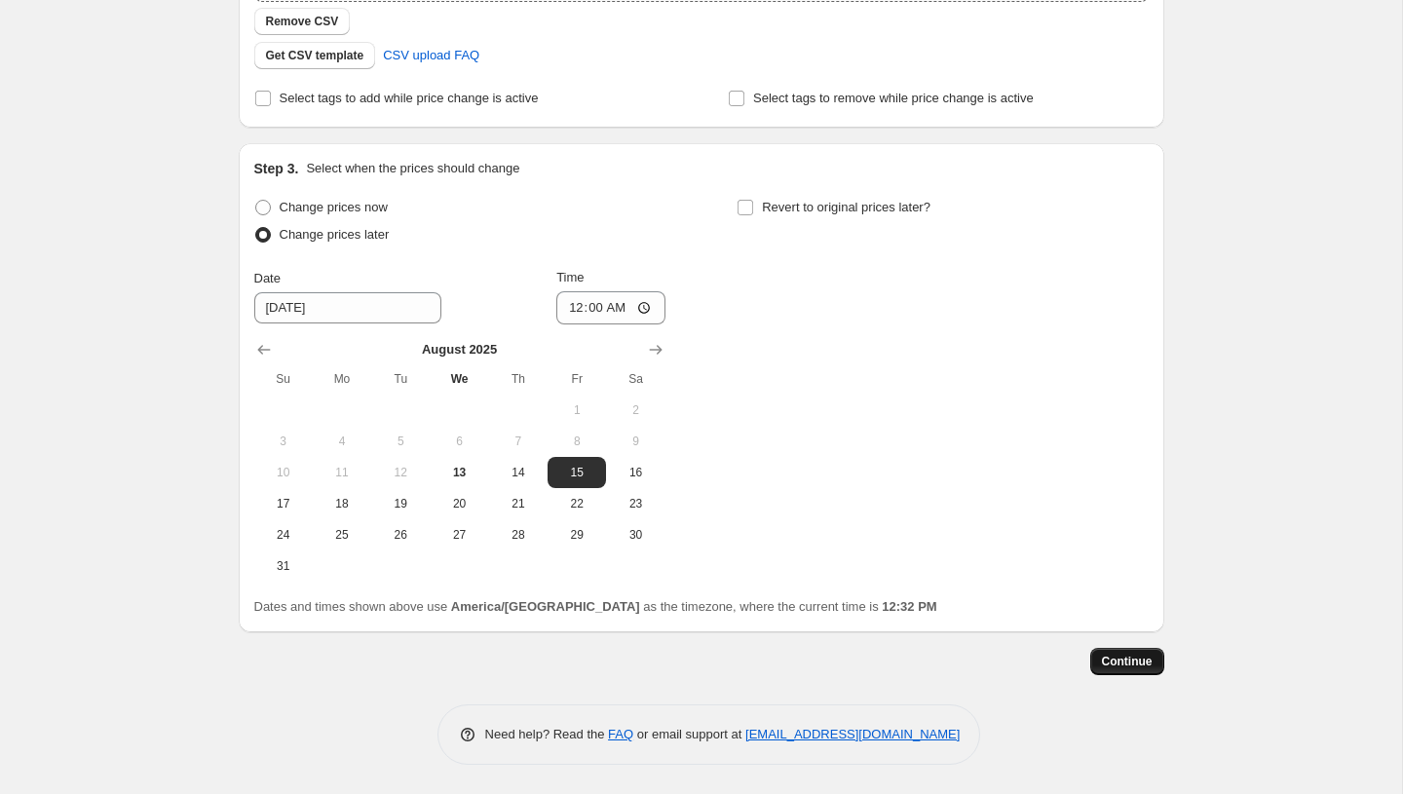
click at [1131, 661] on span "Continue" at bounding box center [1127, 662] width 51 height 16
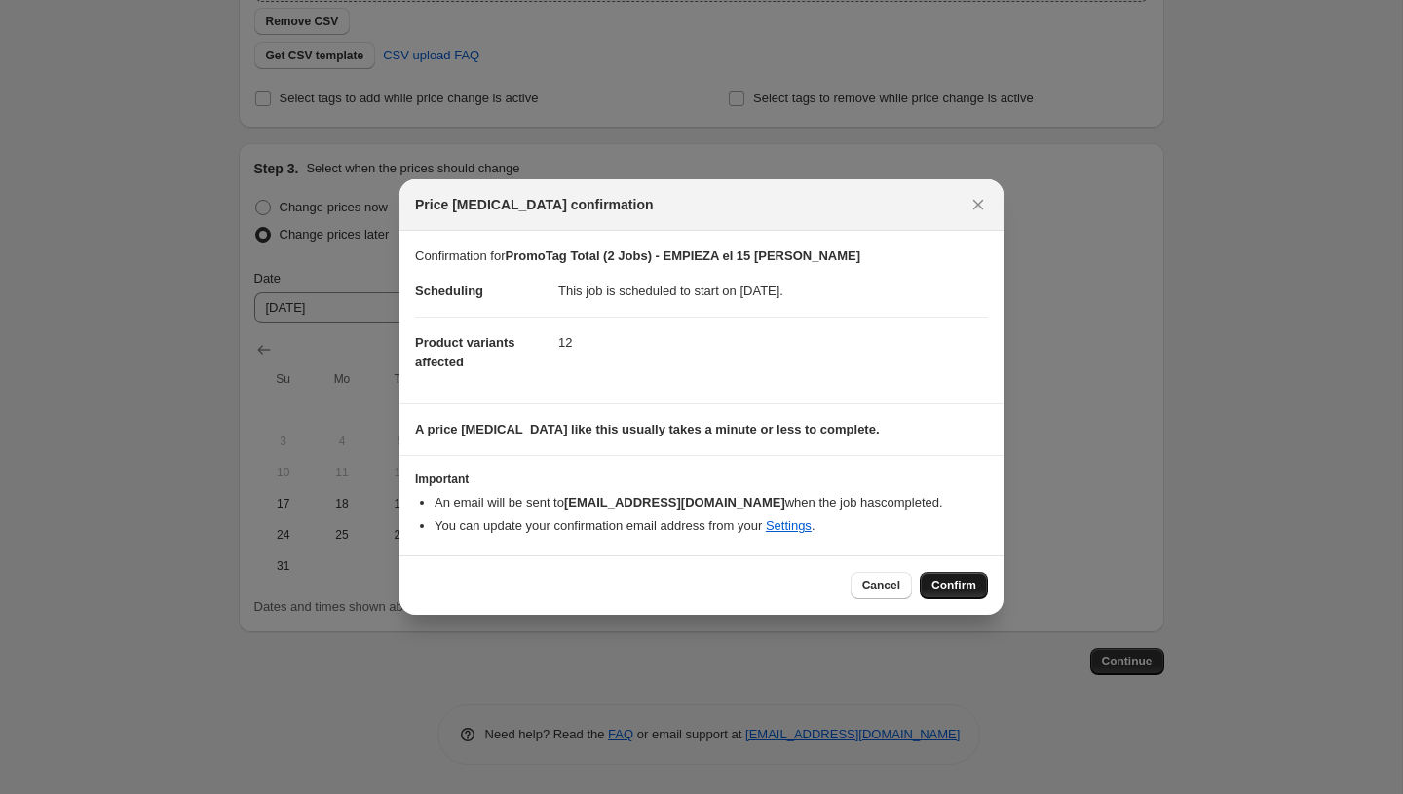
click at [959, 587] on span "Confirm" at bounding box center [954, 586] width 45 height 16
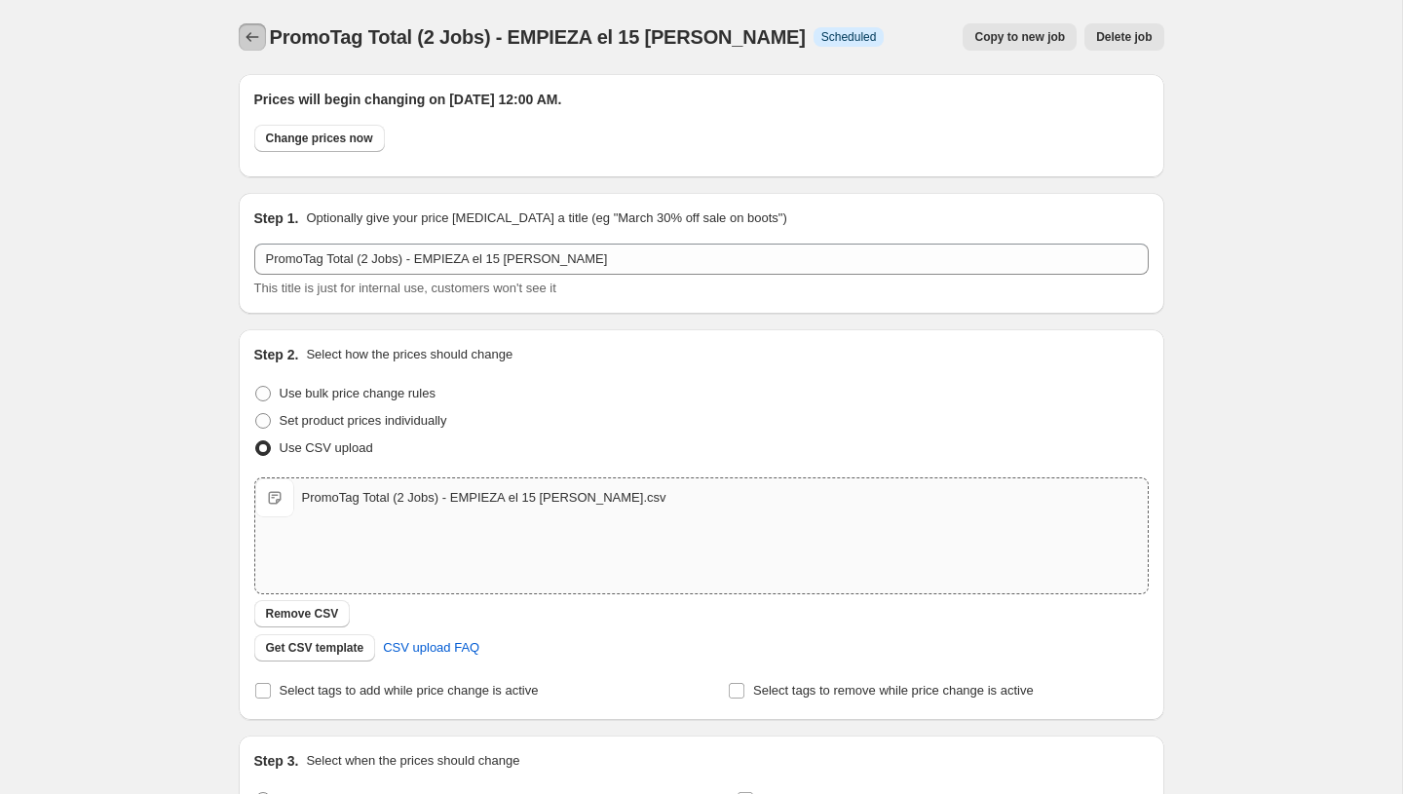
click at [252, 36] on icon "Price change jobs" at bounding box center [252, 36] width 19 height 19
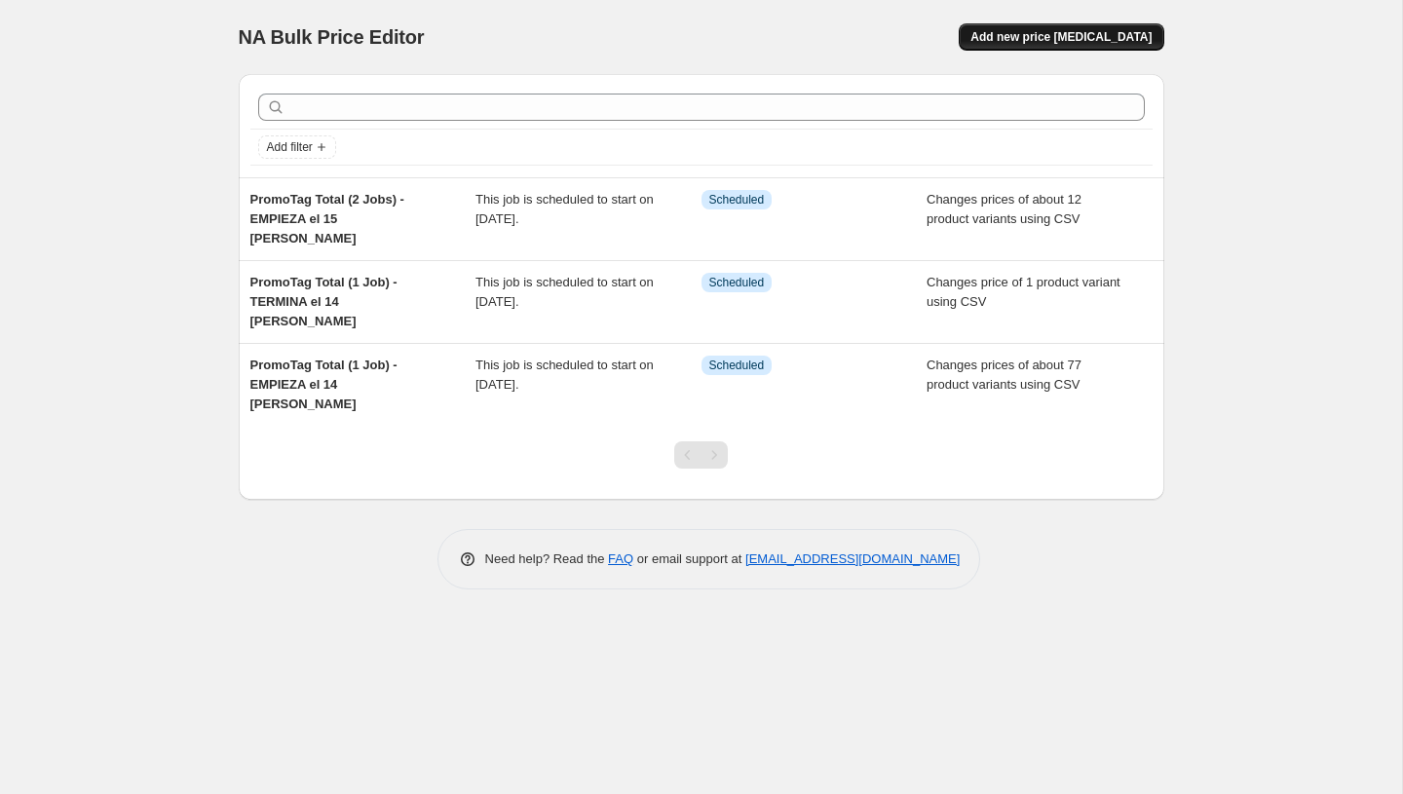
click at [1067, 33] on span "Add new price [MEDICAL_DATA]" at bounding box center [1061, 37] width 181 height 16
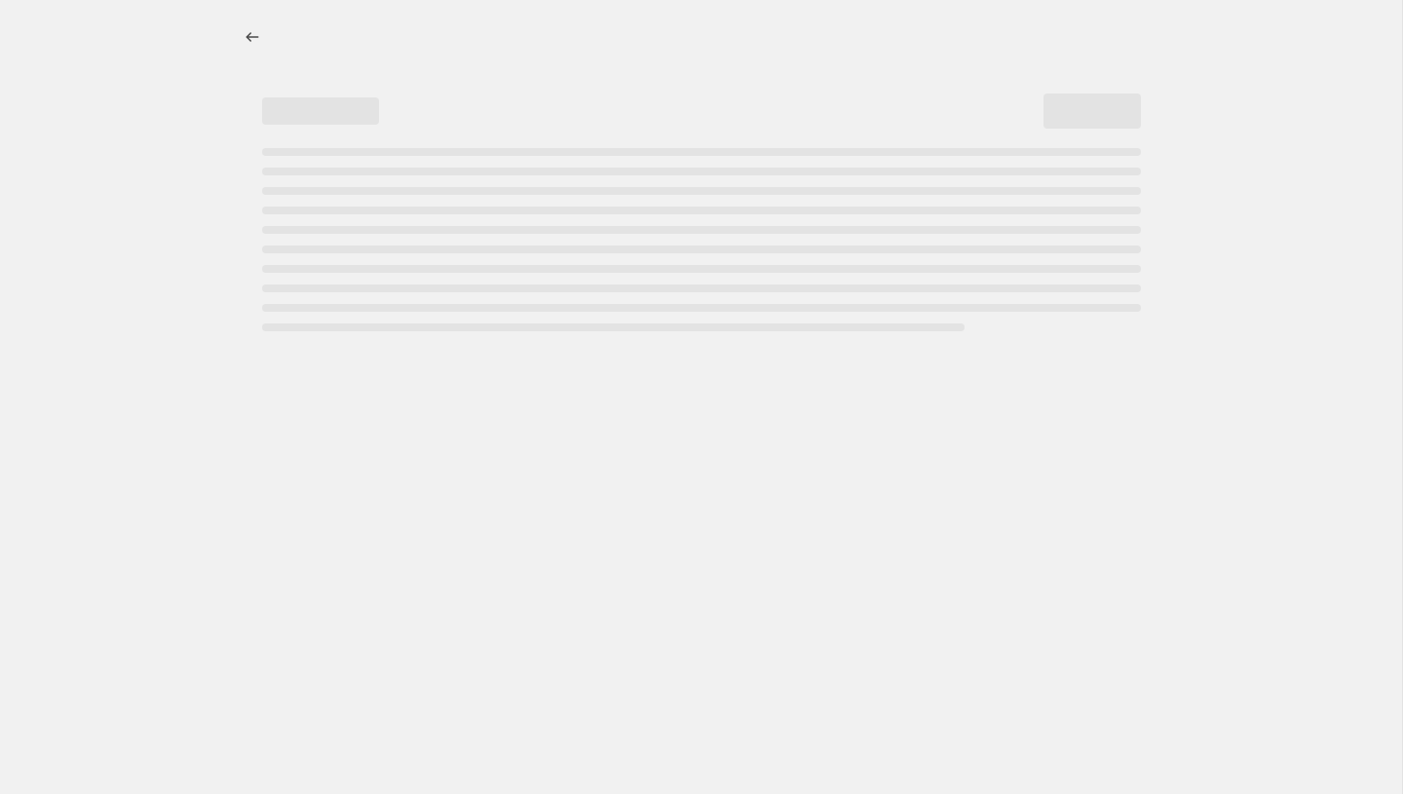
select select "percentage"
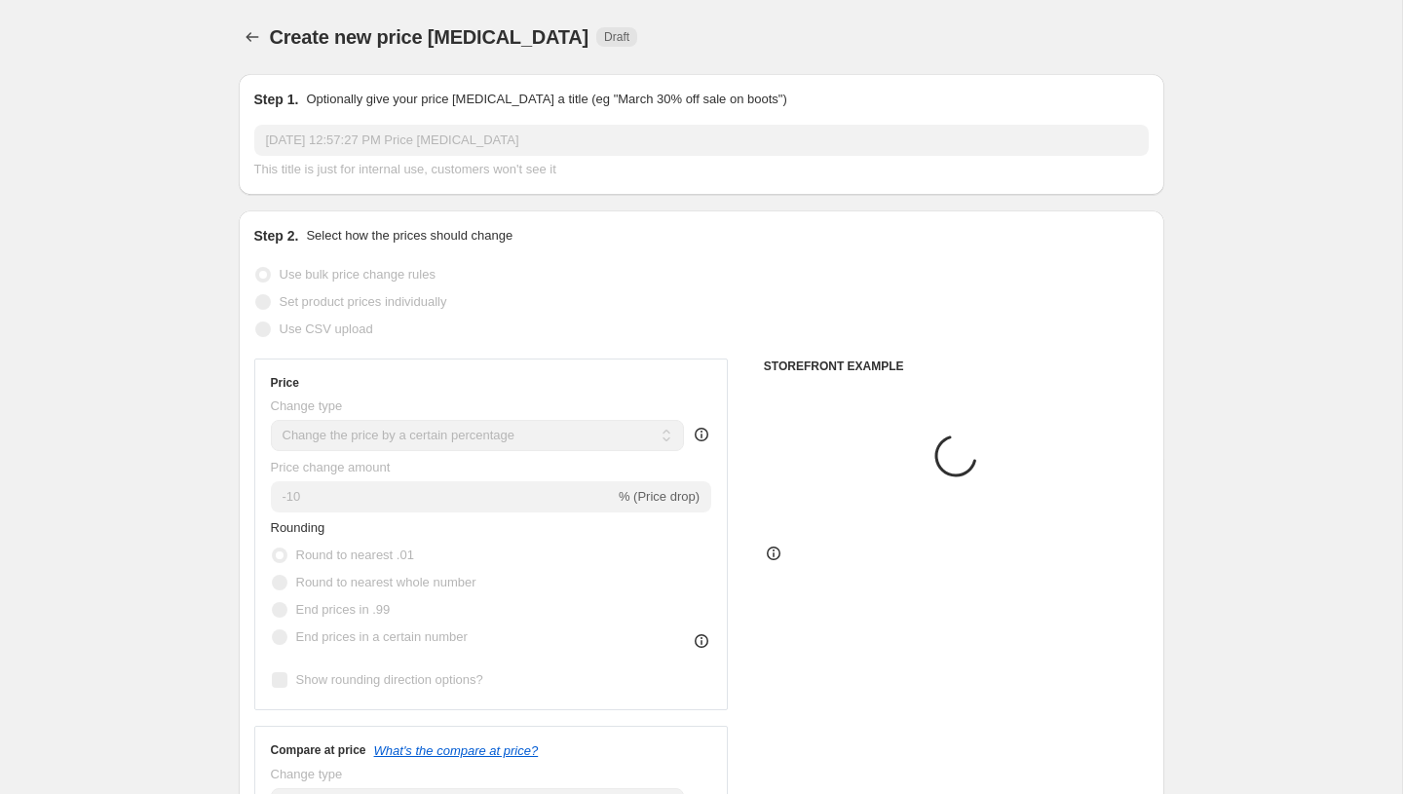
click at [371, 147] on input "Aug 13, 2025, 12:57:27 PM Price change job" at bounding box center [701, 140] width 895 height 31
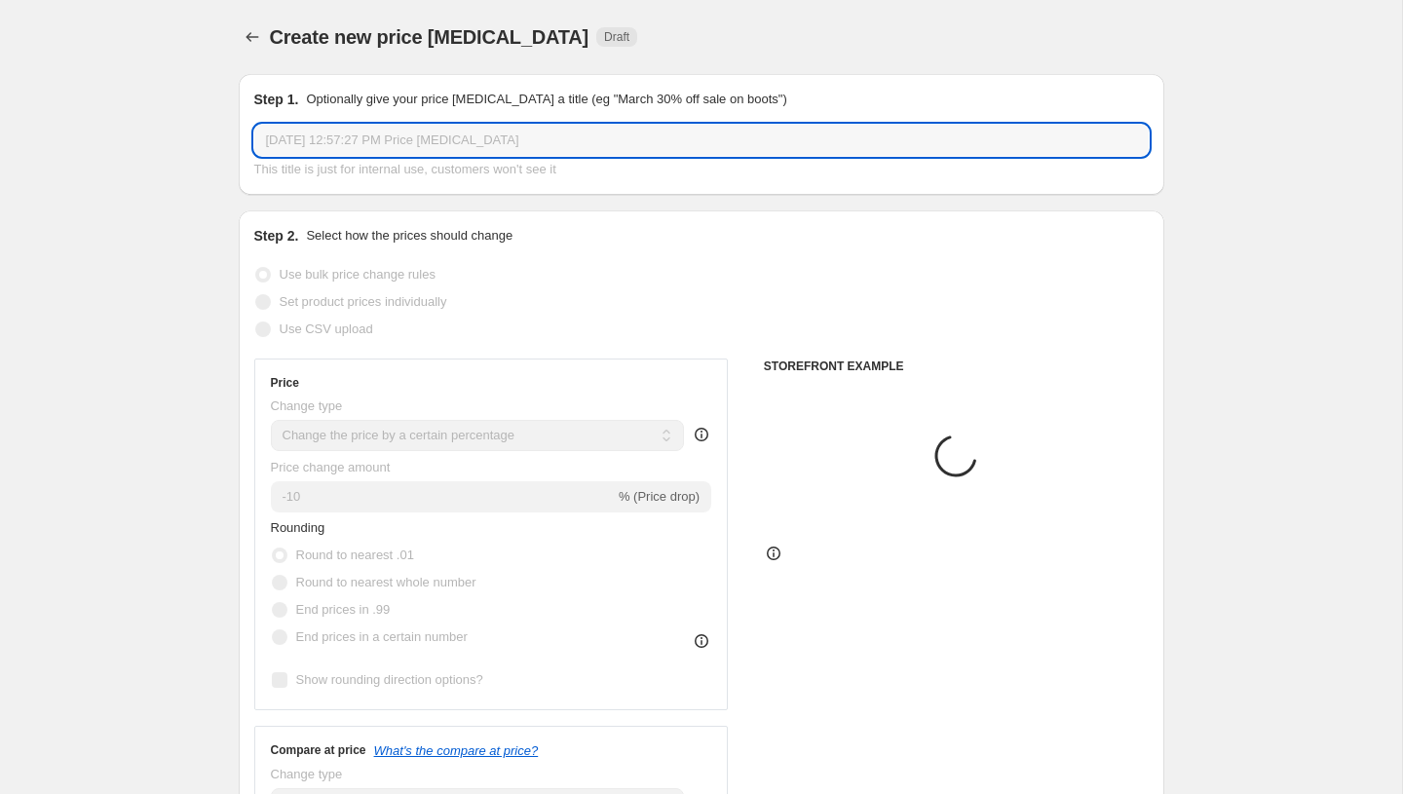
click at [371, 147] on input "Aug 13, 2025, 12:57:27 PM Price change job" at bounding box center [701, 140] width 895 height 31
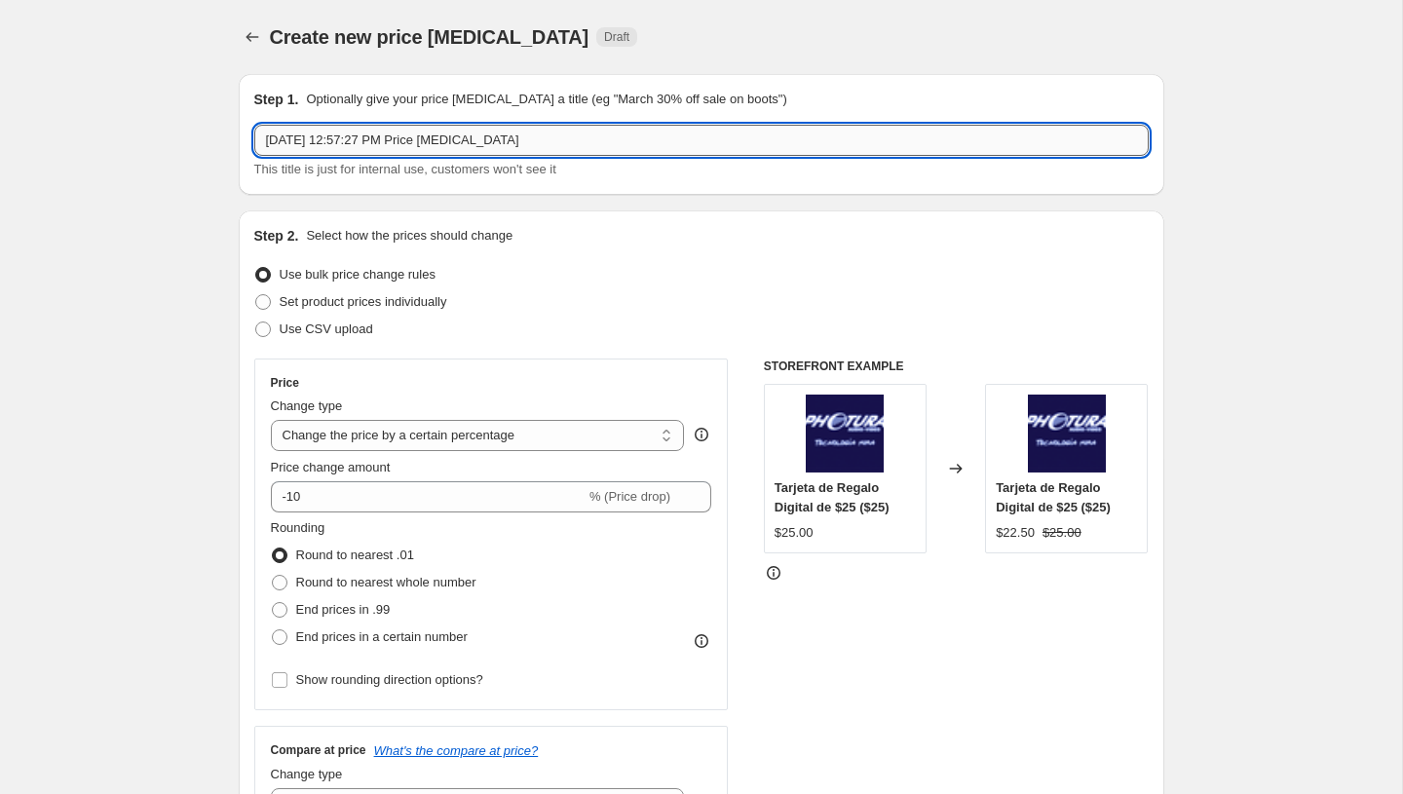
click at [371, 147] on input "Aug 13, 2025, 12:57:27 PM Price change job" at bounding box center [701, 140] width 895 height 31
type input "PromoTag Total (3 Jobs) - TERMINA el 17 de Agosto"
click at [335, 334] on span "Use CSV upload" at bounding box center [327, 329] width 94 height 15
click at [256, 323] on input "Use CSV upload" at bounding box center [255, 322] width 1 height 1
radio input "true"
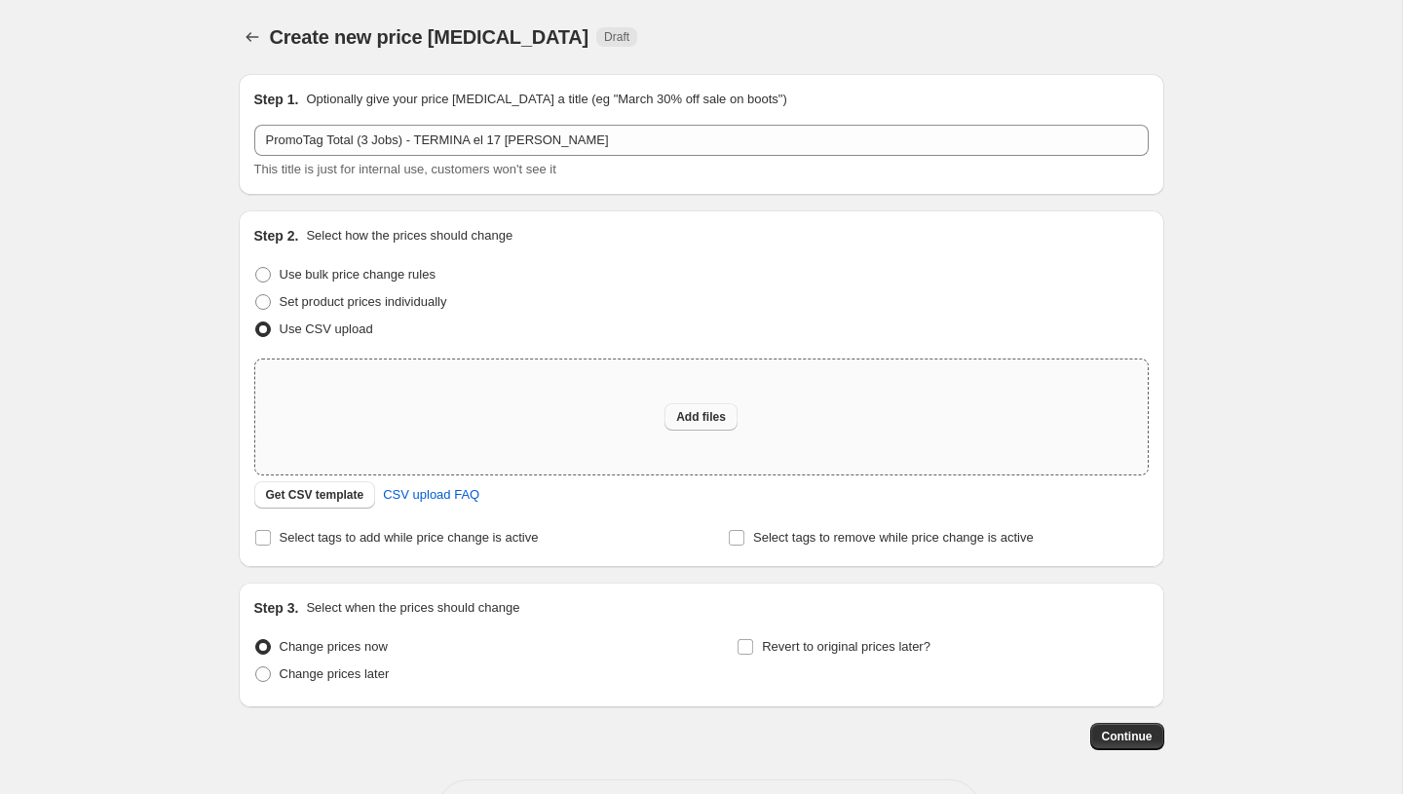
click at [708, 410] on span "Add files" at bounding box center [701, 417] width 50 height 16
type input "C:\fakepath\PromoTag Total (3 Jobs) - TERMINA el 17 de Agosto.csv"
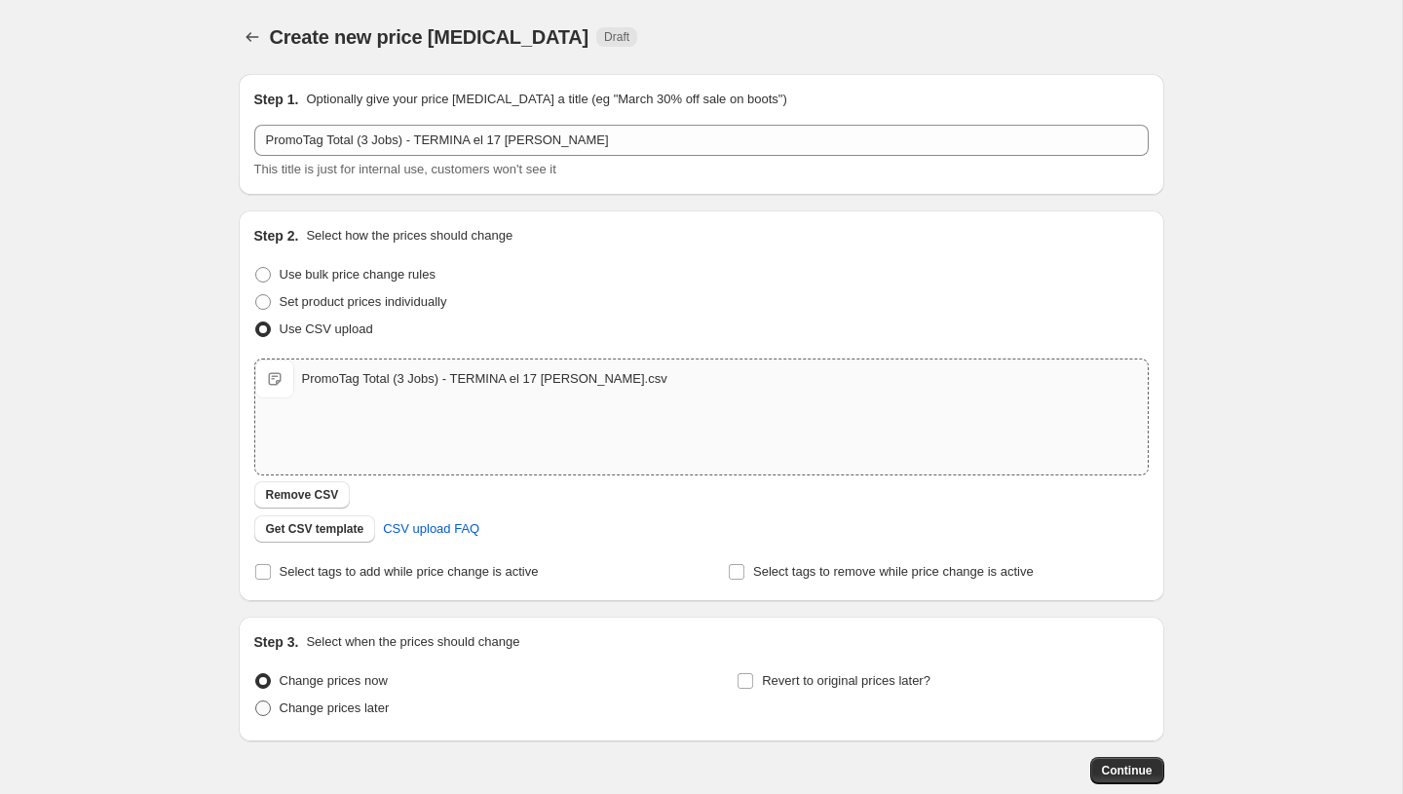
click at [349, 707] on span "Change prices later" at bounding box center [335, 708] width 110 height 15
click at [256, 702] on input "Change prices later" at bounding box center [255, 701] width 1 height 1
radio input "true"
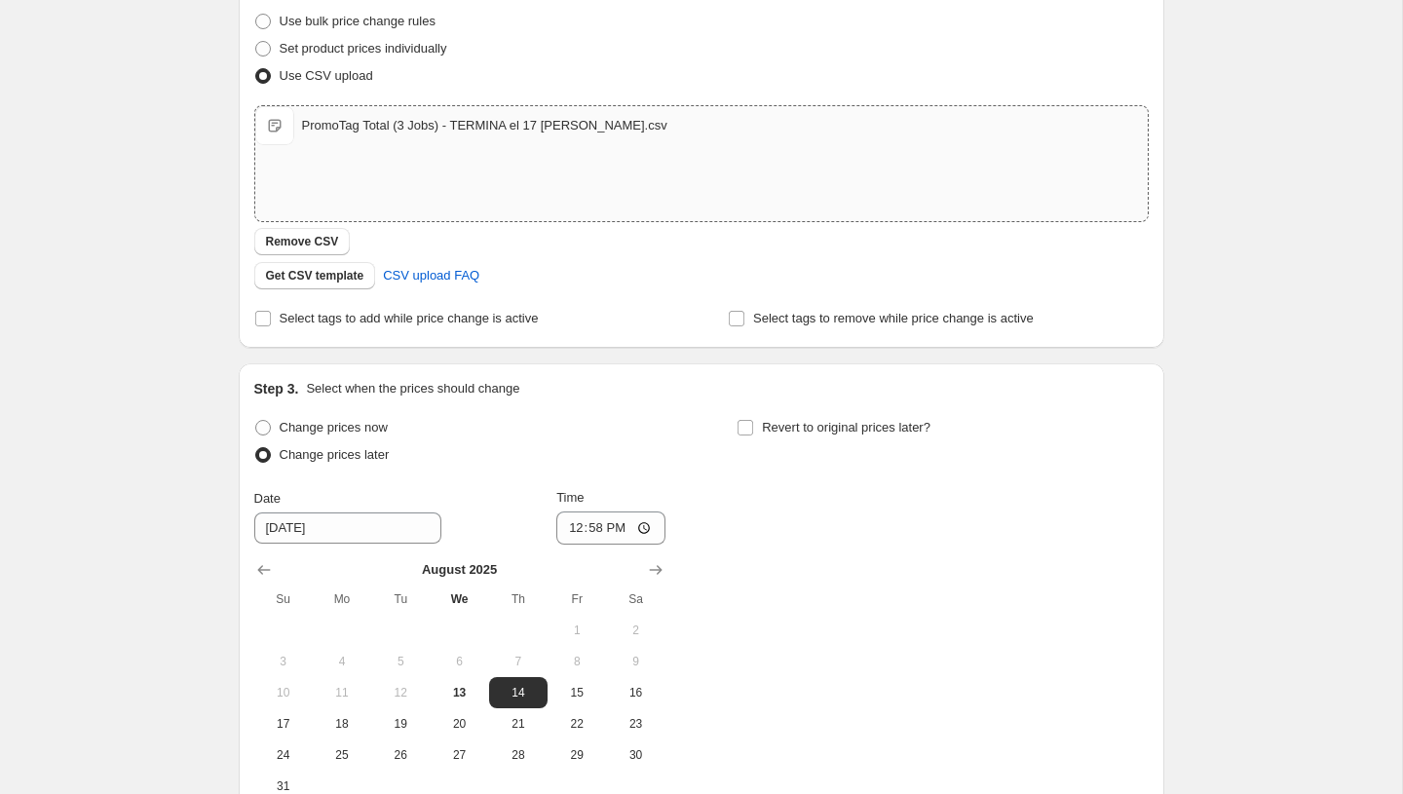
scroll to position [288, 0]
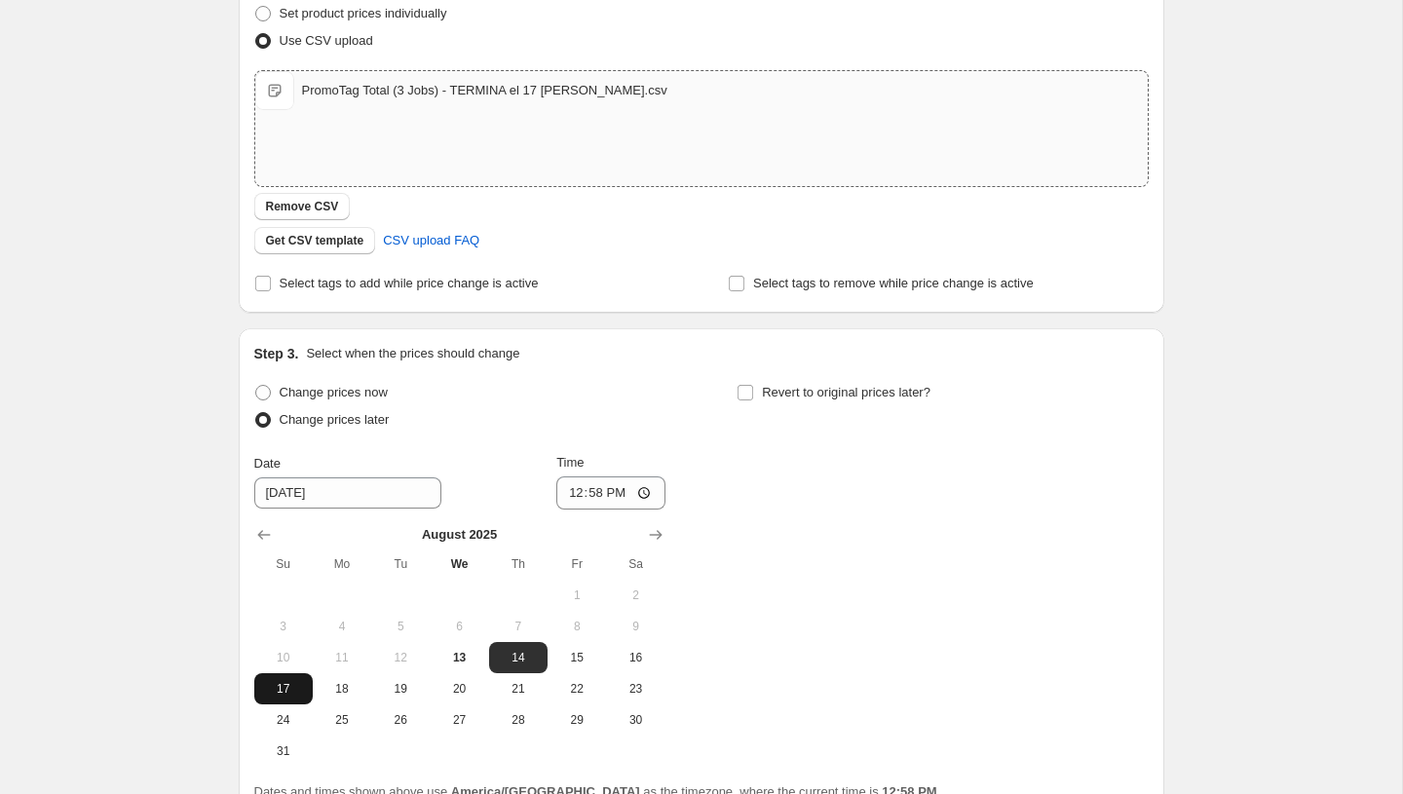
click at [282, 692] on span "17" at bounding box center [283, 689] width 43 height 16
type input "8/17/2025"
click at [567, 492] on input "12:58" at bounding box center [610, 492] width 109 height 33
click at [593, 492] on input "23:06" at bounding box center [610, 492] width 109 height 33
type input "23:58"
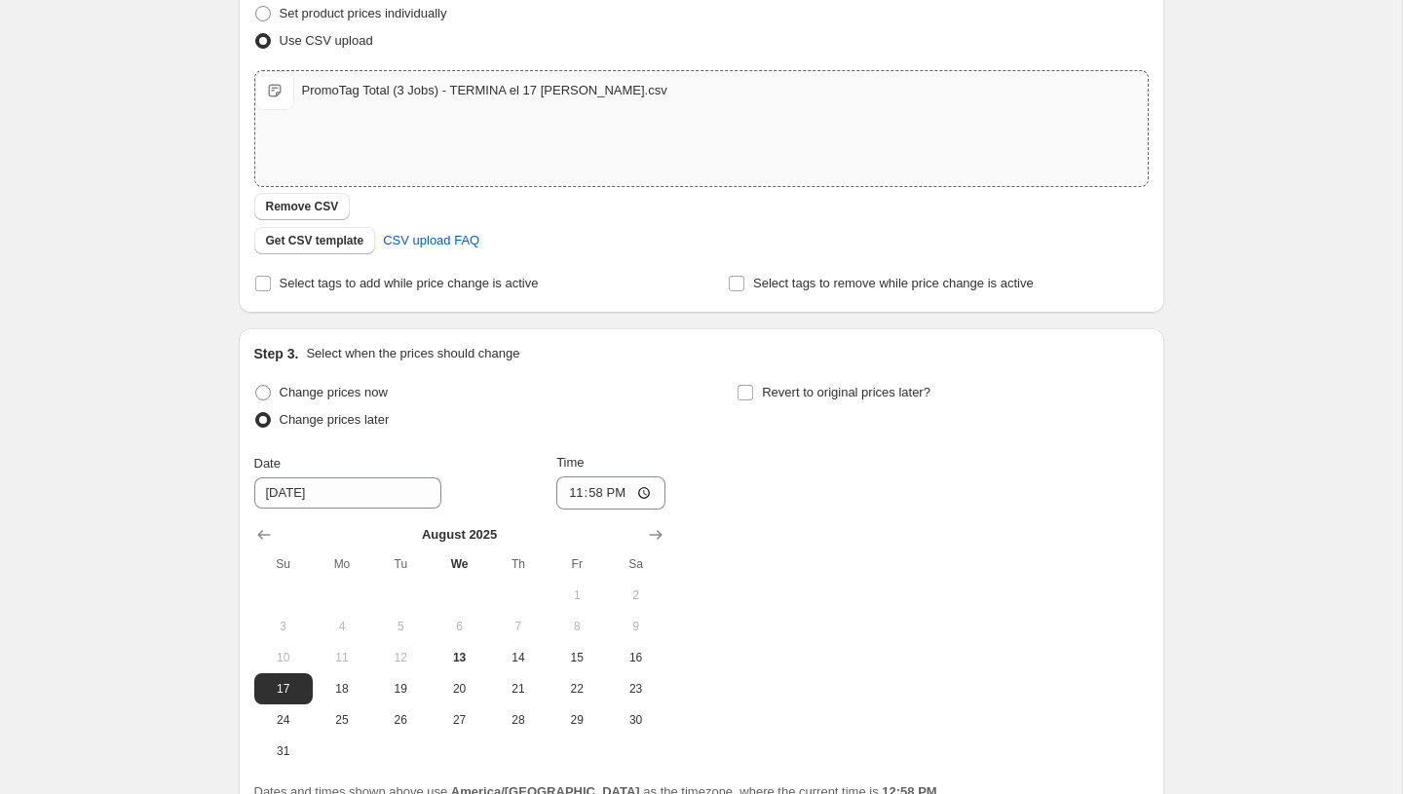
click at [783, 557] on div "Change prices now Change prices later Date 8/17/2025 Time 23:58 August 2025 Su …" at bounding box center [701, 573] width 895 height 388
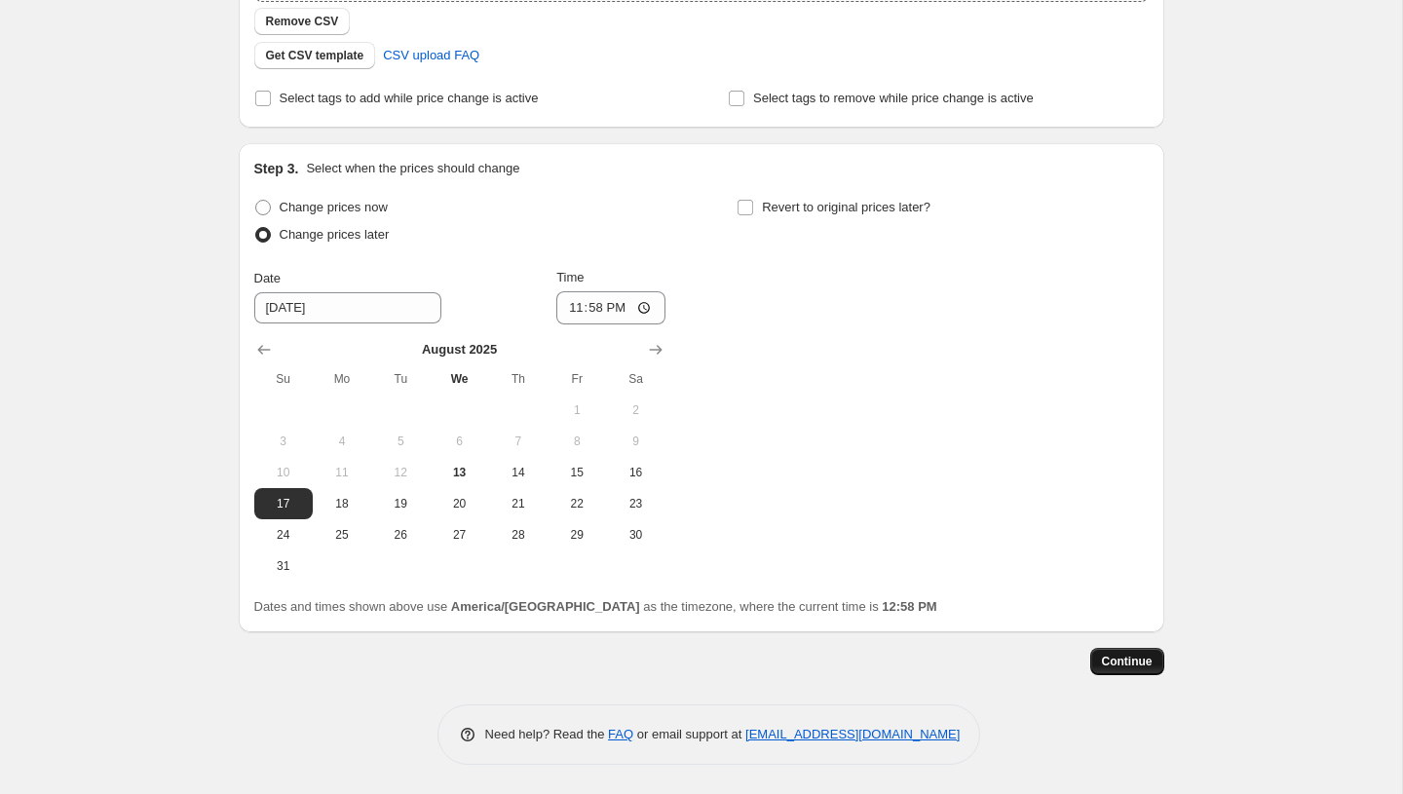
click at [1150, 669] on button "Continue" at bounding box center [1127, 661] width 74 height 27
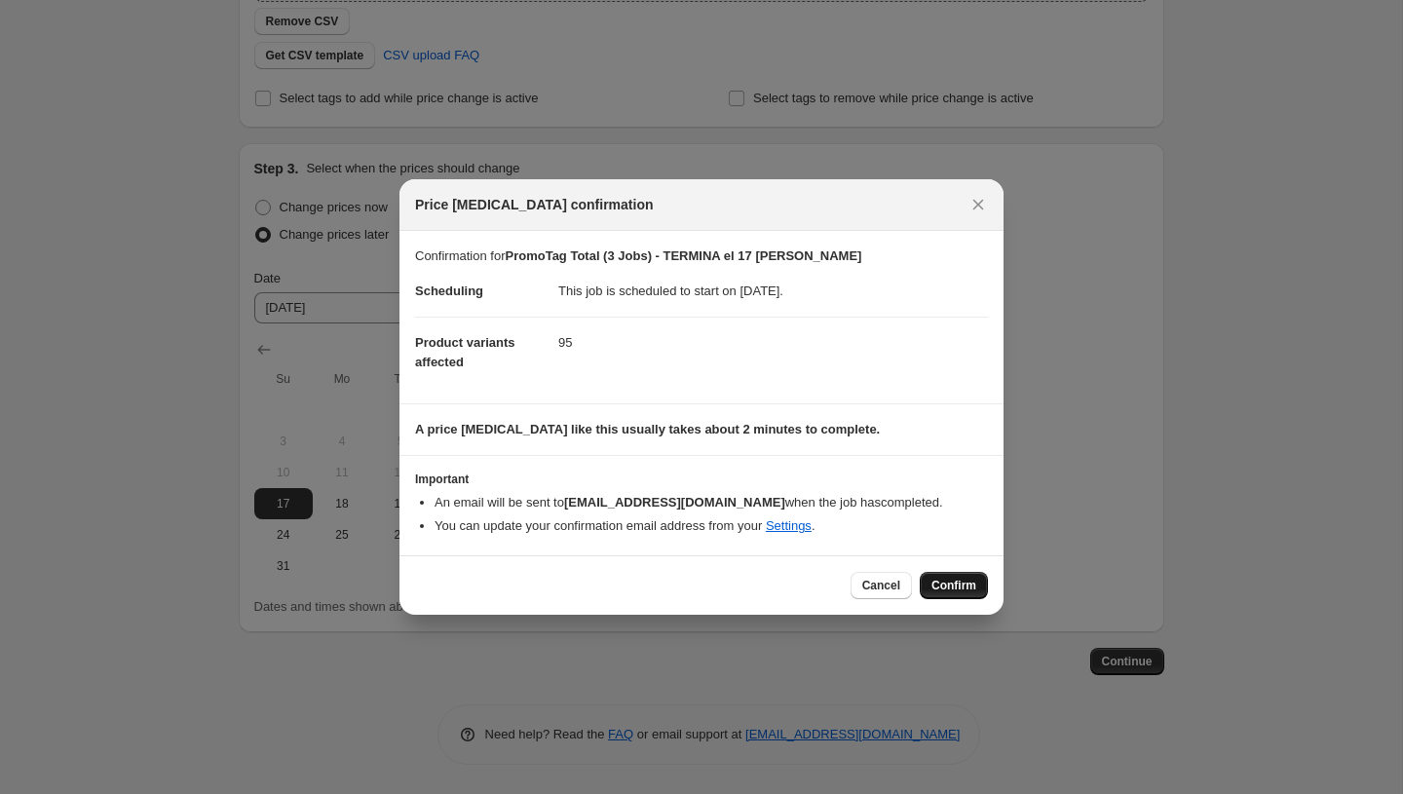
click at [943, 589] on span "Confirm" at bounding box center [954, 586] width 45 height 16
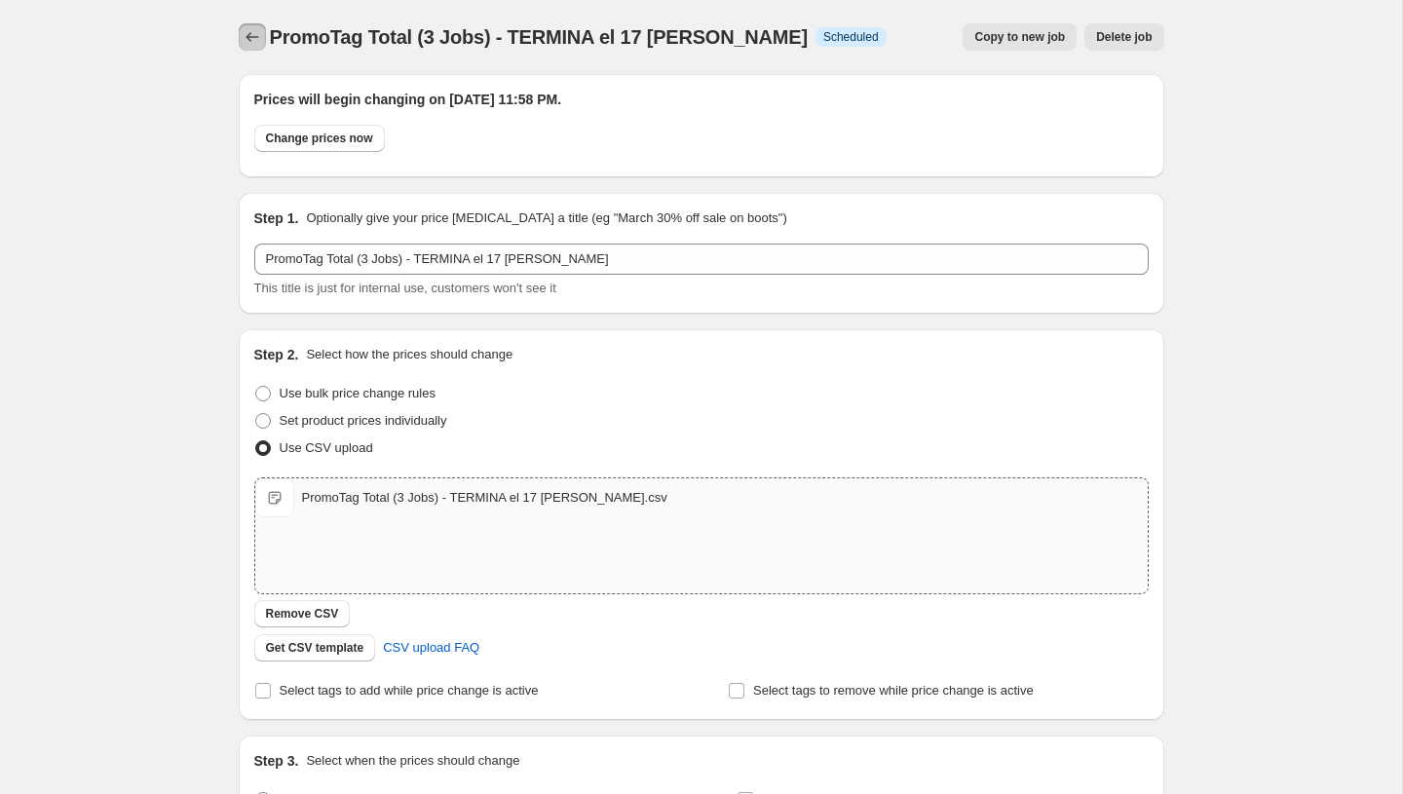
click at [250, 32] on icon "Price change jobs" at bounding box center [252, 36] width 19 height 19
